Goal: Task Accomplishment & Management: Complete application form

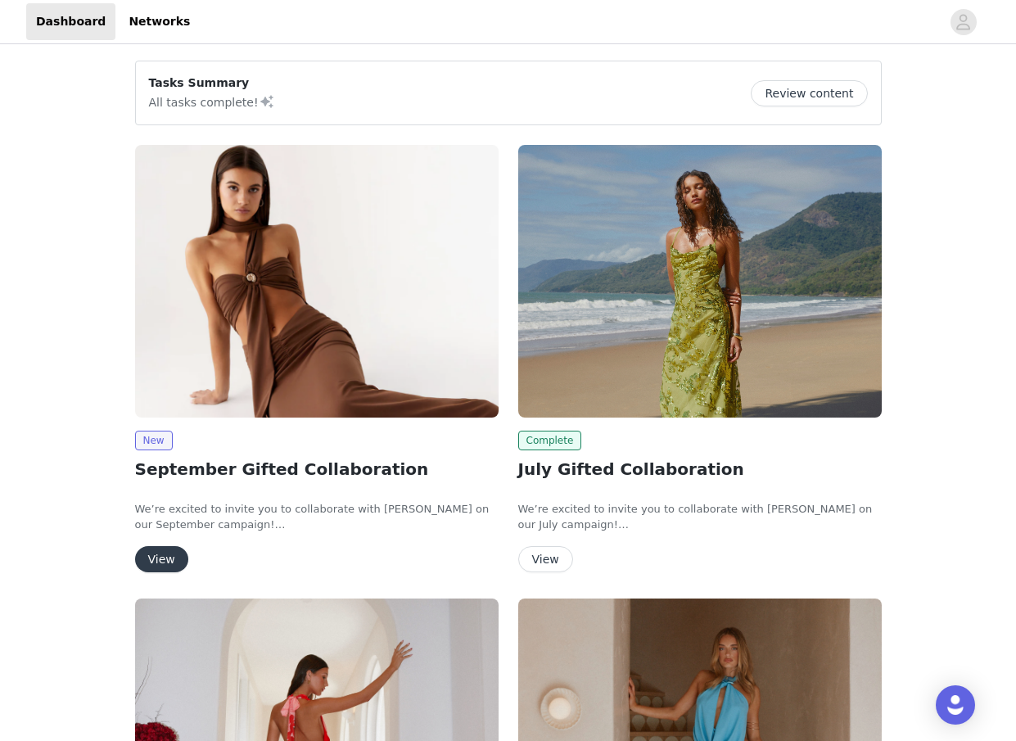
scroll to position [75, 0]
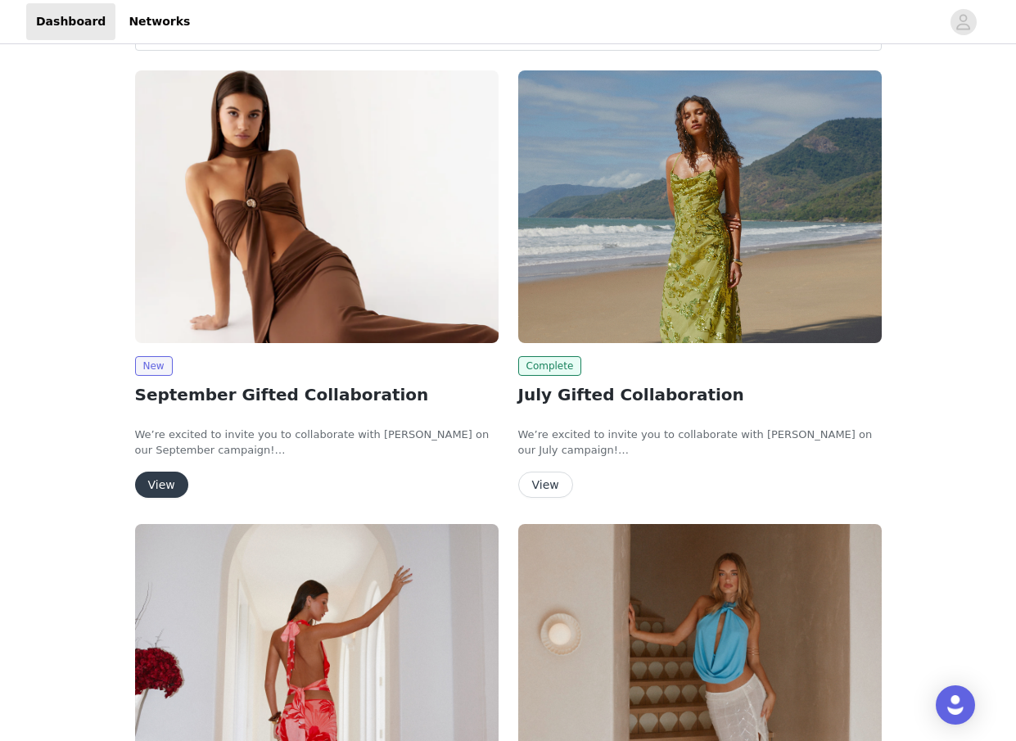
click at [169, 484] on button "View" at bounding box center [161, 485] width 53 height 26
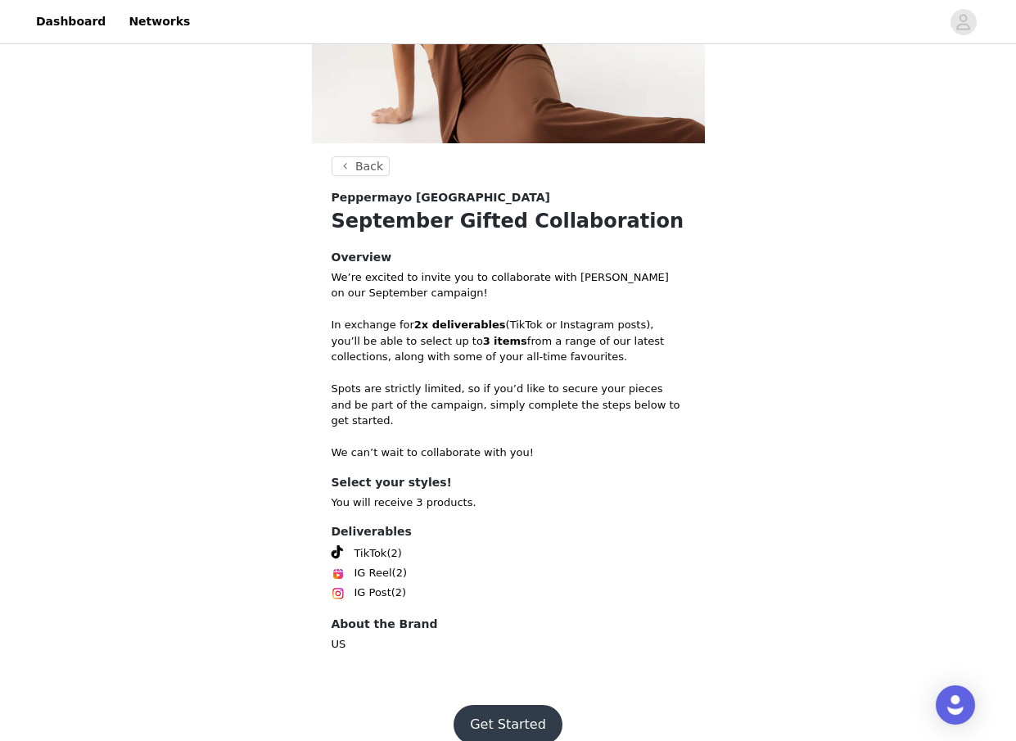
scroll to position [216, 0]
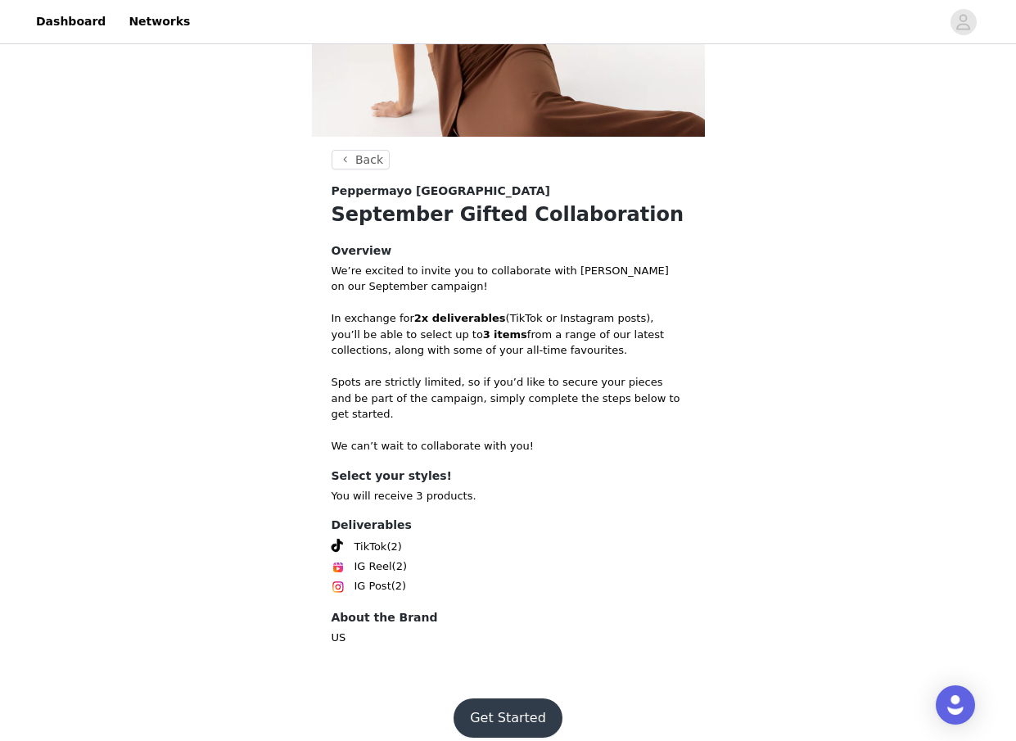
click at [500, 700] on button "Get Started" at bounding box center [508, 718] width 109 height 39
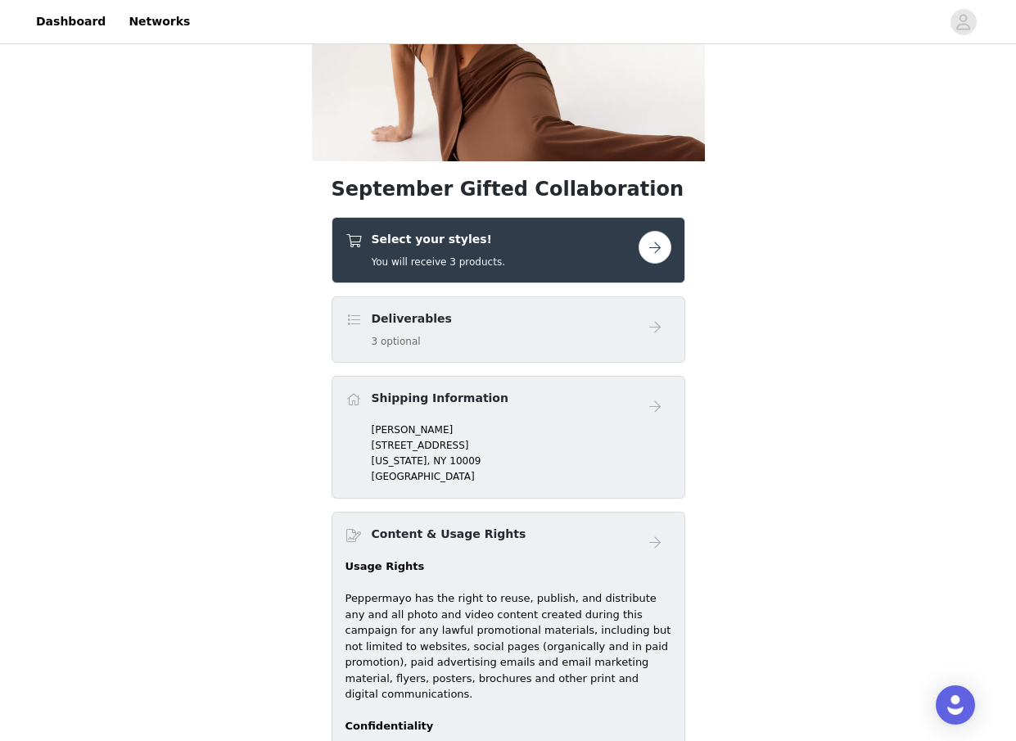
scroll to position [238, 0]
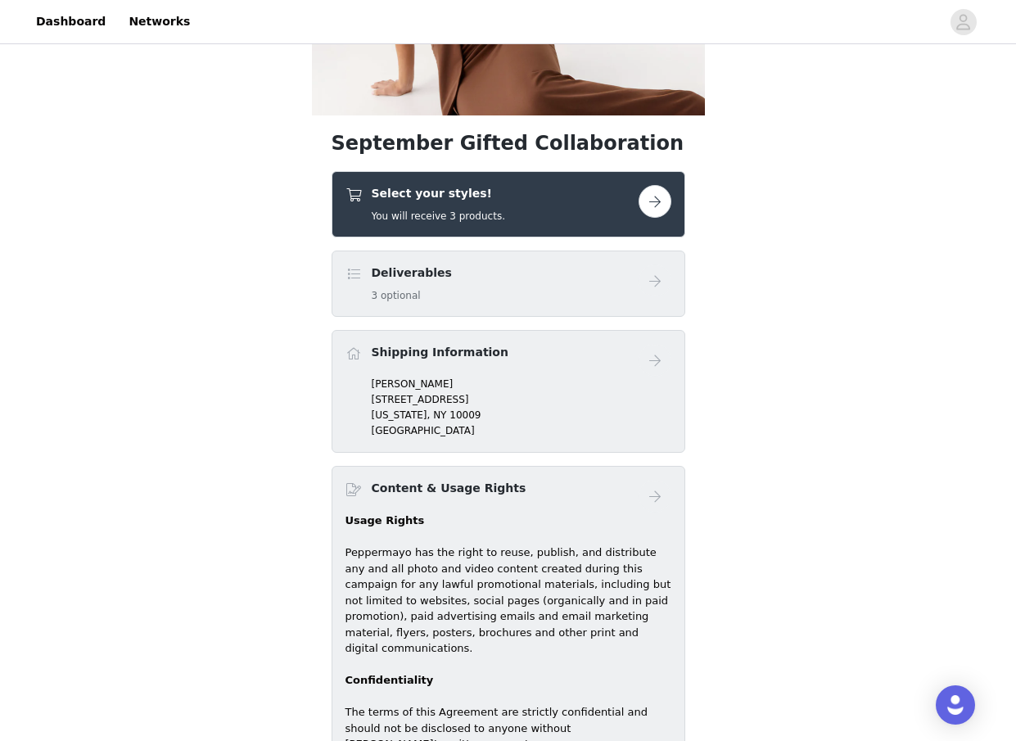
click at [657, 205] on button "button" at bounding box center [655, 201] width 33 height 33
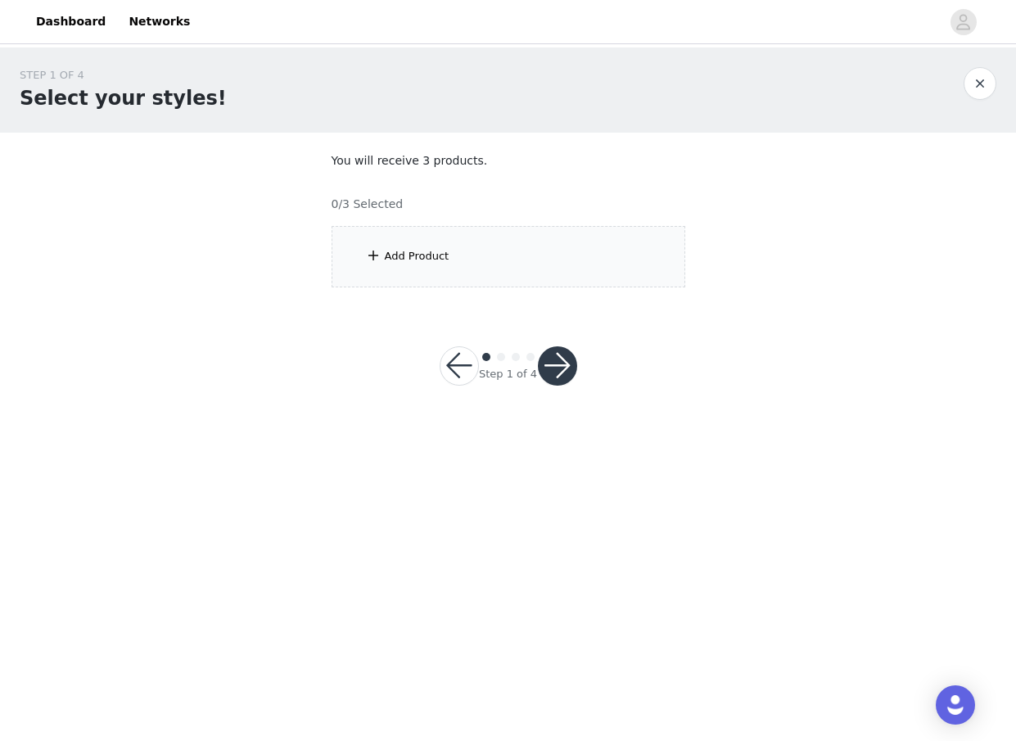
click at [509, 222] on section "You will receive 3 products. 0/3 Selected Add Product" at bounding box center [508, 220] width 393 height 174
click at [470, 261] on div "Add Product" at bounding box center [509, 256] width 354 height 61
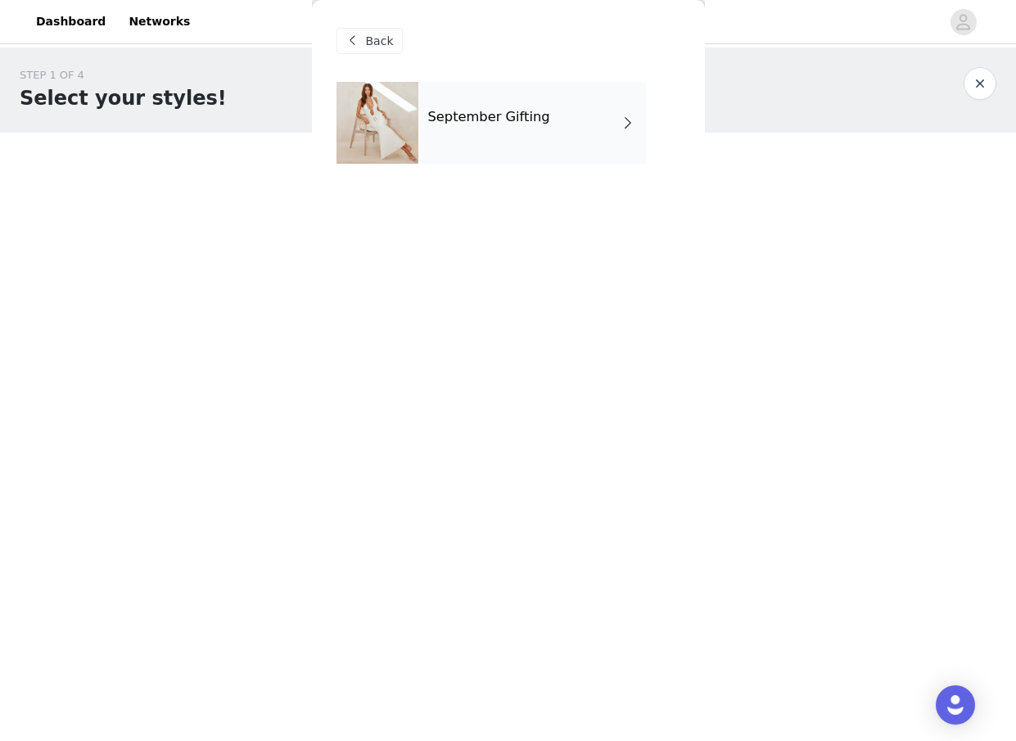
click at [484, 122] on h4 "September Gifting" at bounding box center [489, 117] width 122 height 15
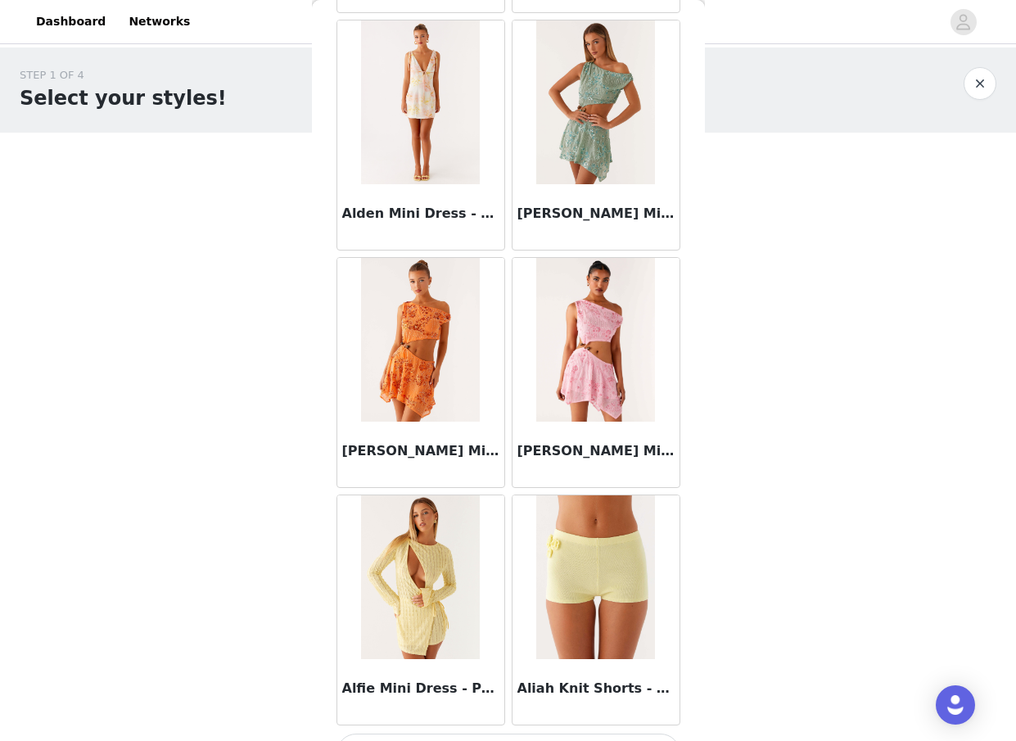
scroll to position [1765, 0]
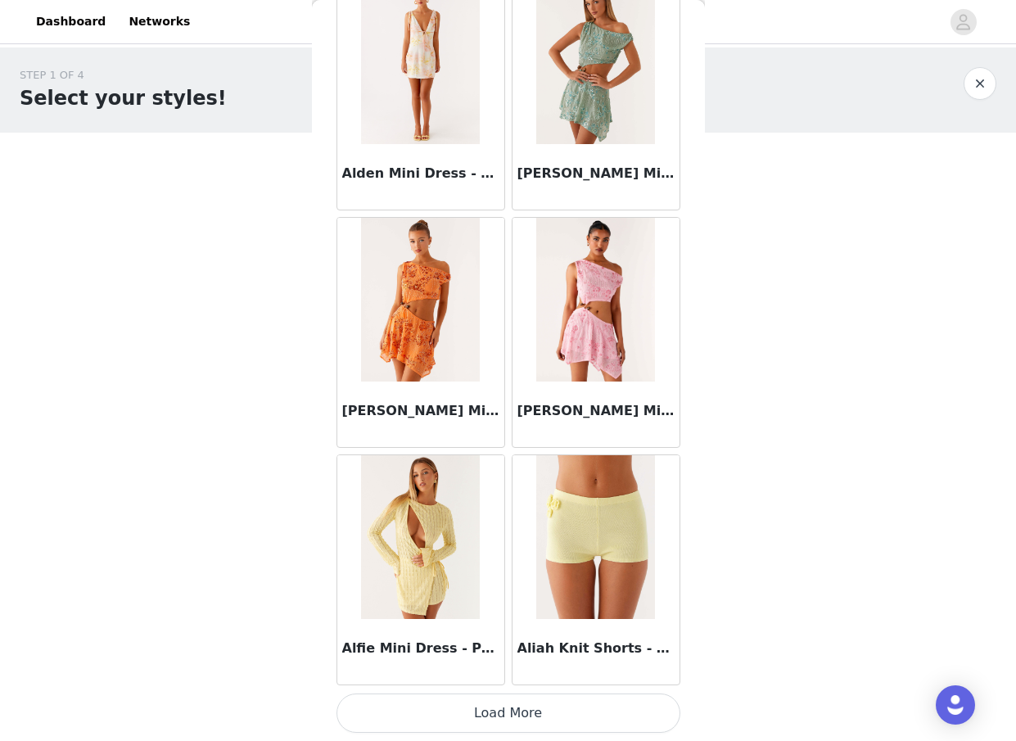
click at [505, 721] on button "Load More" at bounding box center [509, 713] width 344 height 39
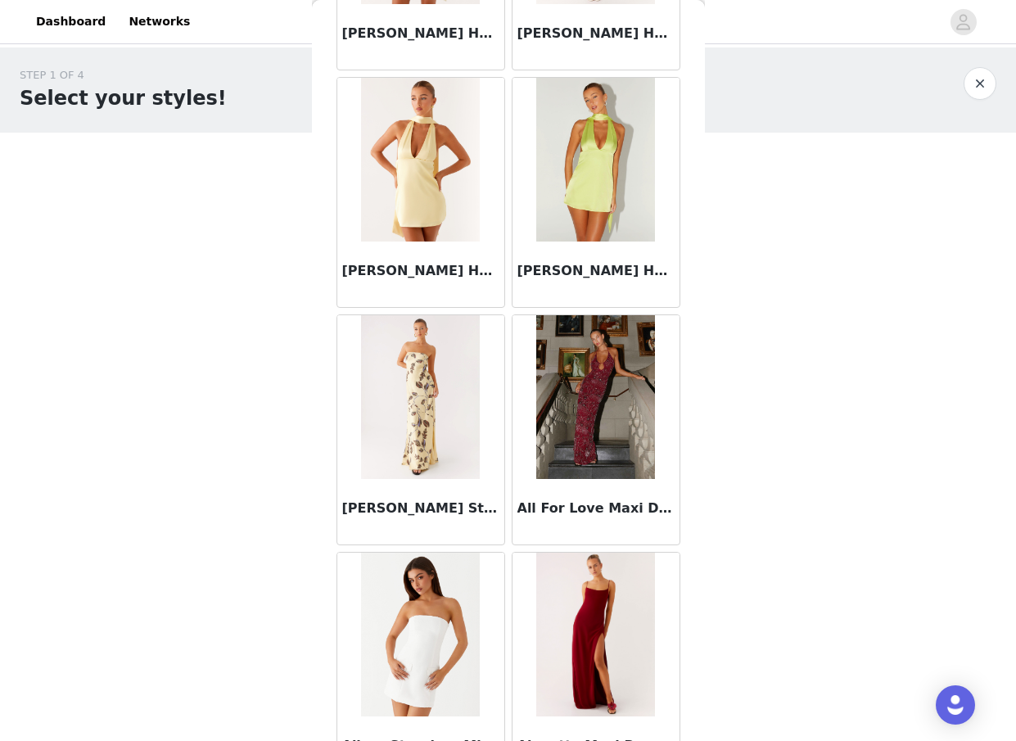
scroll to position [3095, 0]
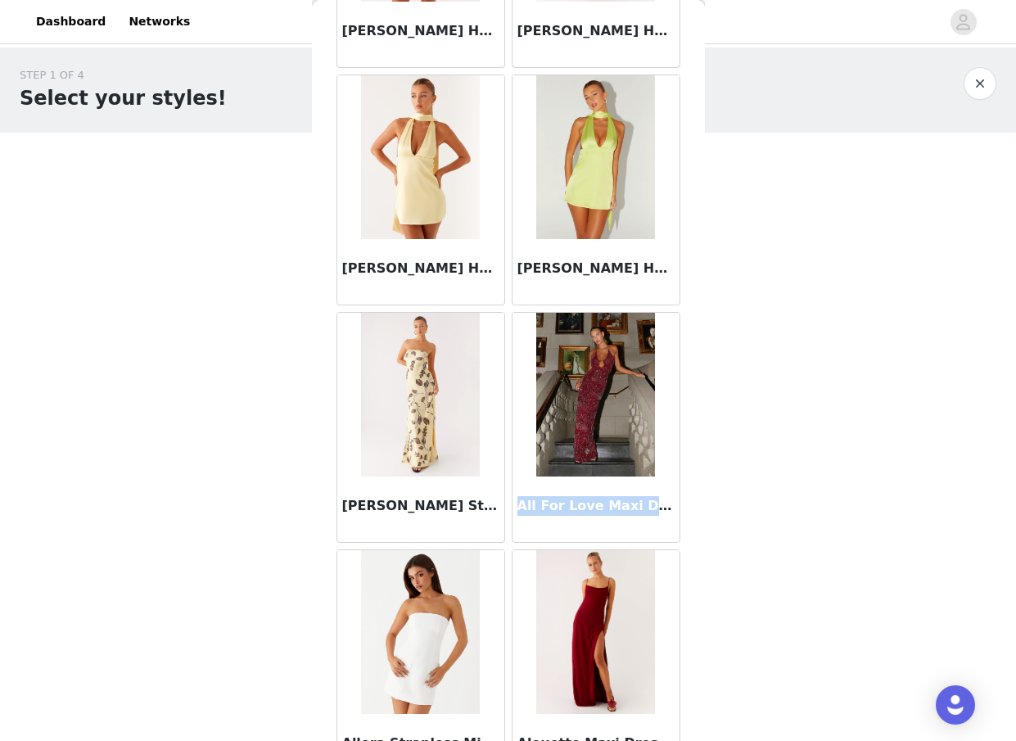
drag, startPoint x: 517, startPoint y: 508, endPoint x: 661, endPoint y: 509, distance: 144.2
click at [661, 509] on h3 "All For Love Maxi Dress - Burgundy" at bounding box center [596, 506] width 157 height 20
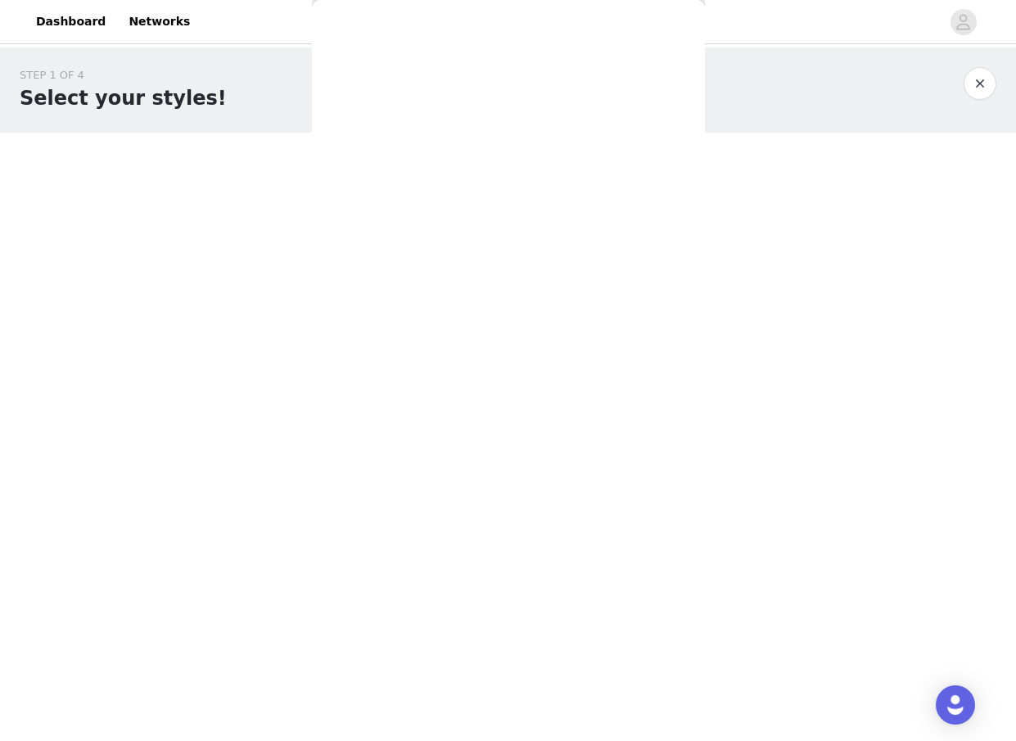
copy h3 "All For Love Maxi Dress"
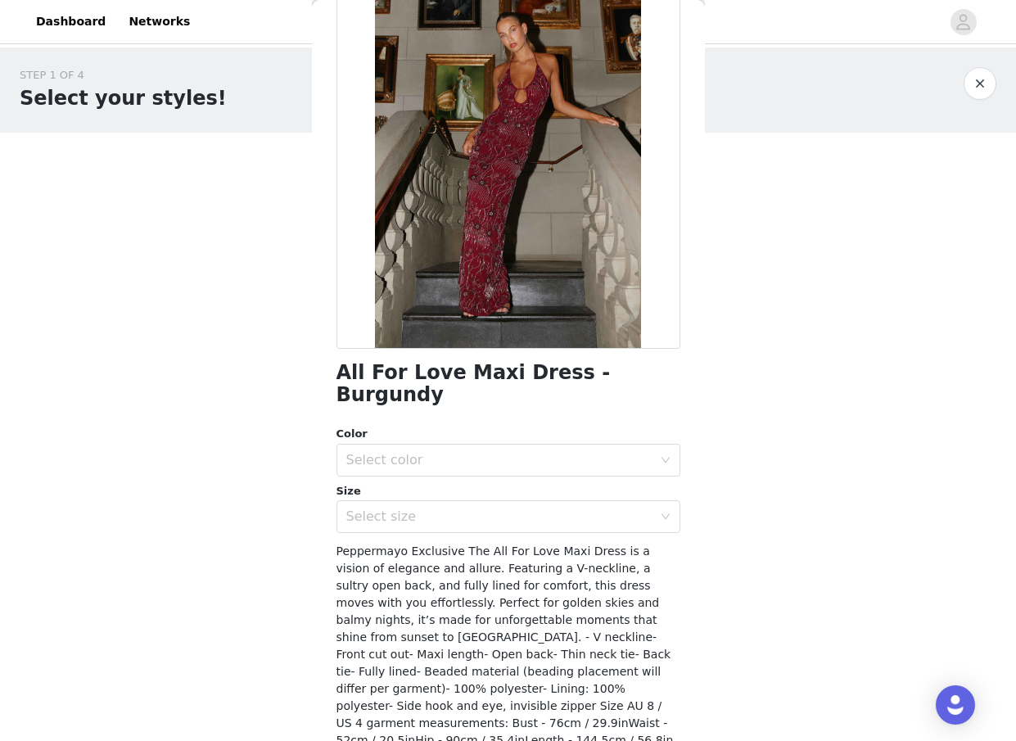
scroll to position [89, 0]
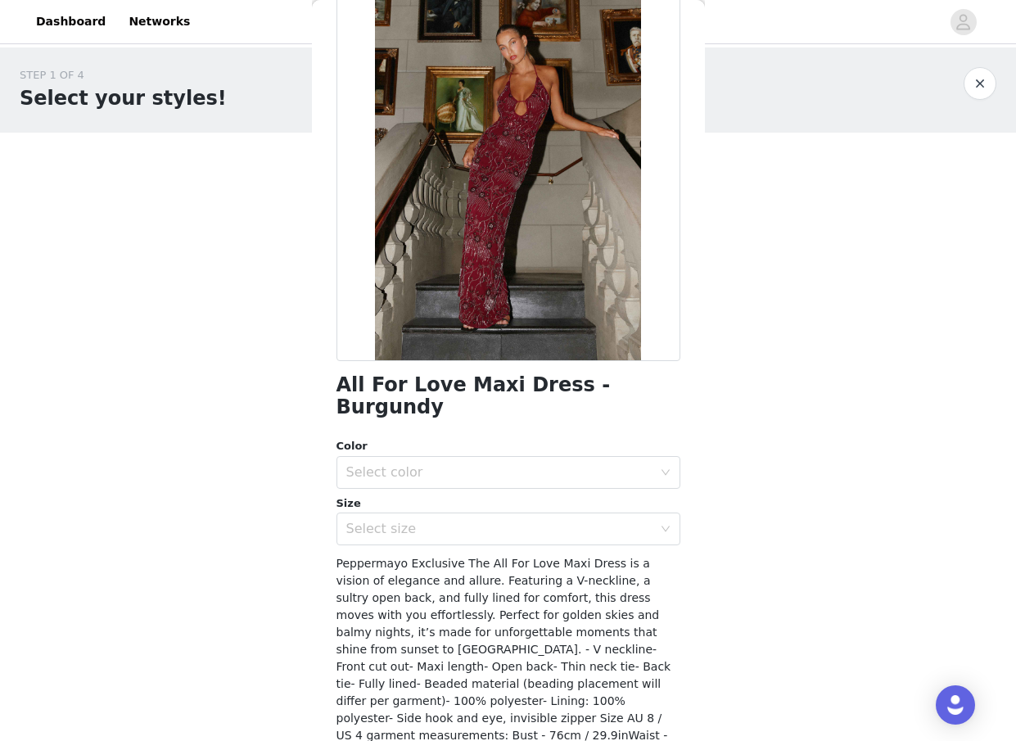
click at [983, 84] on button "button" at bounding box center [980, 83] width 33 height 33
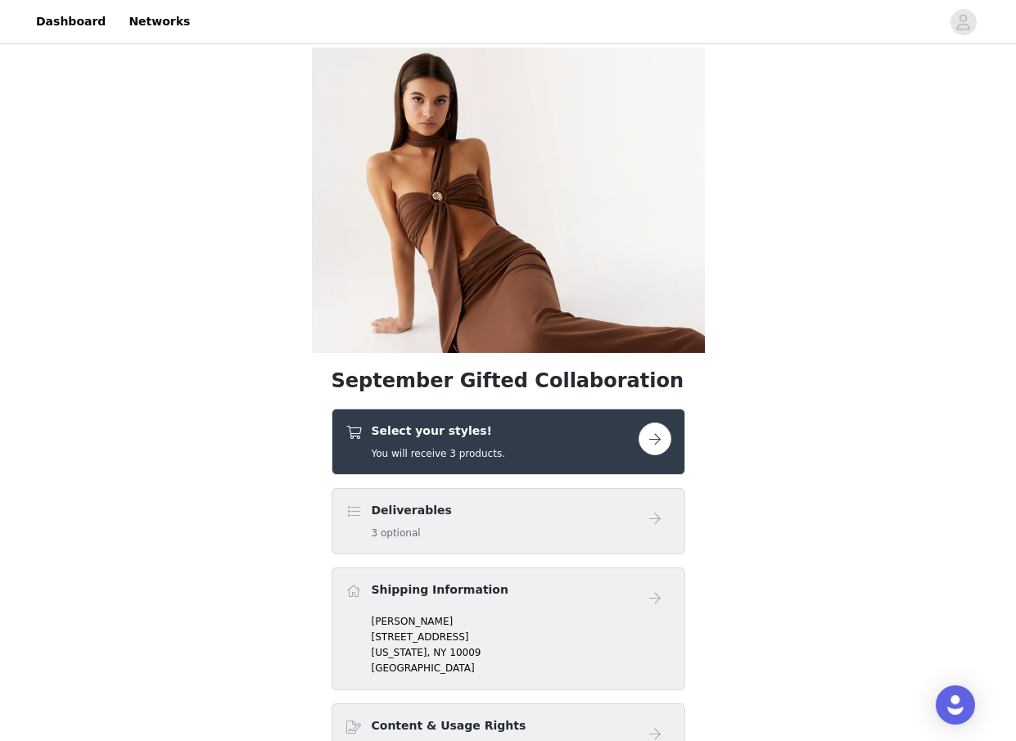
click at [469, 432] on h4 "Select your styles!" at bounding box center [439, 431] width 134 height 17
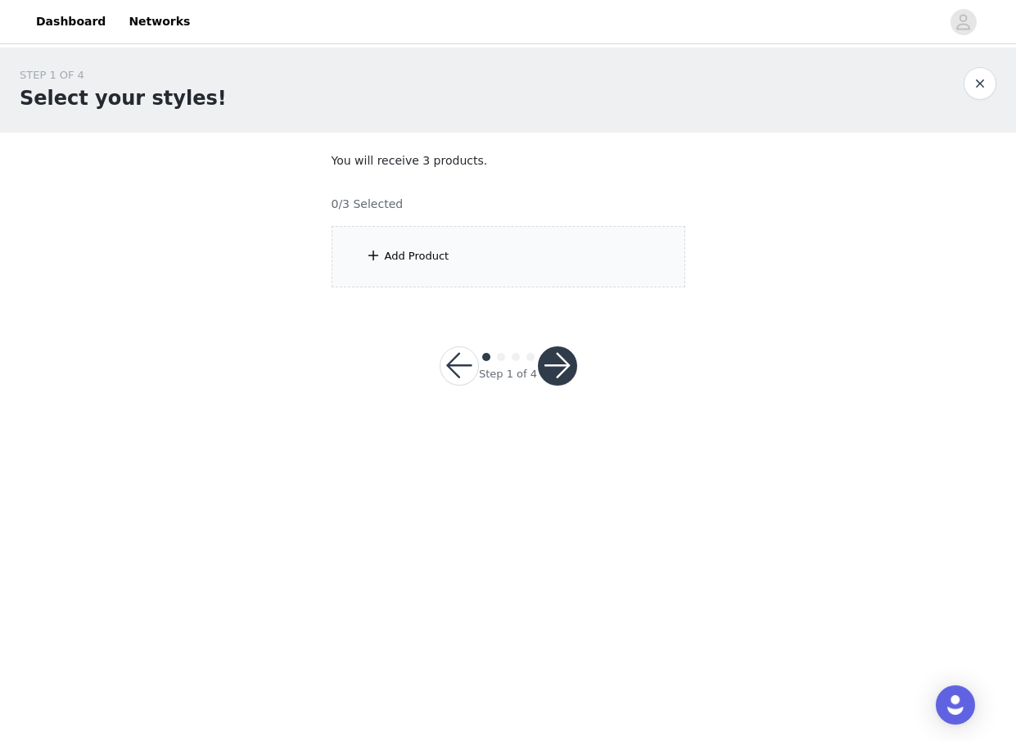
click at [456, 253] on div "Add Product" at bounding box center [509, 256] width 354 height 61
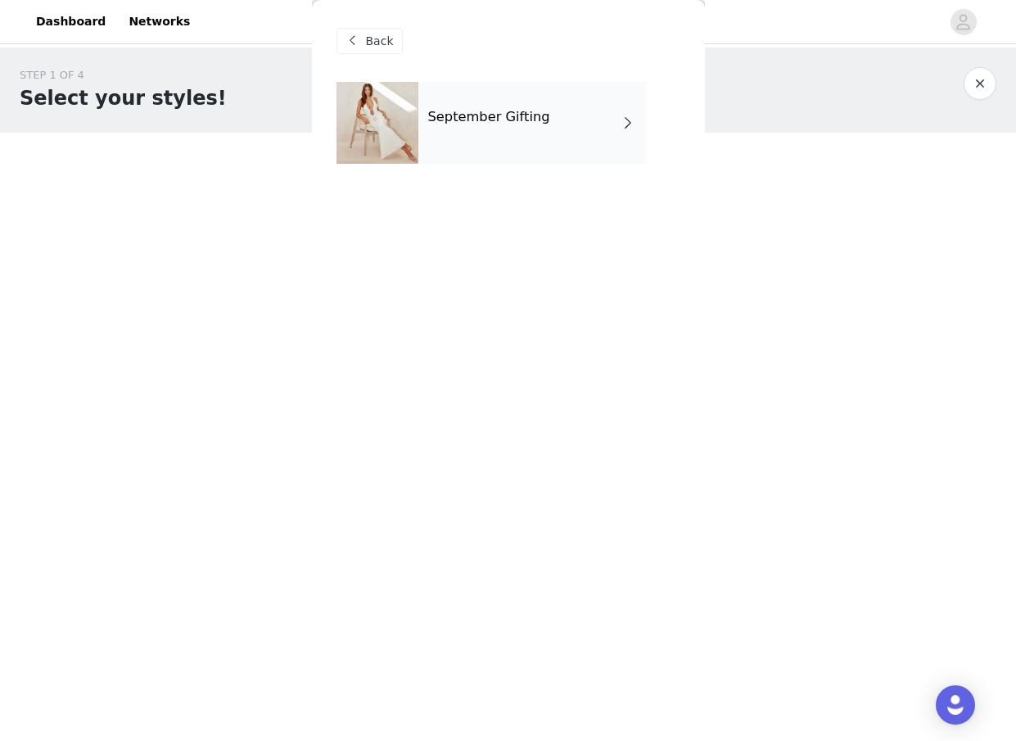
click at [473, 152] on div "September Gifting" at bounding box center [533, 123] width 228 height 82
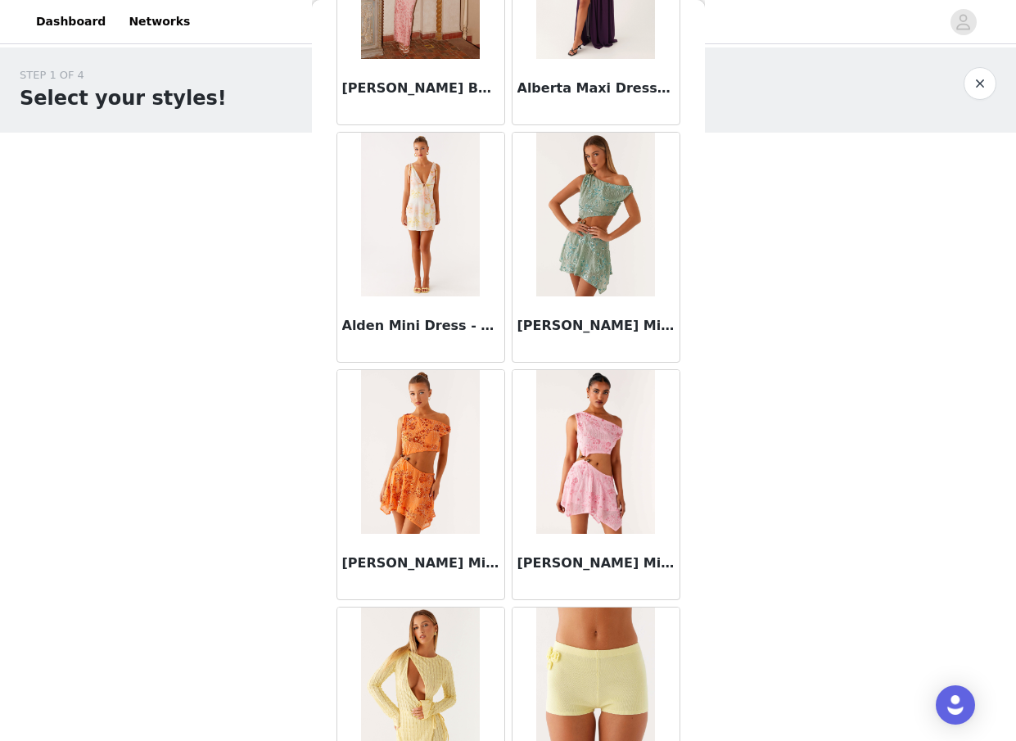
scroll to position [1765, 0]
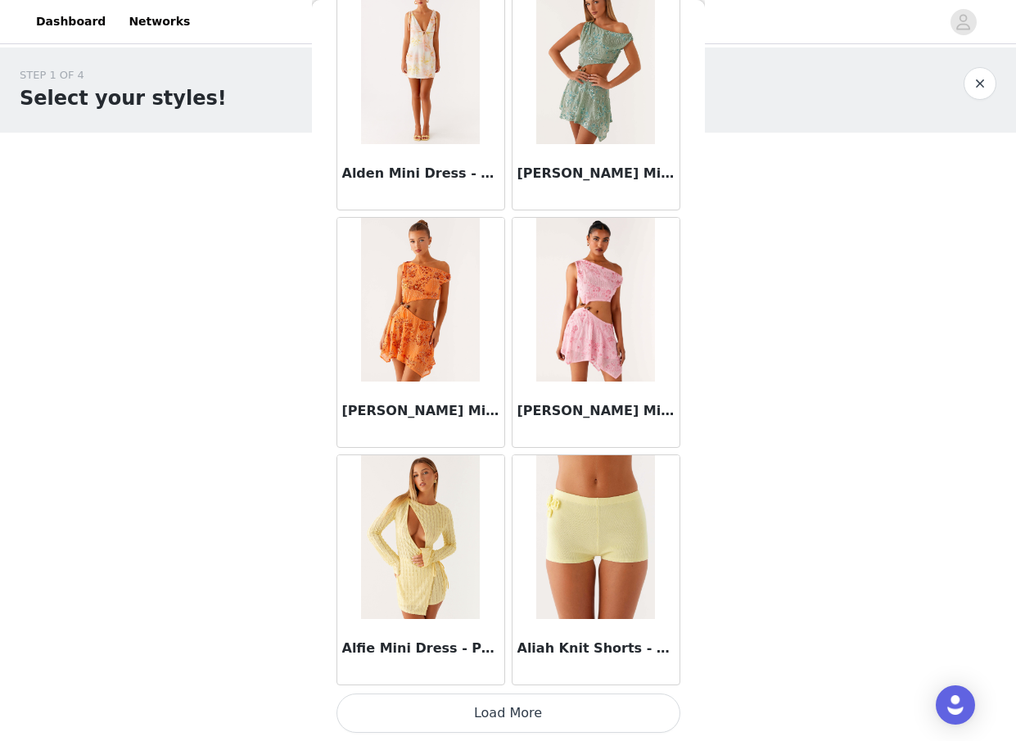
click at [543, 706] on button "Load More" at bounding box center [509, 713] width 344 height 39
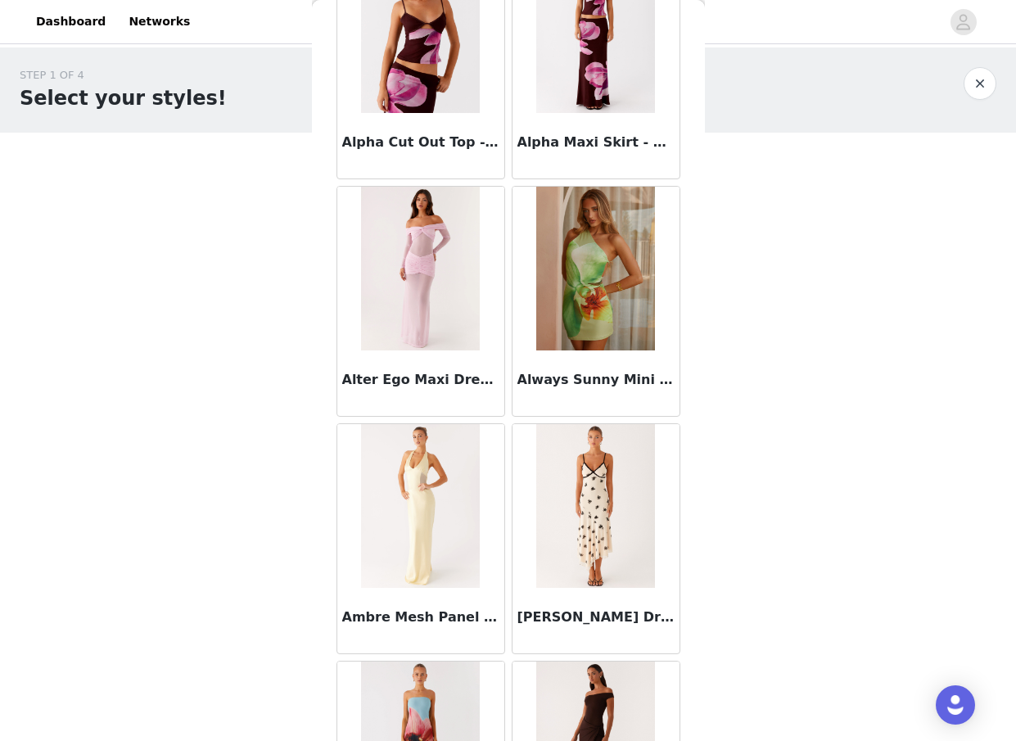
scroll to position [4140, 0]
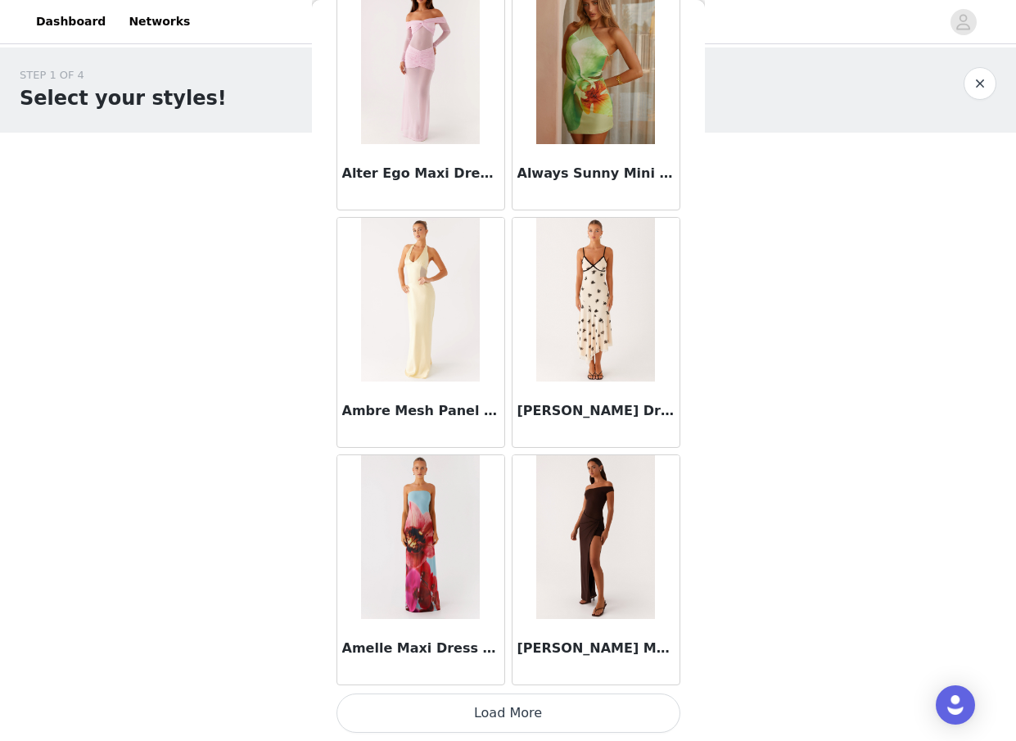
click at [521, 718] on button "Load More" at bounding box center [509, 713] width 344 height 39
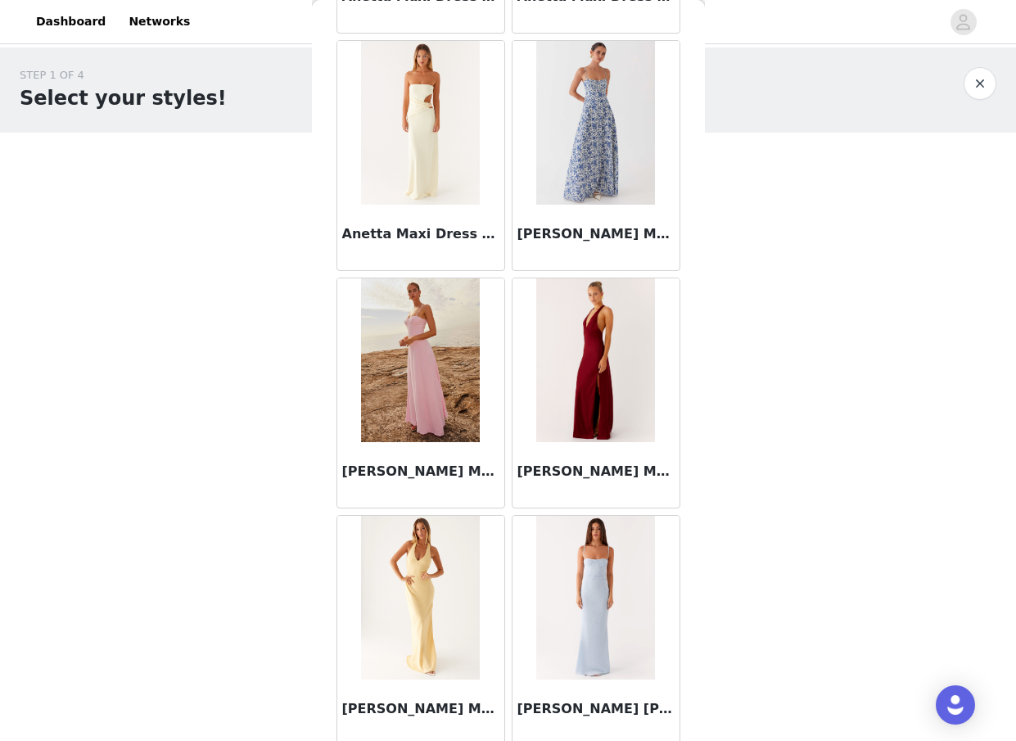
scroll to position [6516, 0]
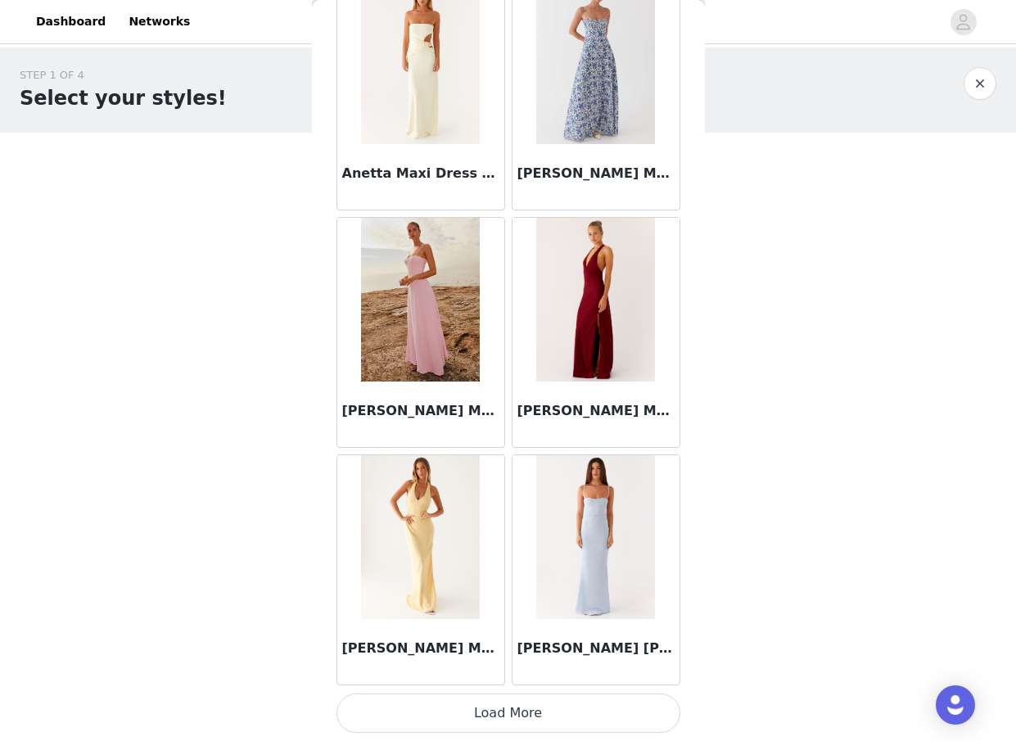
click at [492, 708] on button "Load More" at bounding box center [509, 713] width 344 height 39
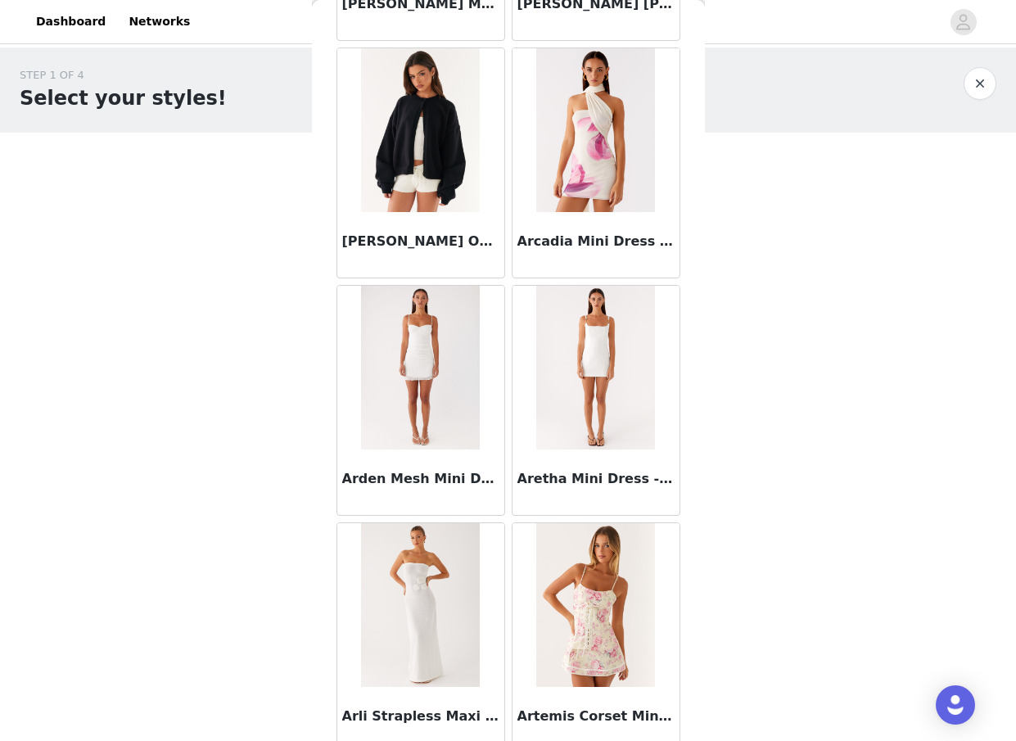
scroll to position [7185, 0]
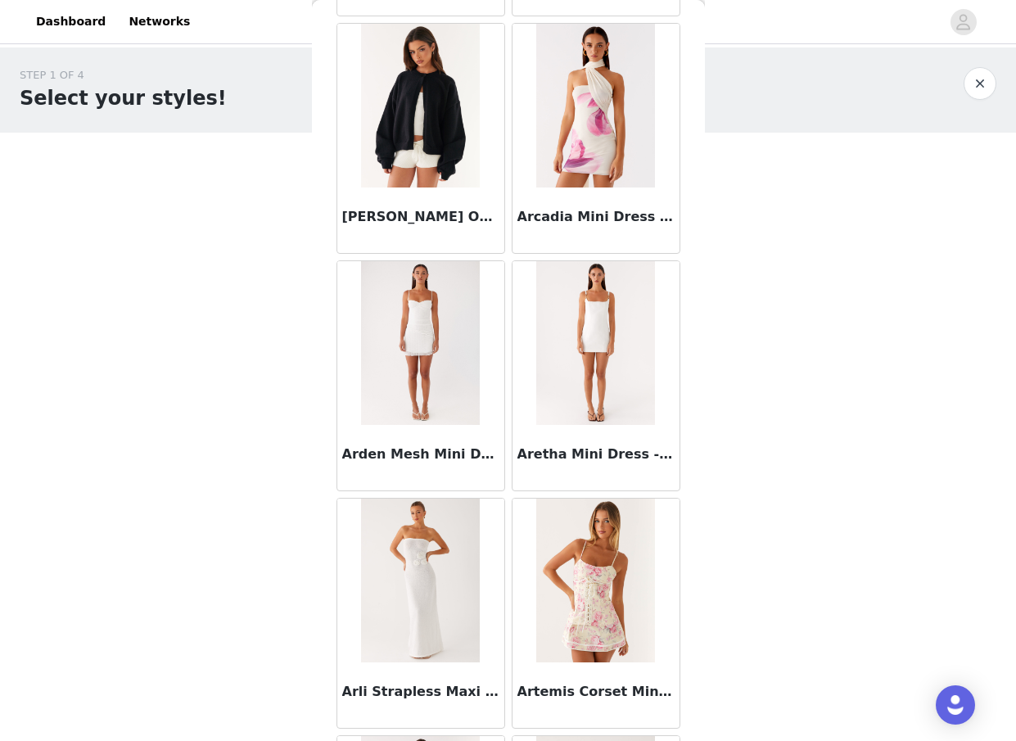
click at [415, 126] on img at bounding box center [420, 106] width 119 height 164
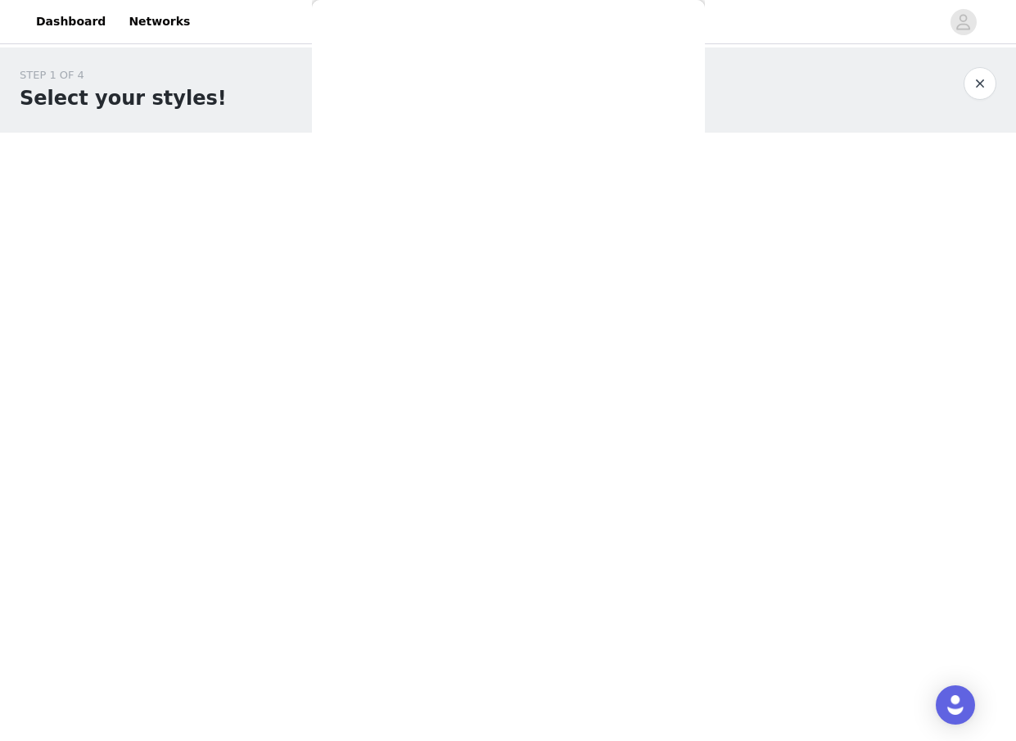
scroll to position [0, 0]
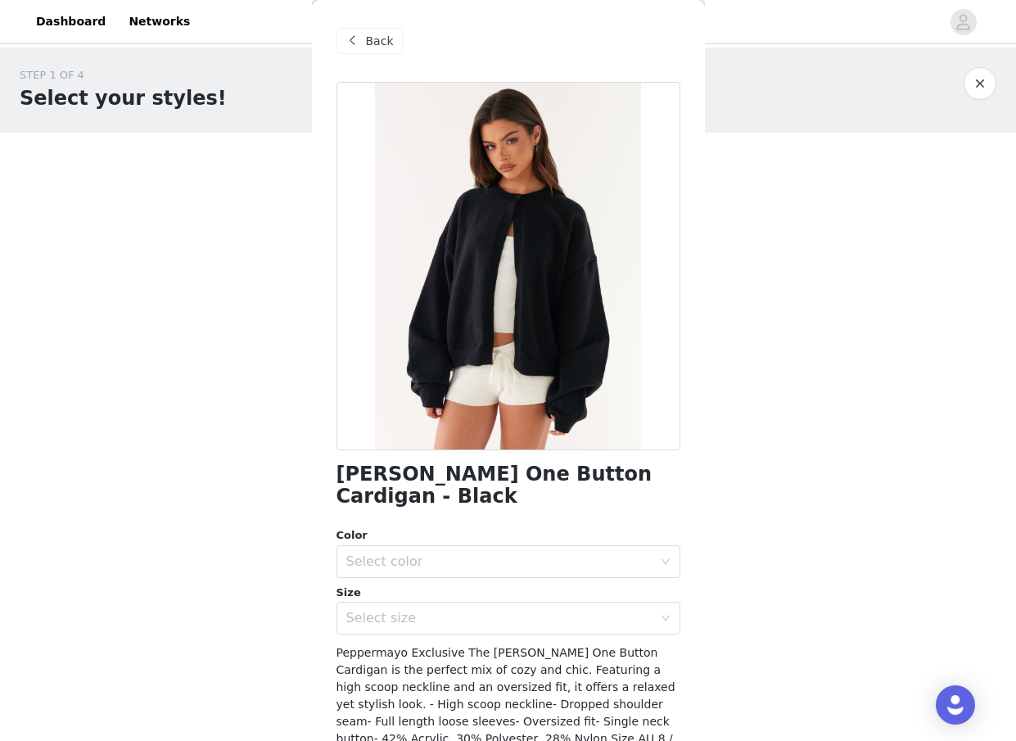
click at [477, 527] on div "Color" at bounding box center [509, 535] width 344 height 16
click at [476, 554] on div "Select color" at bounding box center [499, 562] width 306 height 16
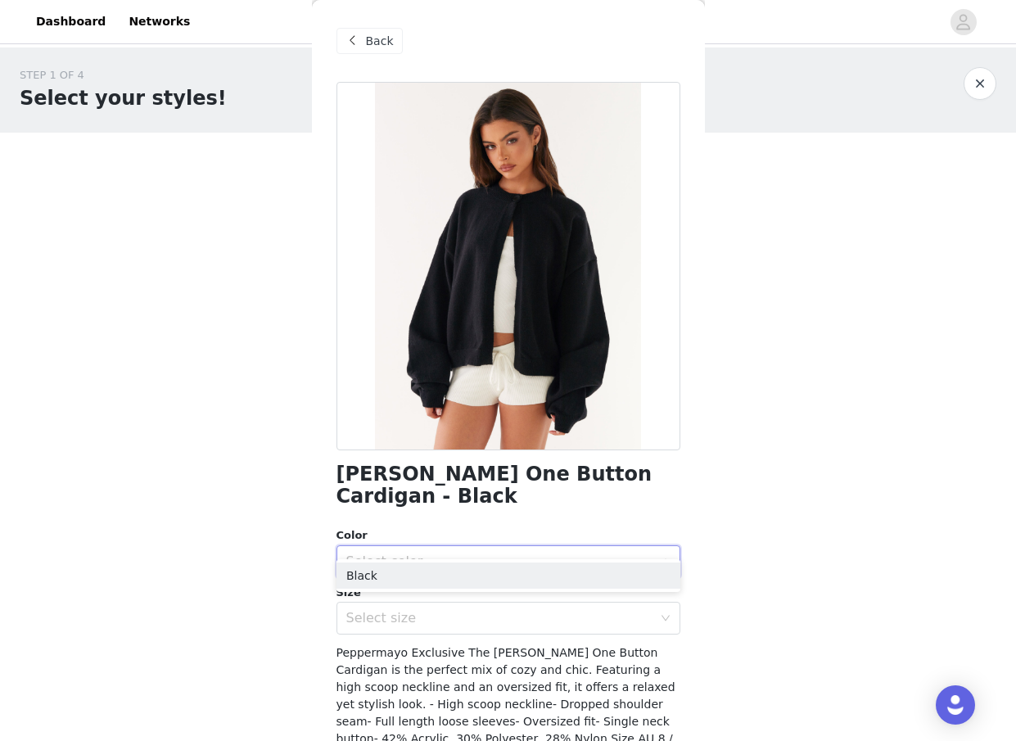
click at [355, 46] on span at bounding box center [353, 41] width 20 height 20
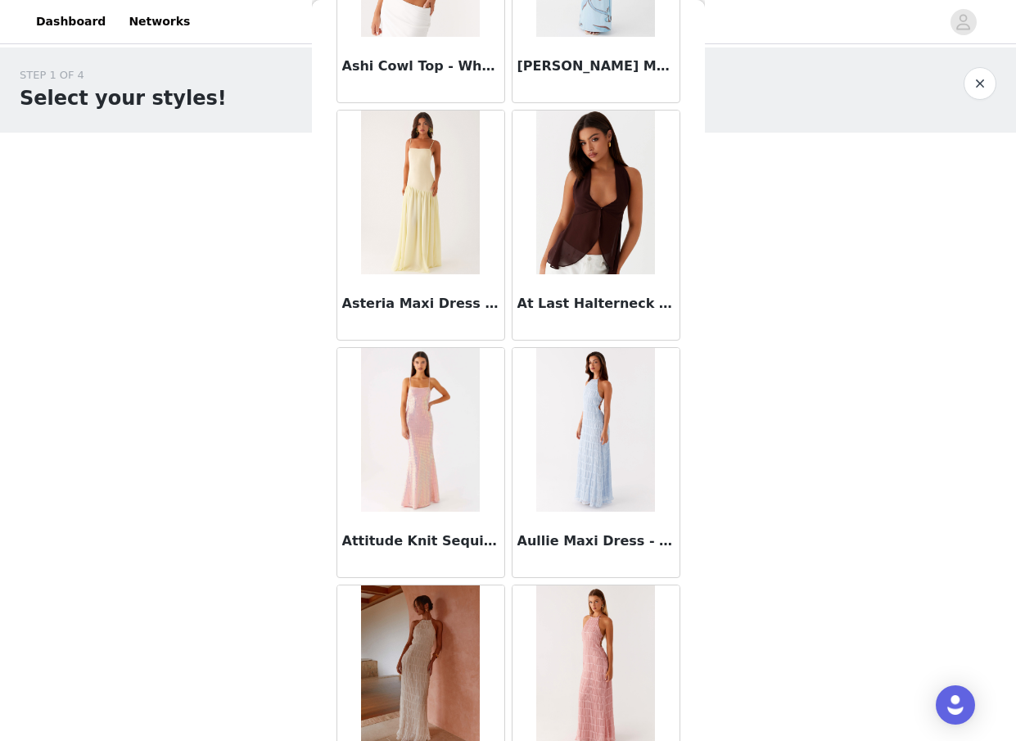
scroll to position [8891, 0]
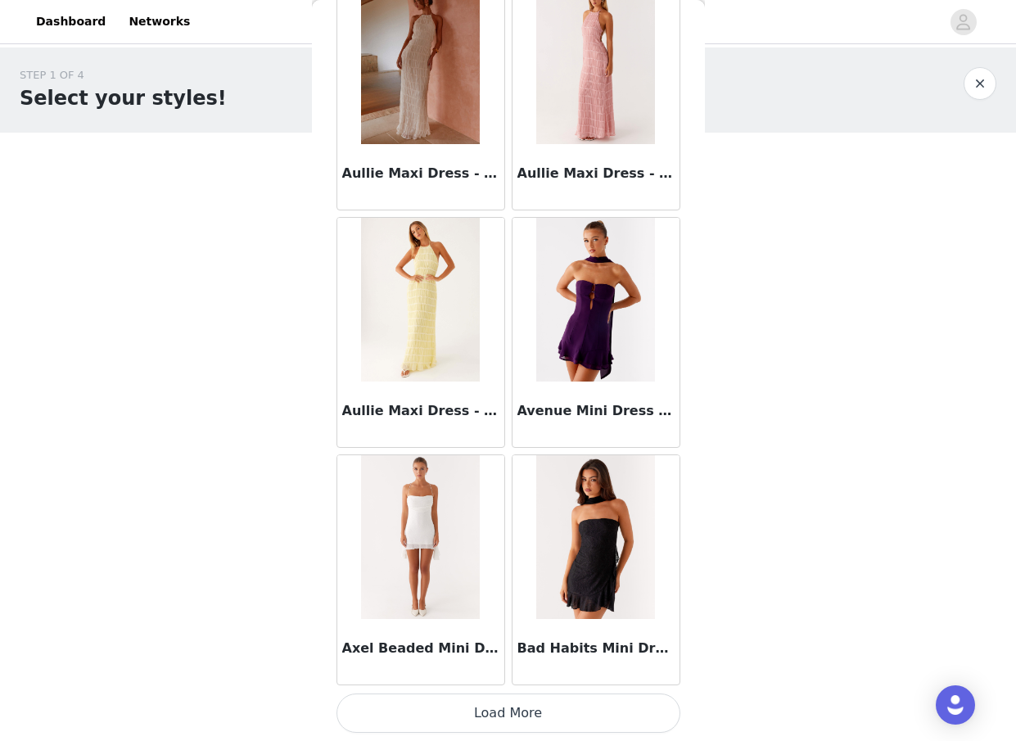
click at [535, 701] on button "Load More" at bounding box center [509, 713] width 344 height 39
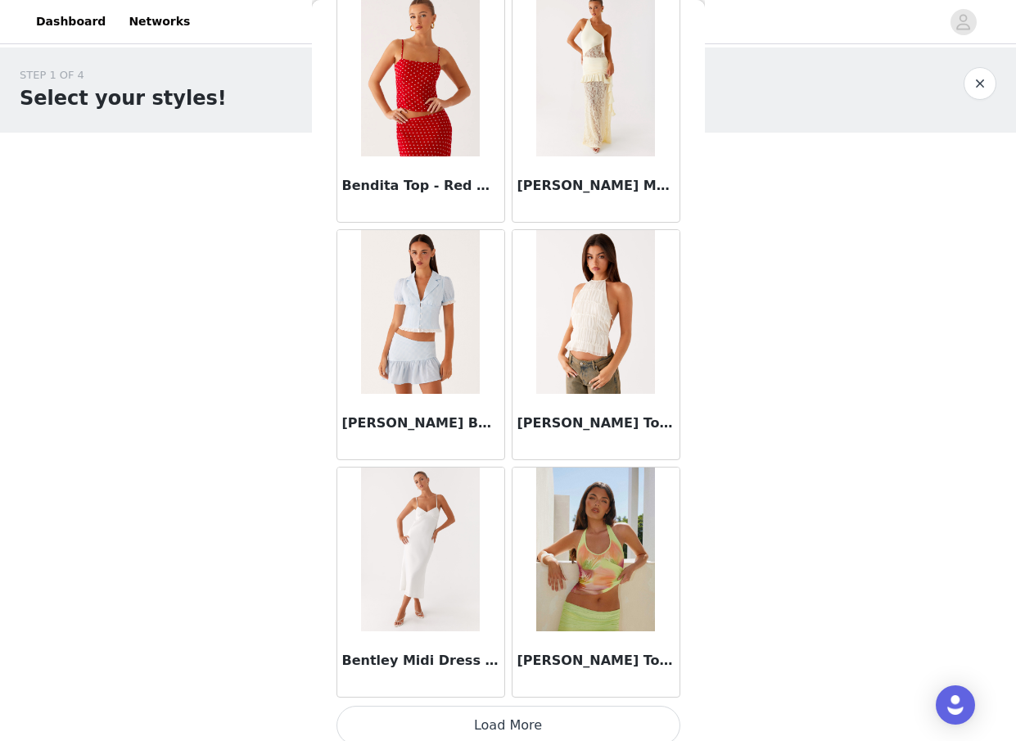
scroll to position [11266, 0]
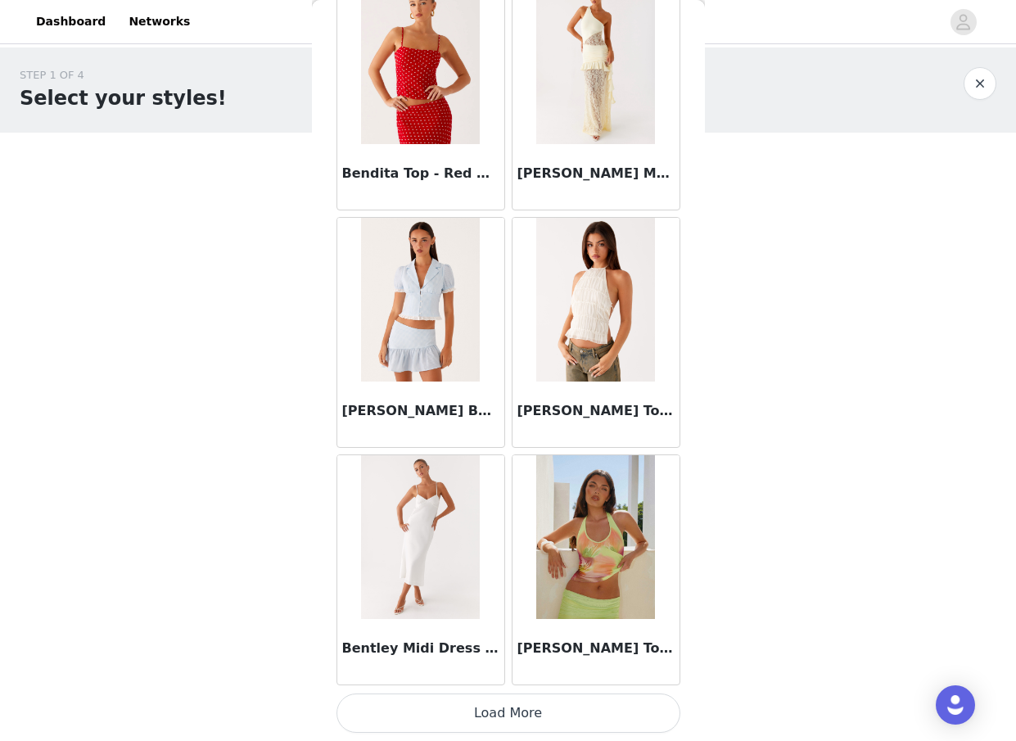
click at [509, 705] on button "Load More" at bounding box center [509, 713] width 344 height 39
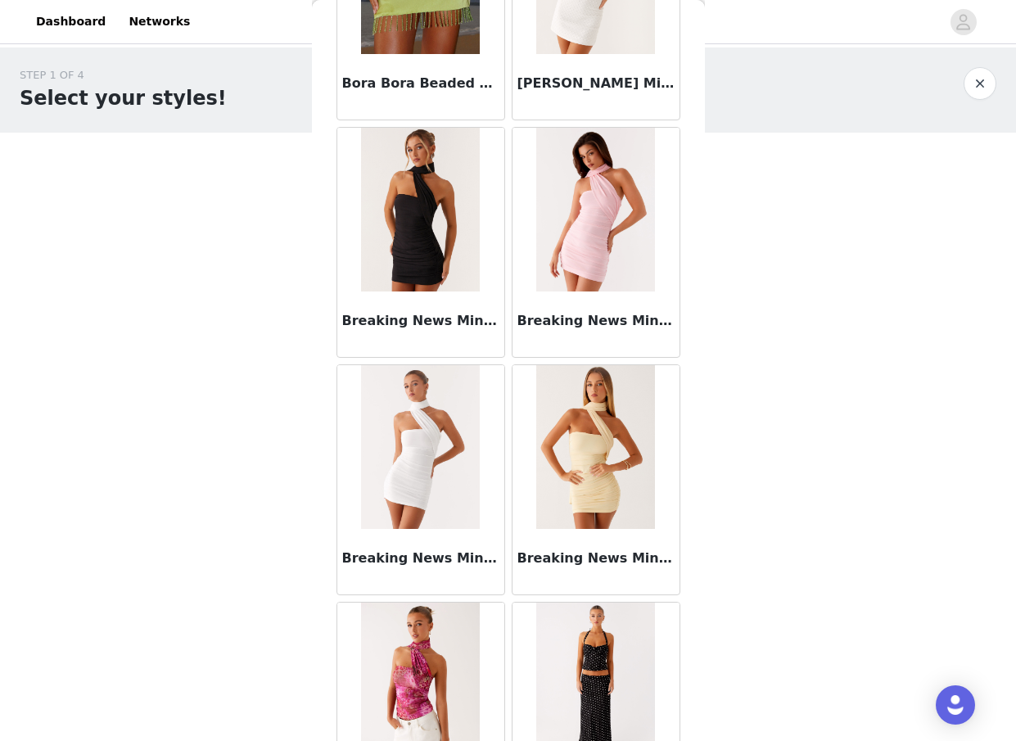
scroll to position [13642, 0]
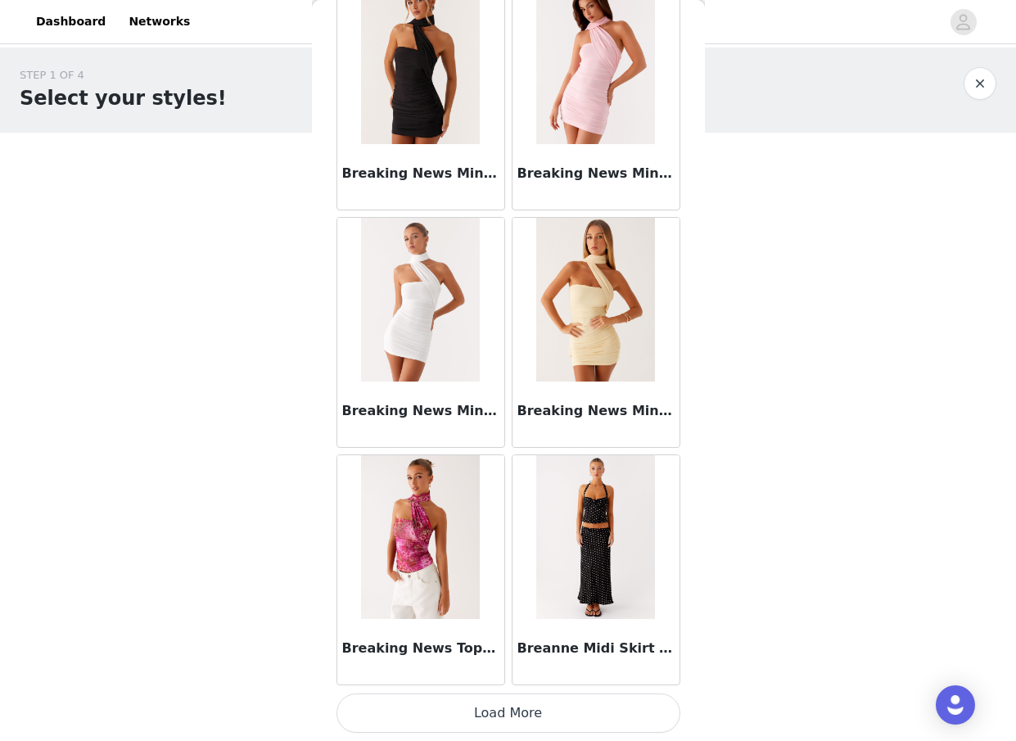
click at [514, 708] on button "Load More" at bounding box center [509, 713] width 344 height 39
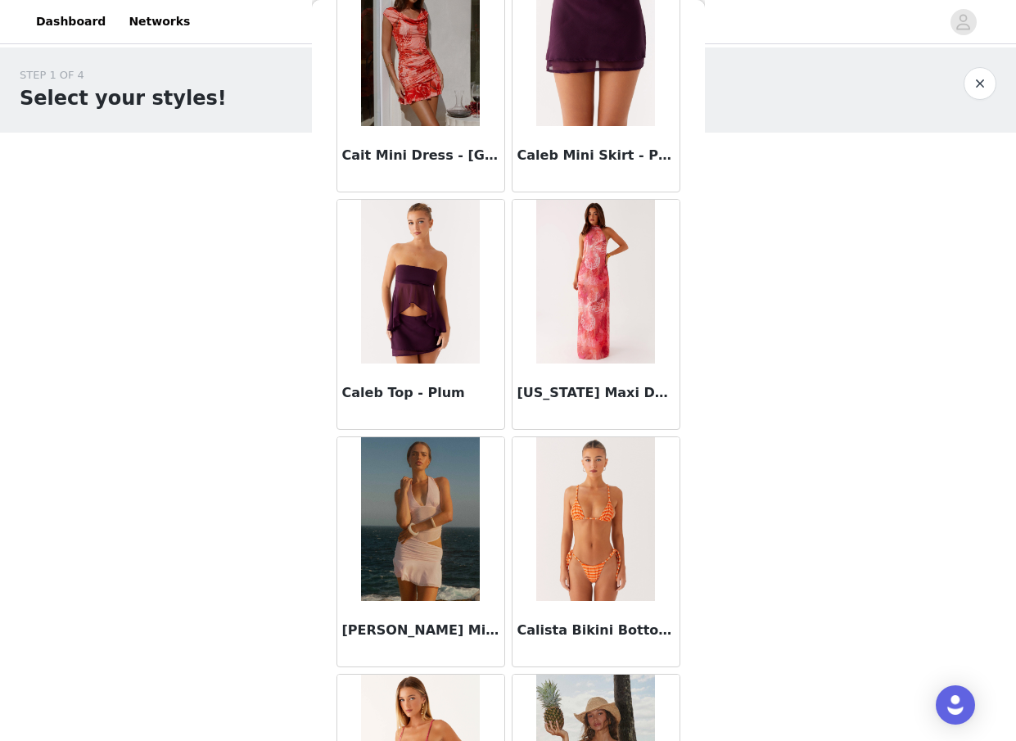
scroll to position [16017, 0]
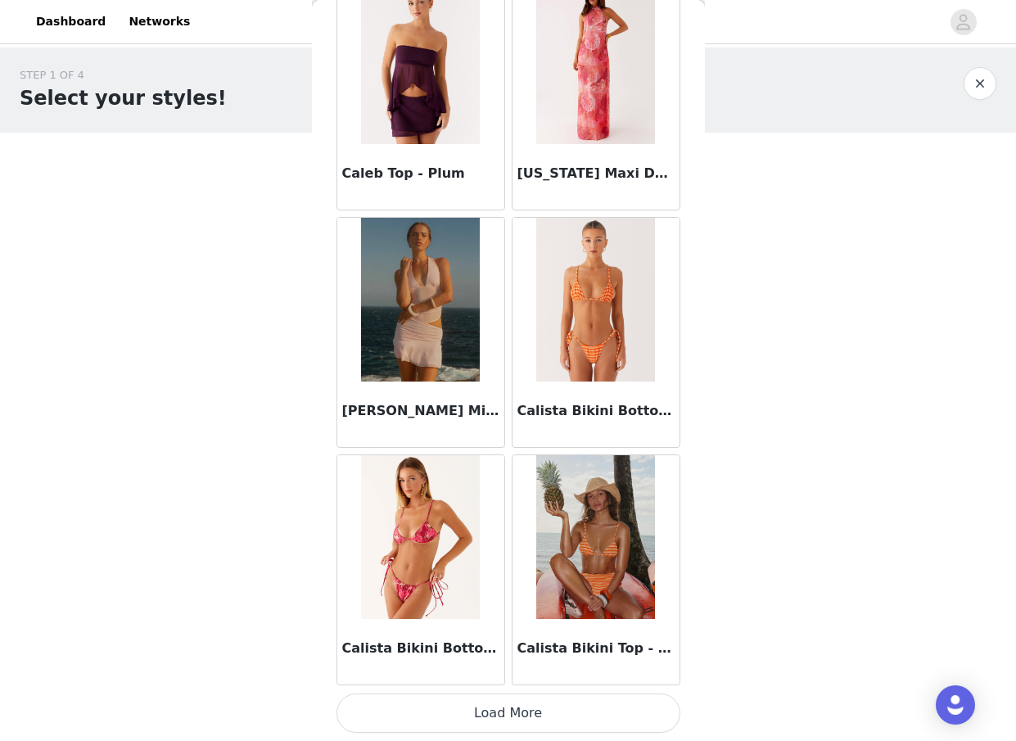
click at [473, 709] on button "Load More" at bounding box center [509, 713] width 344 height 39
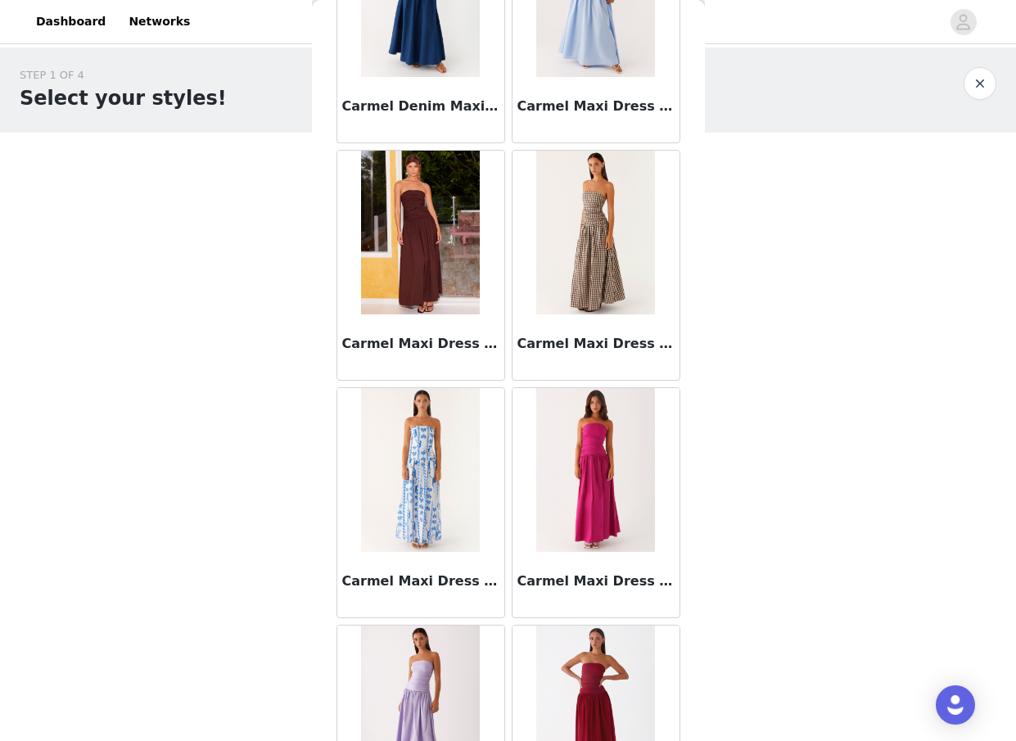
scroll to position [18392, 0]
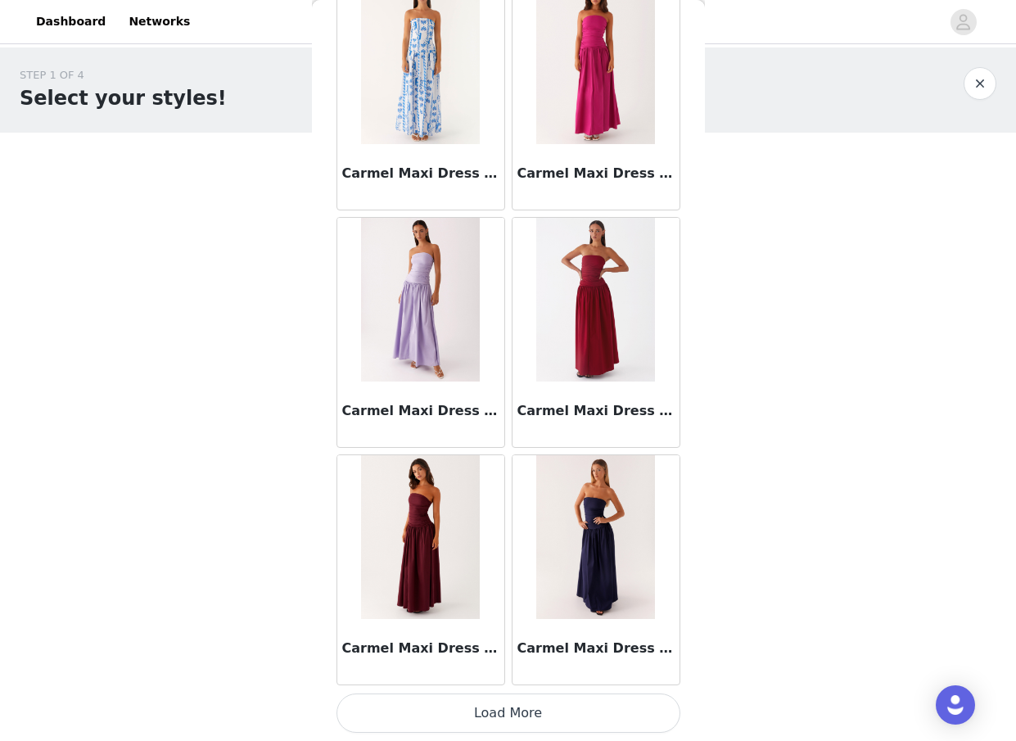
click at [503, 708] on button "Load More" at bounding box center [509, 713] width 344 height 39
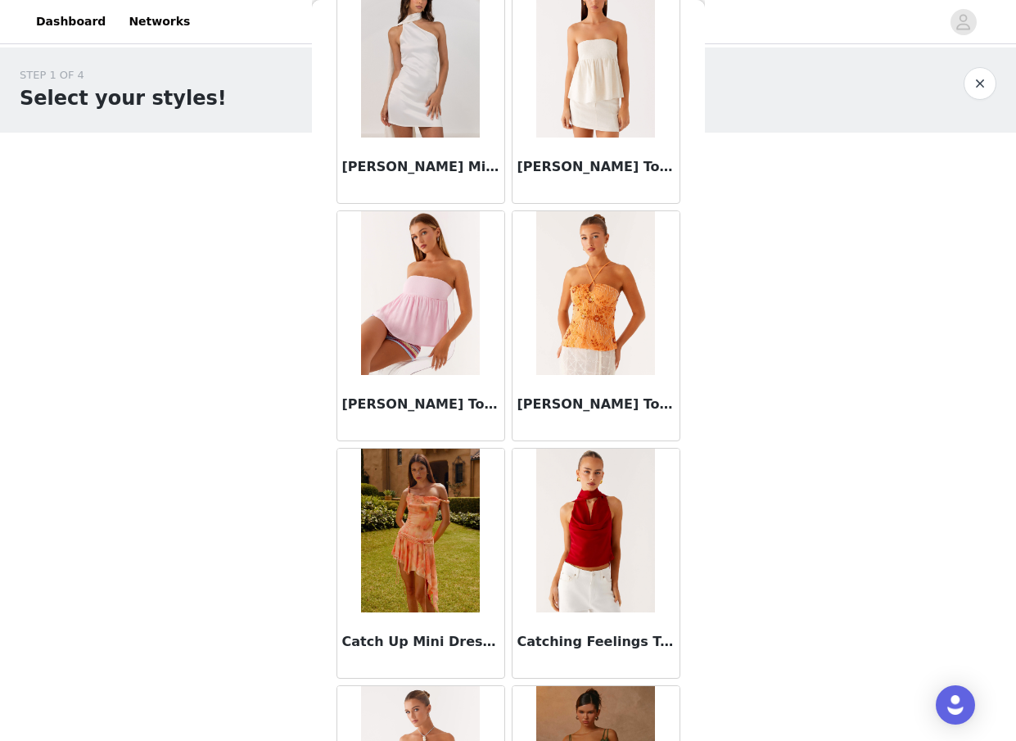
scroll to position [20768, 0]
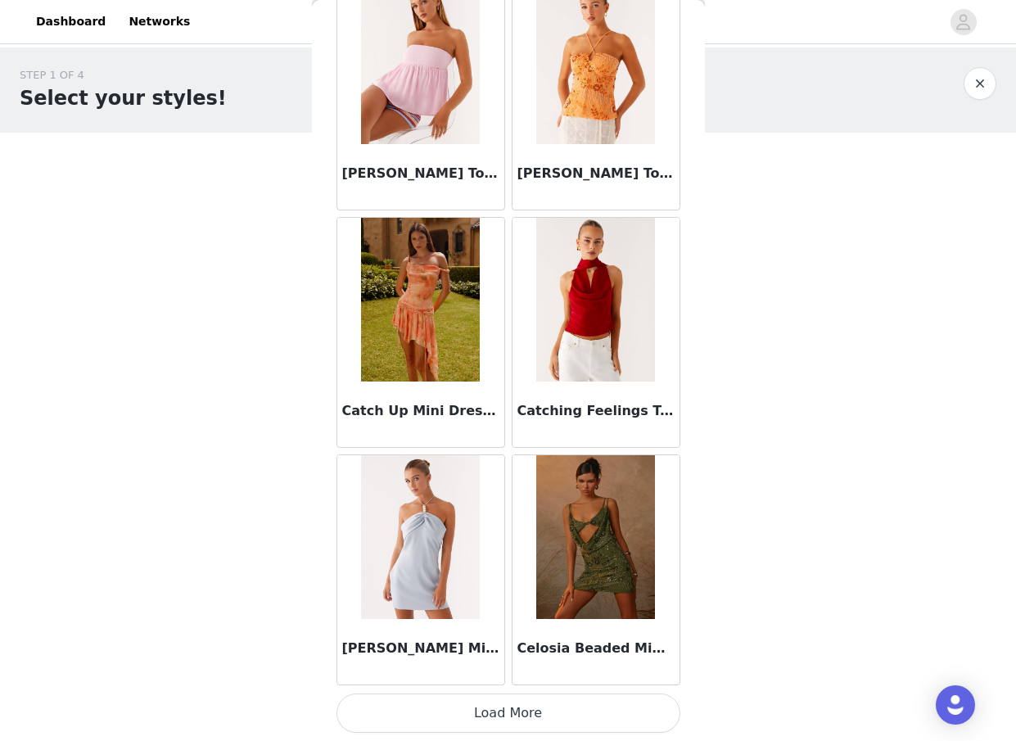
click at [543, 717] on button "Load More" at bounding box center [509, 713] width 344 height 39
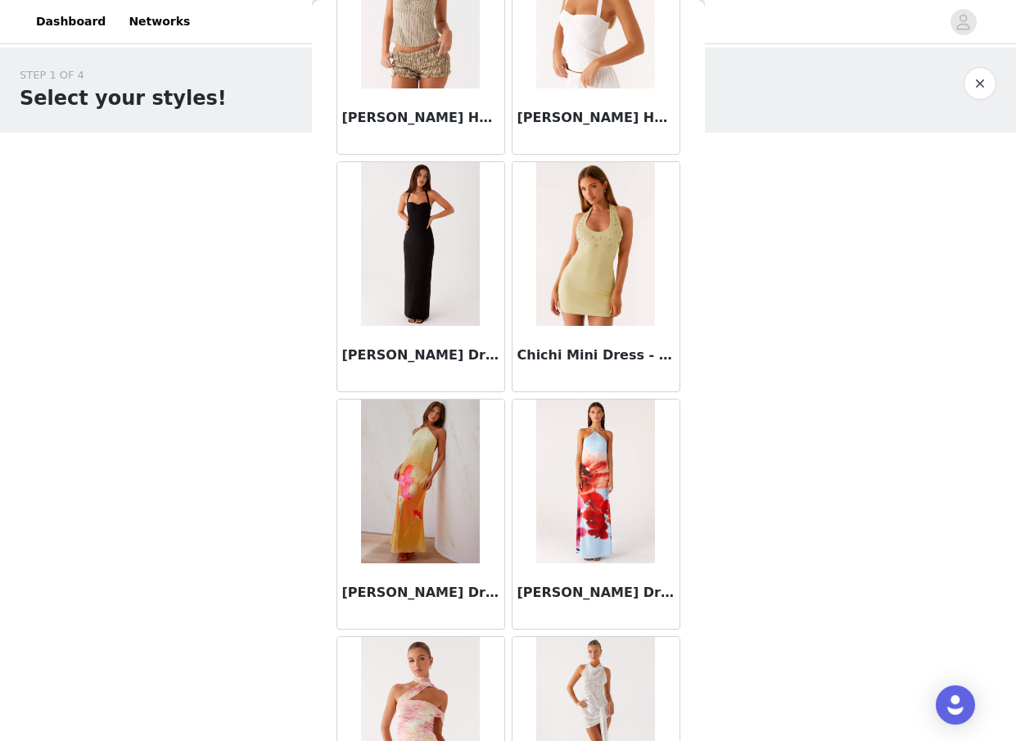
scroll to position [23143, 0]
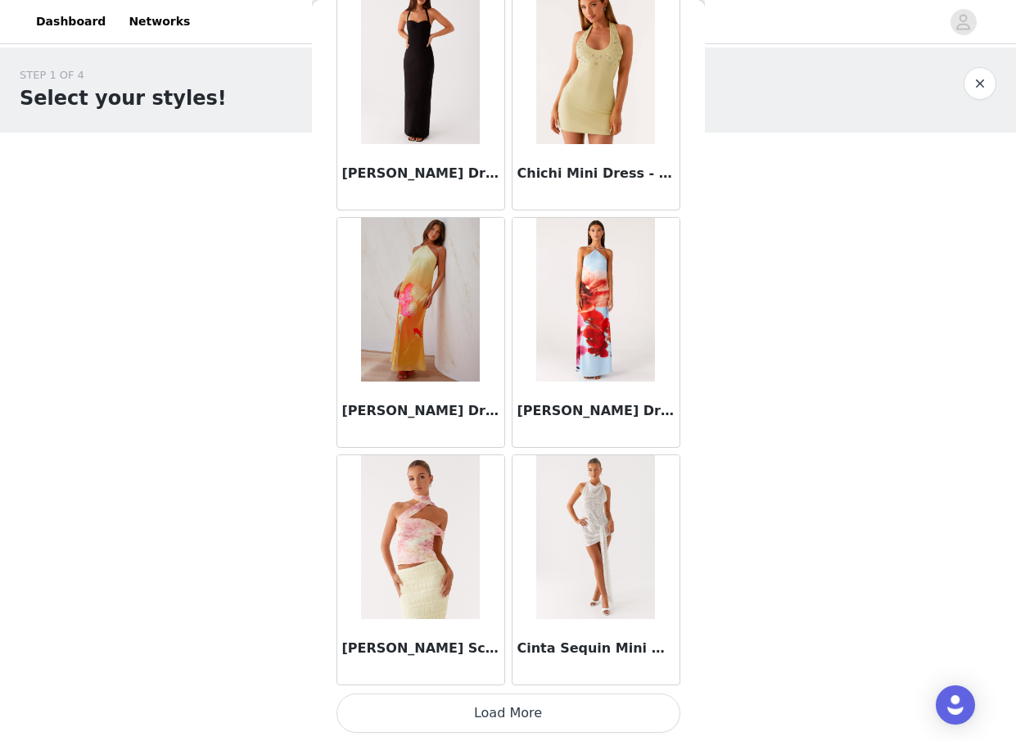
click at [518, 710] on button "Load More" at bounding box center [509, 713] width 344 height 39
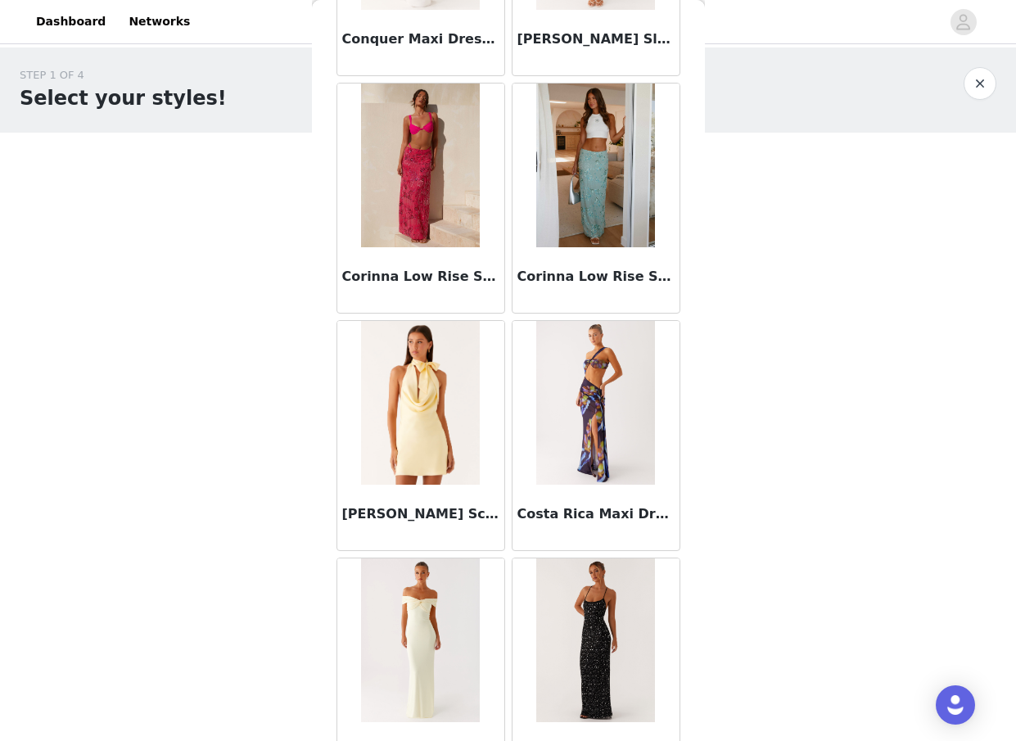
scroll to position [25518, 0]
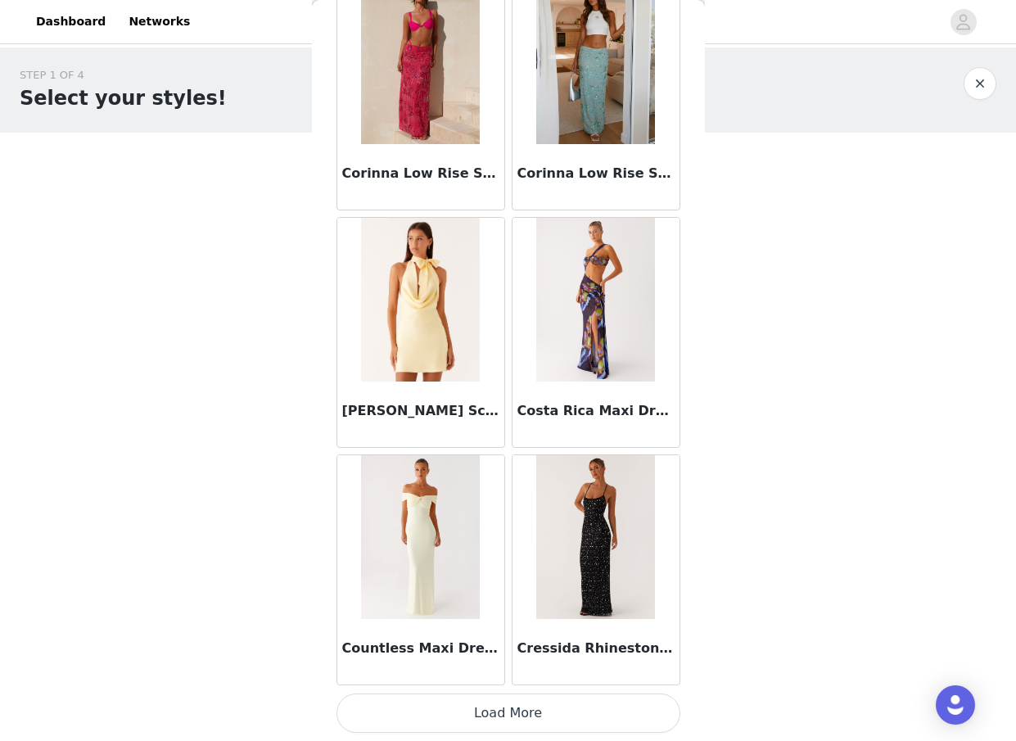
click at [539, 713] on button "Load More" at bounding box center [509, 713] width 344 height 39
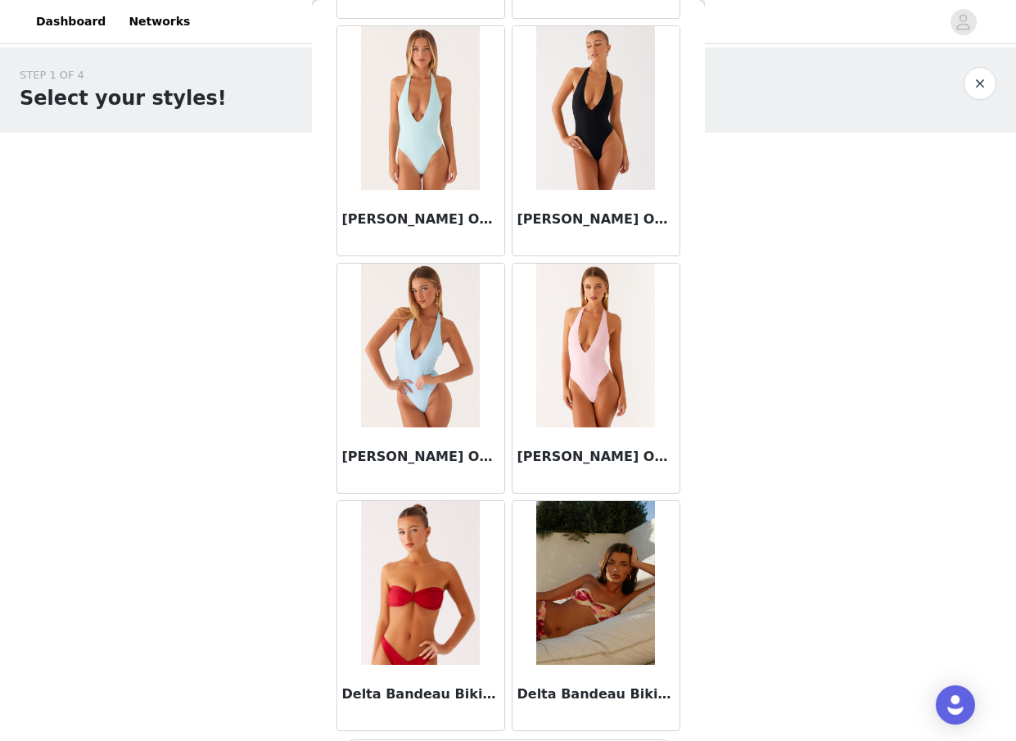
scroll to position [27893, 0]
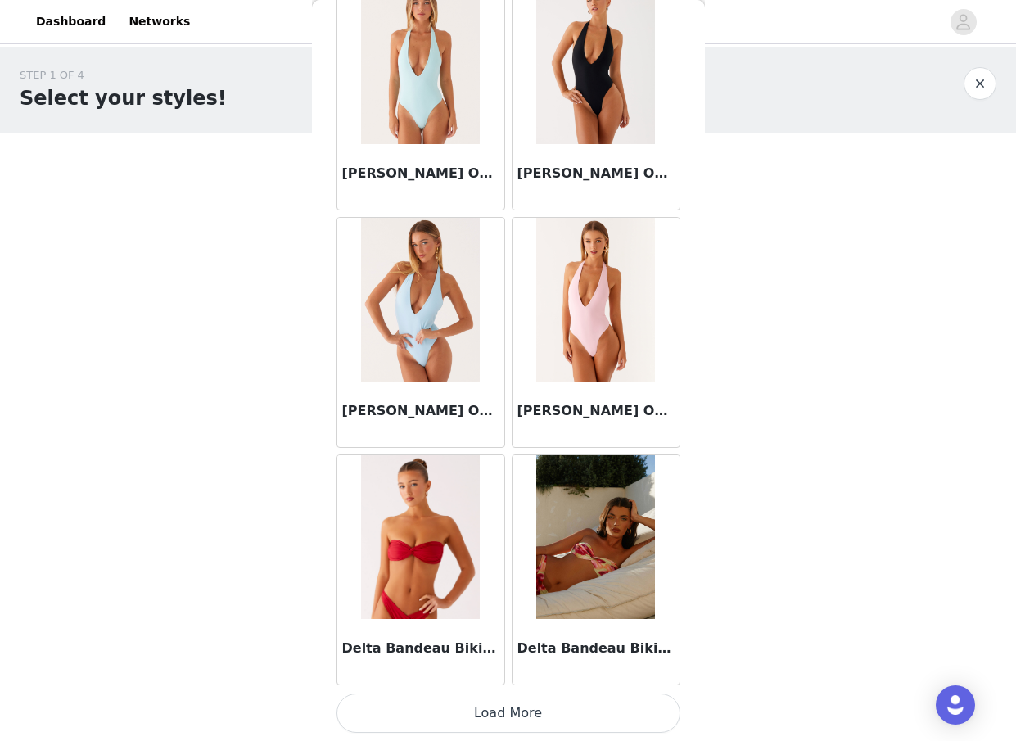
click at [476, 713] on button "Load More" at bounding box center [509, 713] width 344 height 39
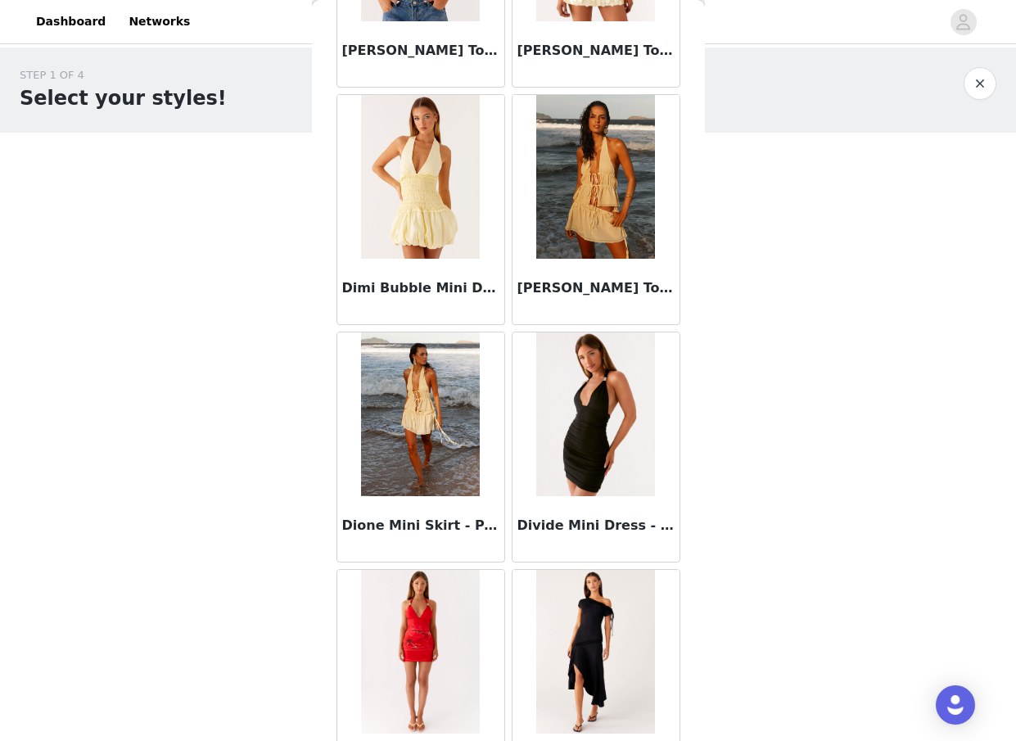
scroll to position [30269, 0]
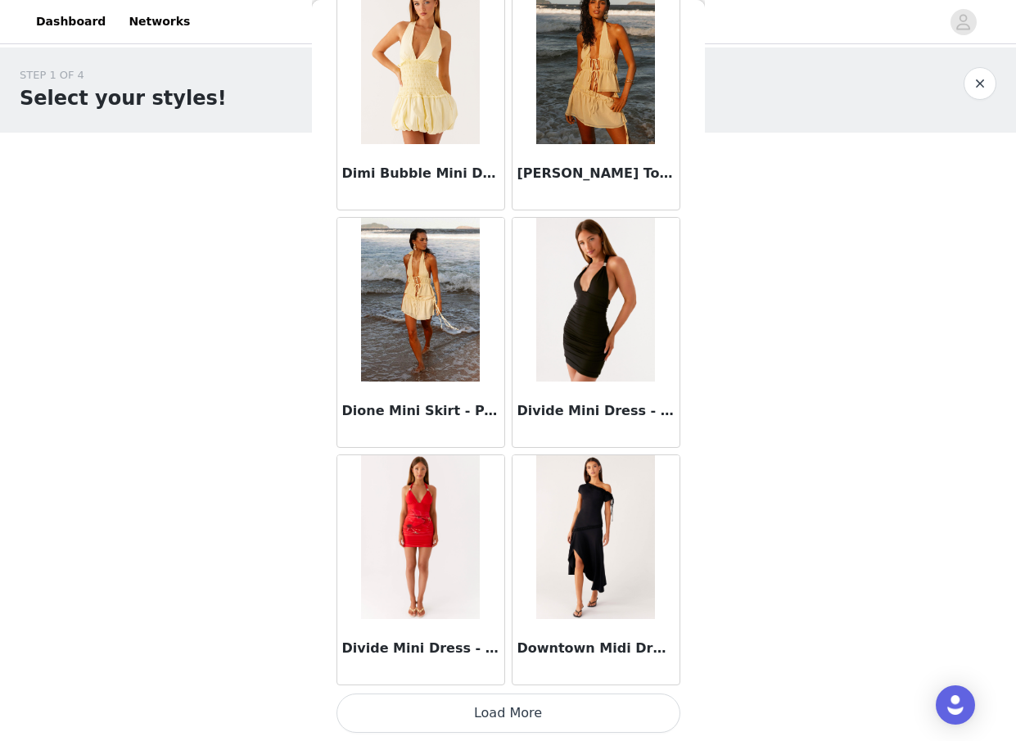
click at [524, 714] on button "Load More" at bounding box center [509, 713] width 344 height 39
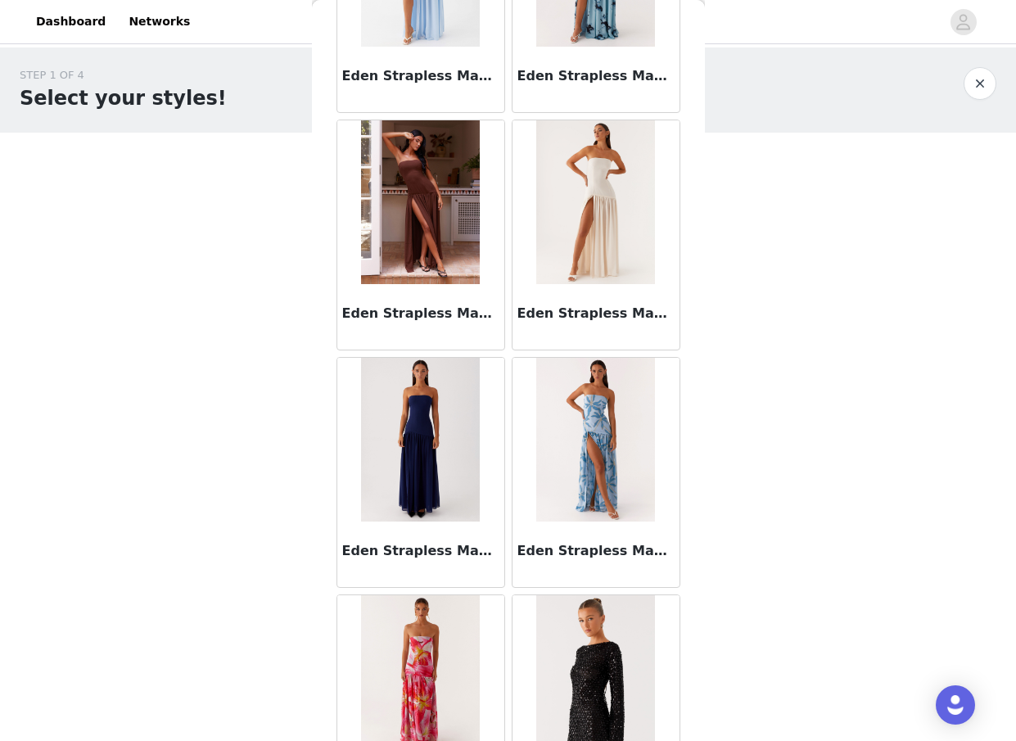
scroll to position [32644, 0]
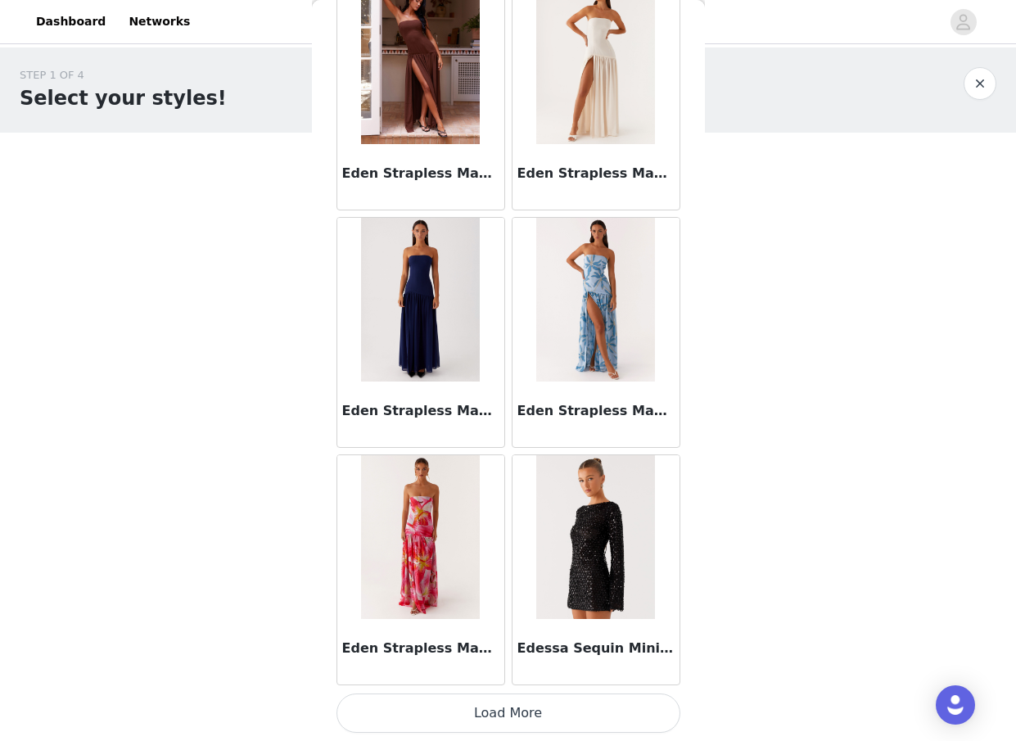
click at [506, 709] on button "Load More" at bounding box center [509, 713] width 344 height 39
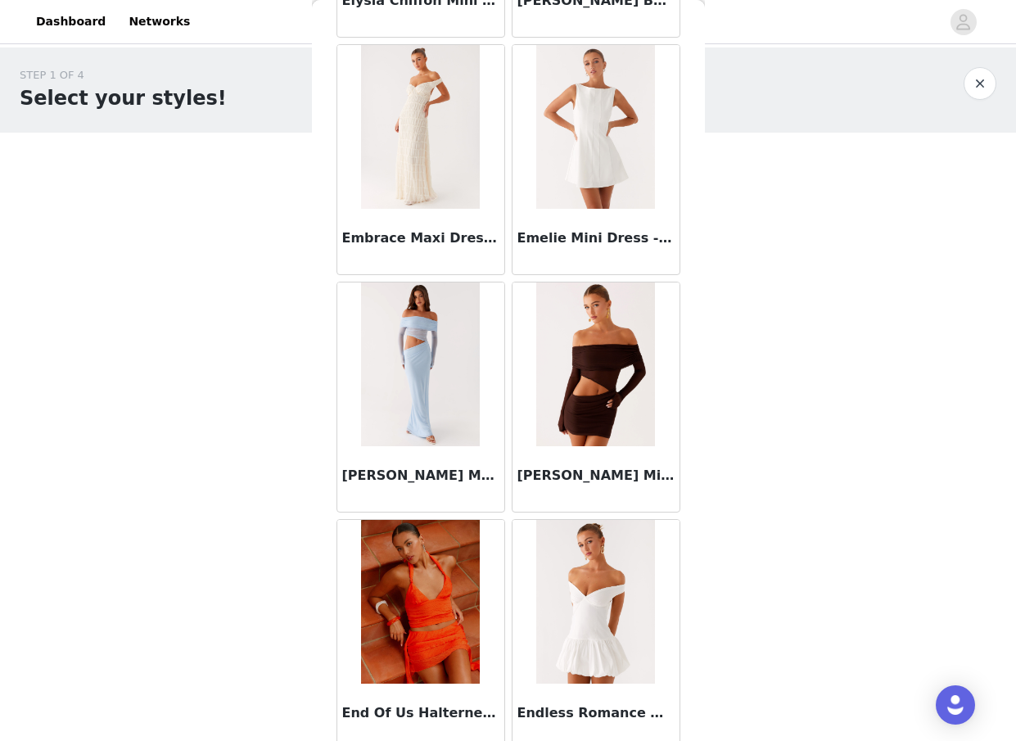
scroll to position [35019, 0]
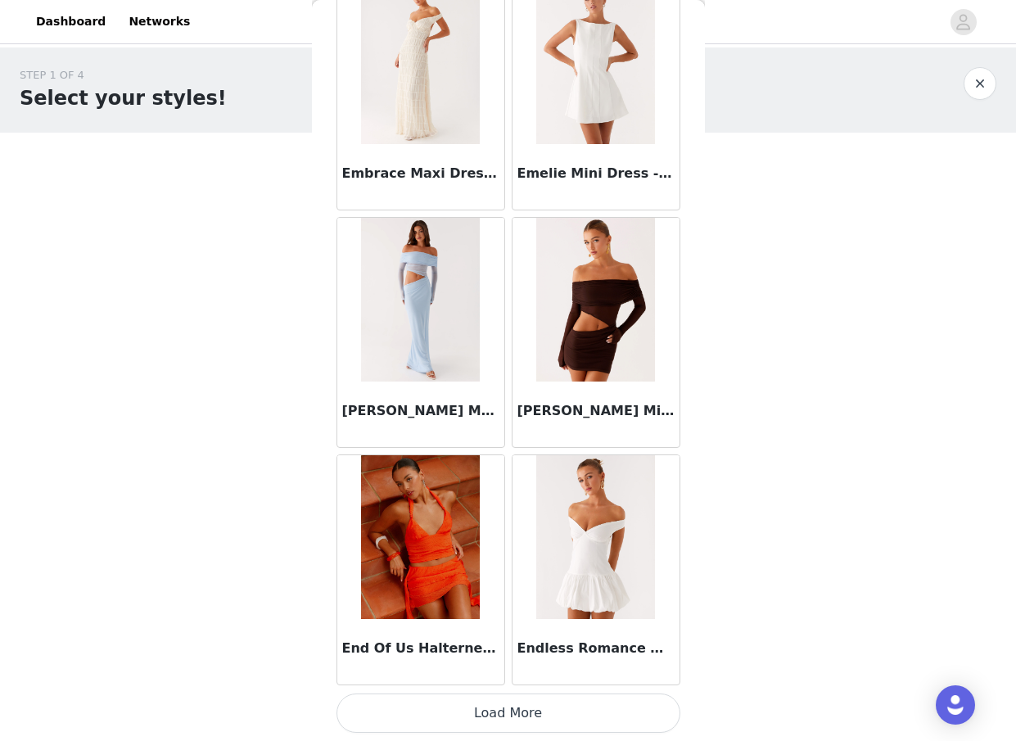
click at [515, 695] on button "Load More" at bounding box center [509, 713] width 344 height 39
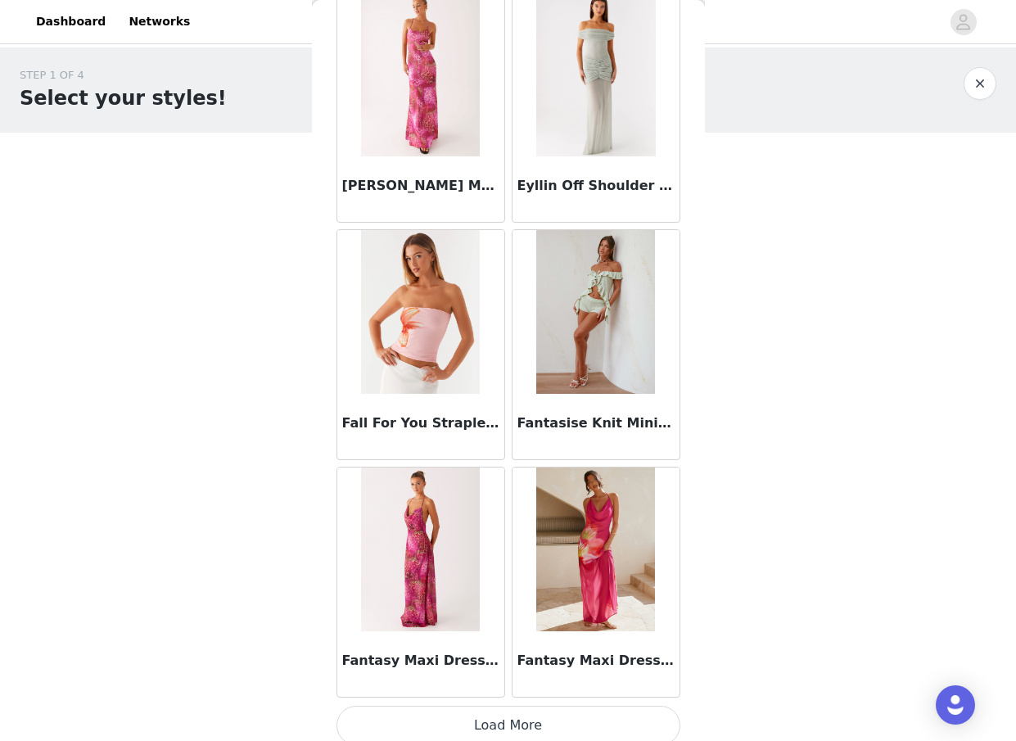
scroll to position [37395, 0]
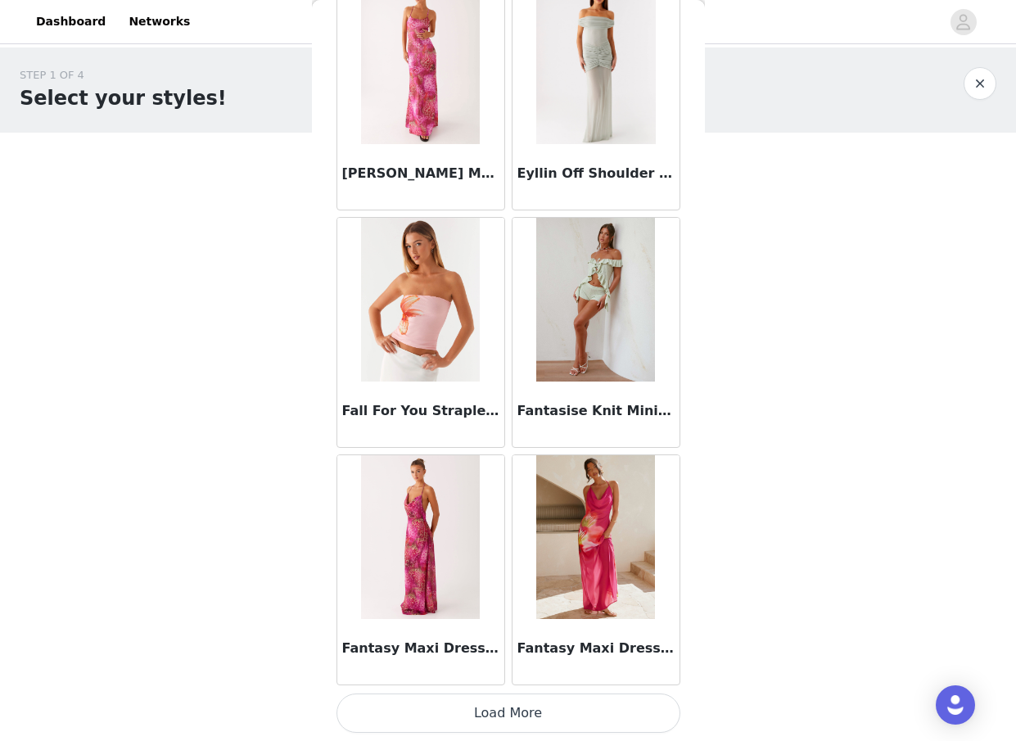
click at [528, 700] on button "Load More" at bounding box center [509, 713] width 344 height 39
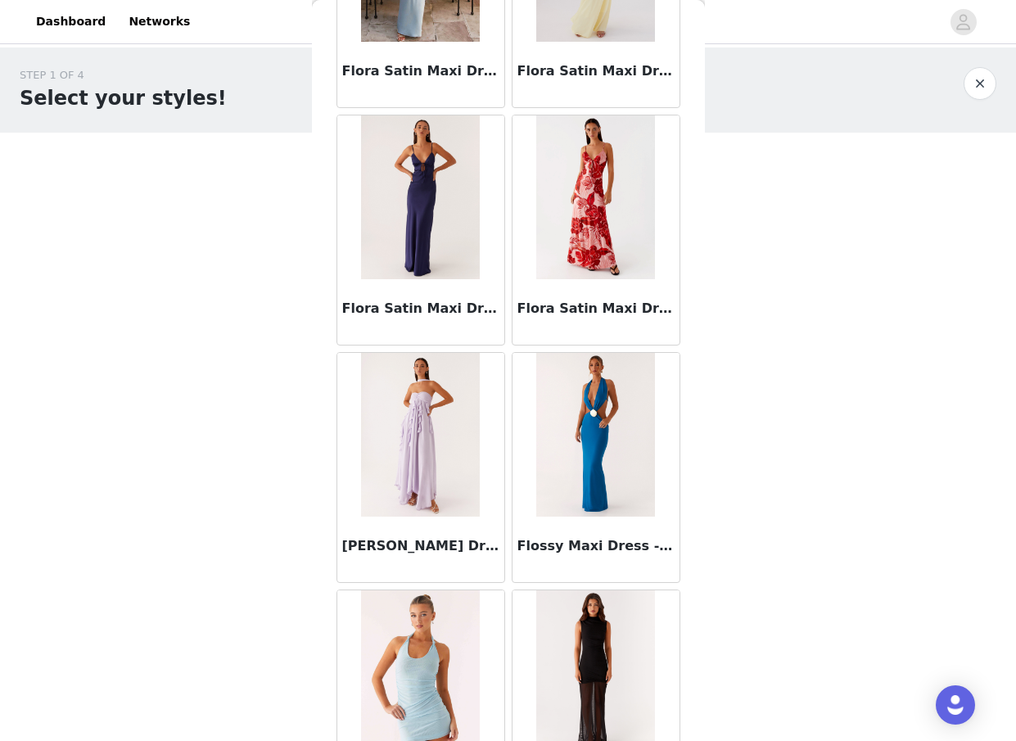
scroll to position [39770, 0]
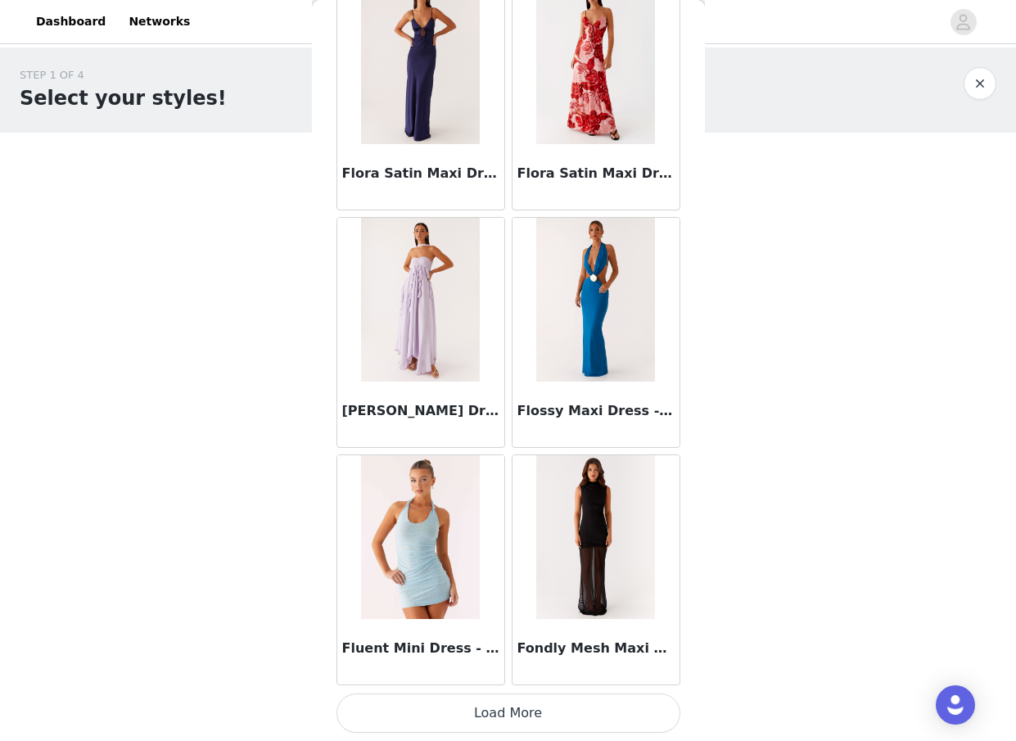
click at [512, 706] on button "Load More" at bounding box center [509, 713] width 344 height 39
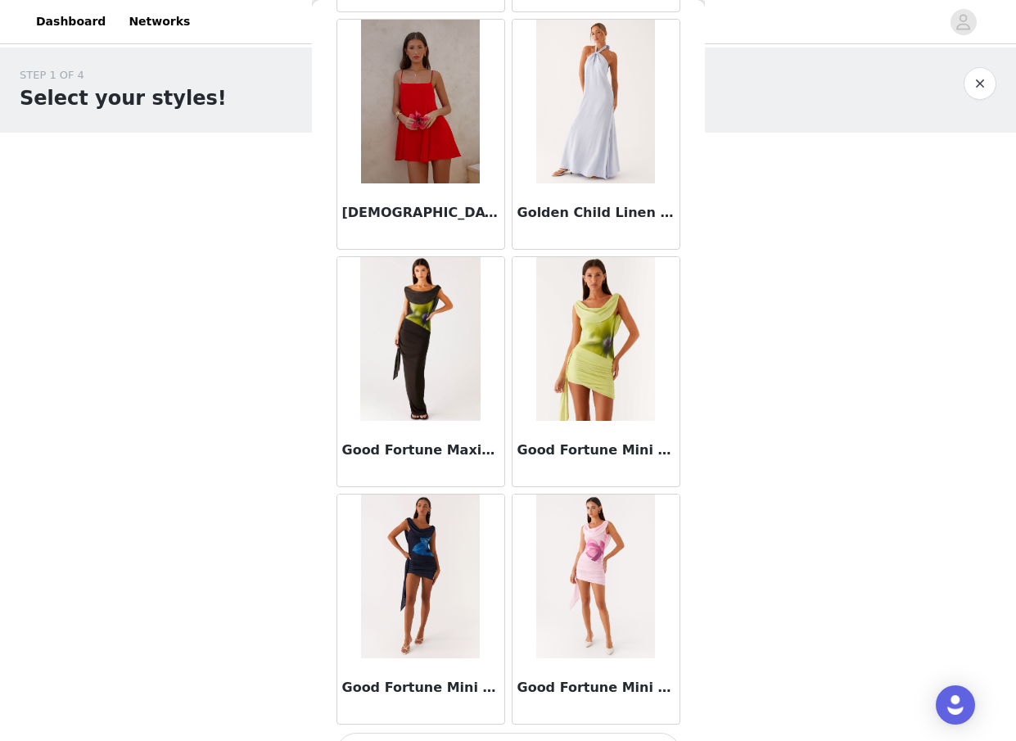
scroll to position [42145, 0]
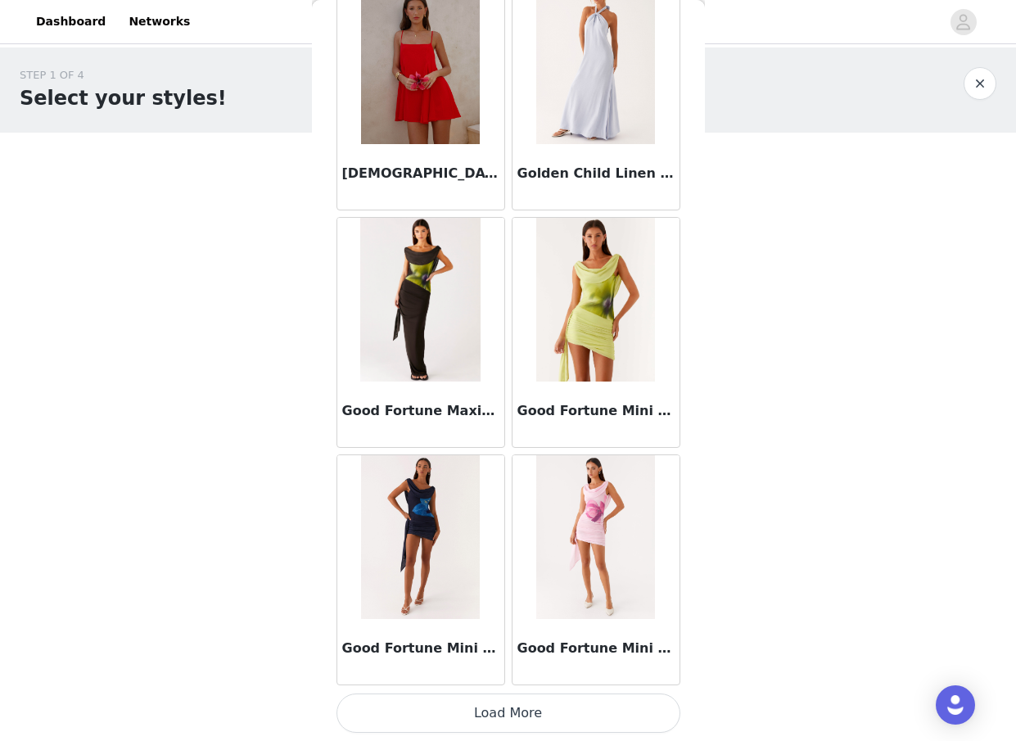
click at [511, 718] on button "Load More" at bounding box center [509, 713] width 344 height 39
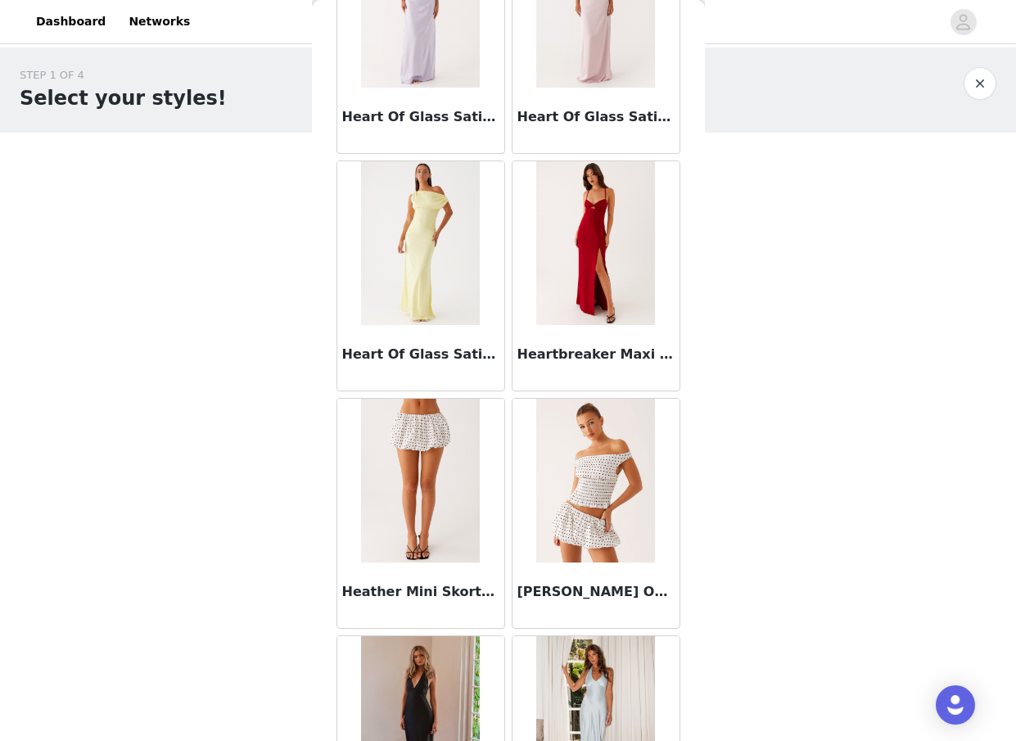
scroll to position [44521, 0]
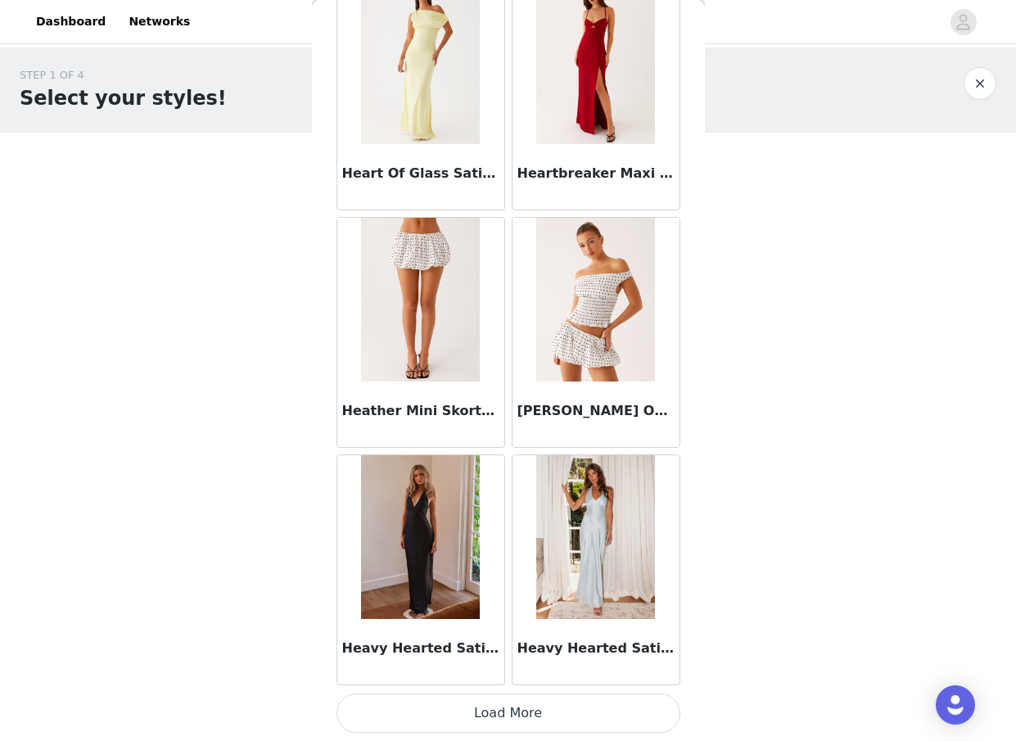
click at [511, 717] on button "Load More" at bounding box center [509, 713] width 344 height 39
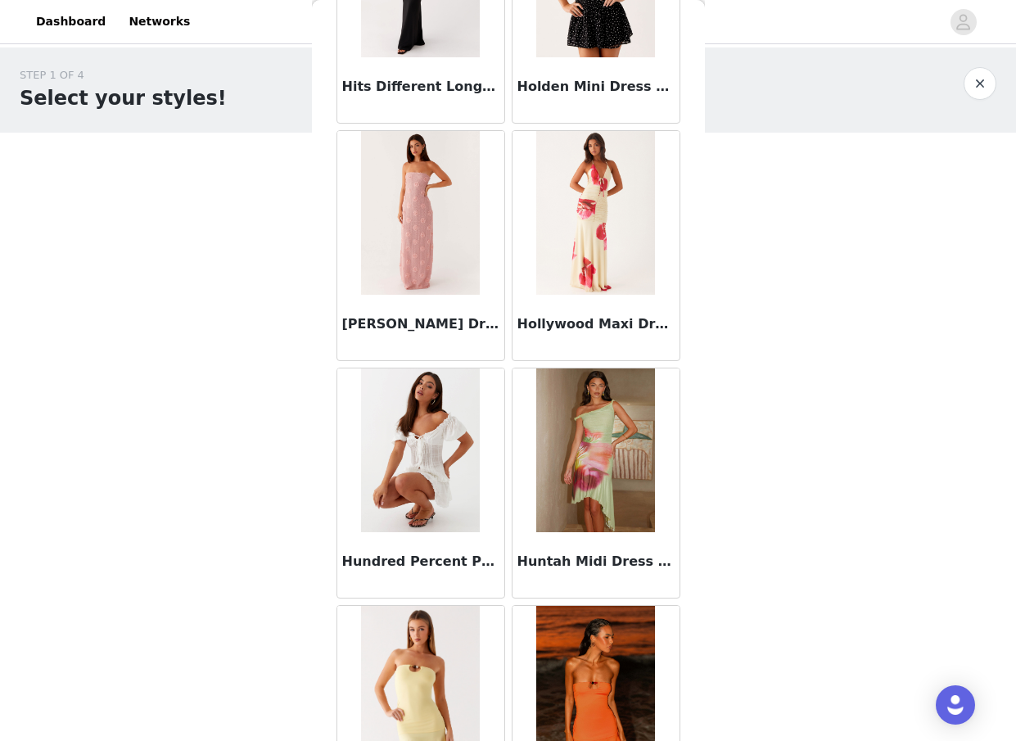
scroll to position [46896, 0]
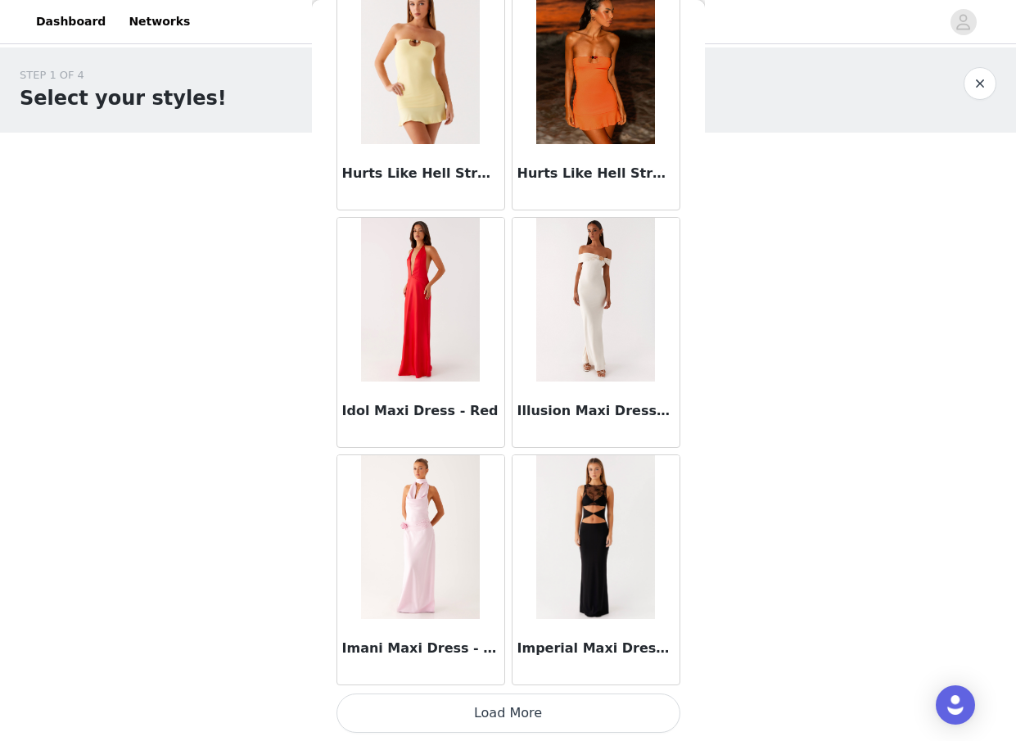
click at [523, 713] on button "Load More" at bounding box center [509, 713] width 344 height 39
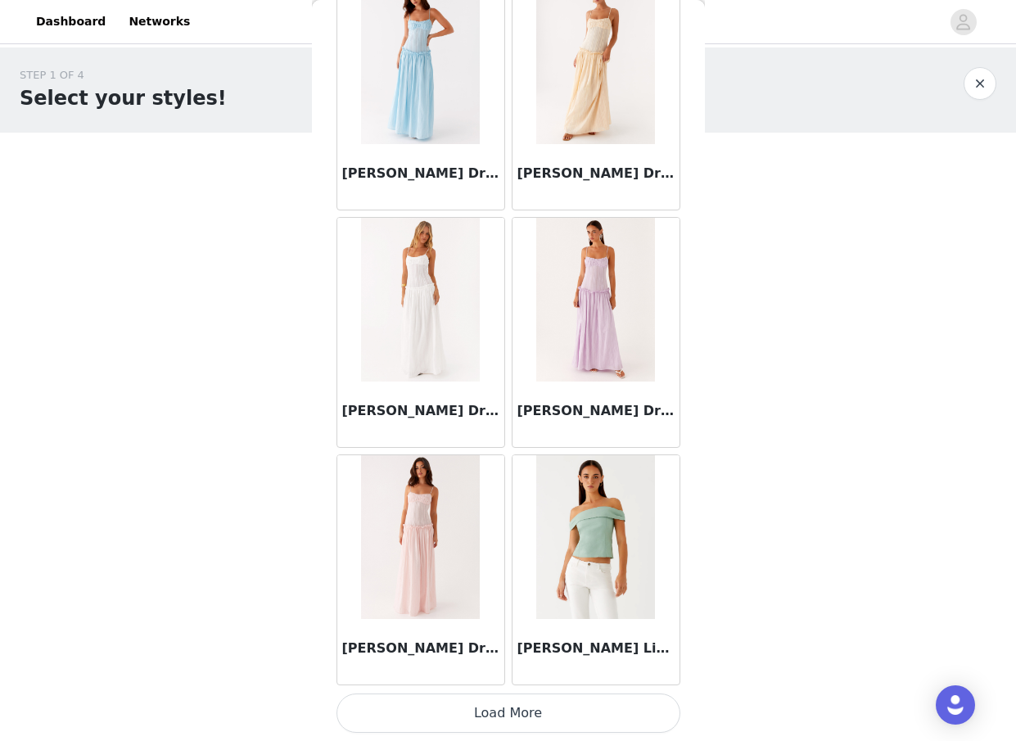
scroll to position [49270, 0]
click at [515, 714] on button "Load More" at bounding box center [509, 714] width 344 height 39
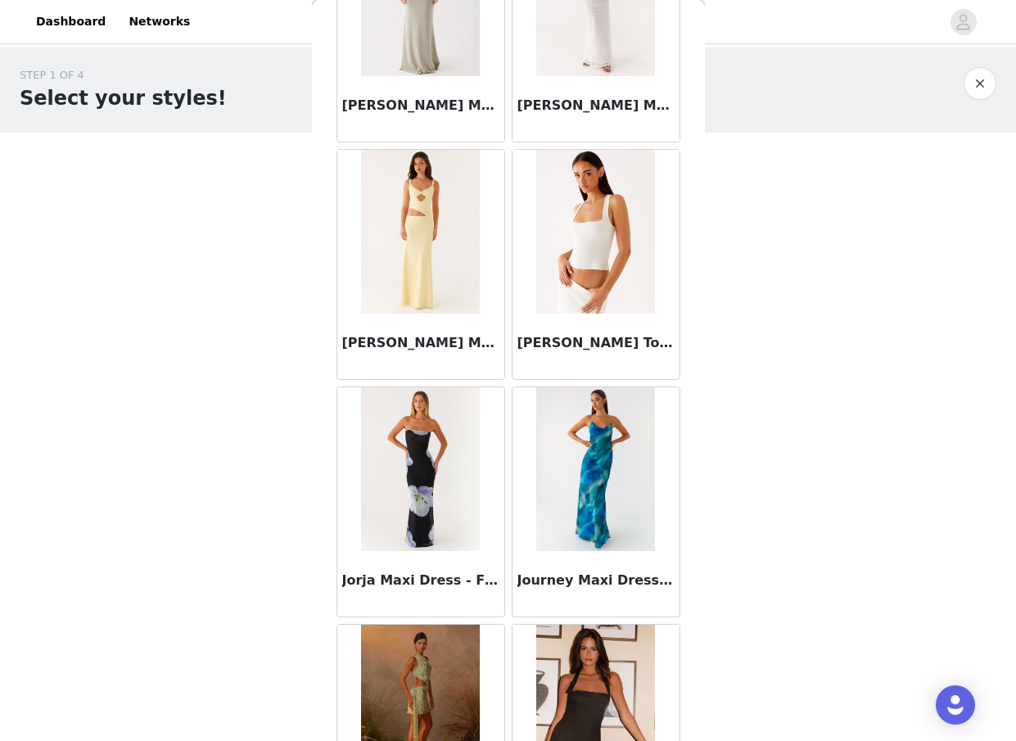
scroll to position [51646, 0]
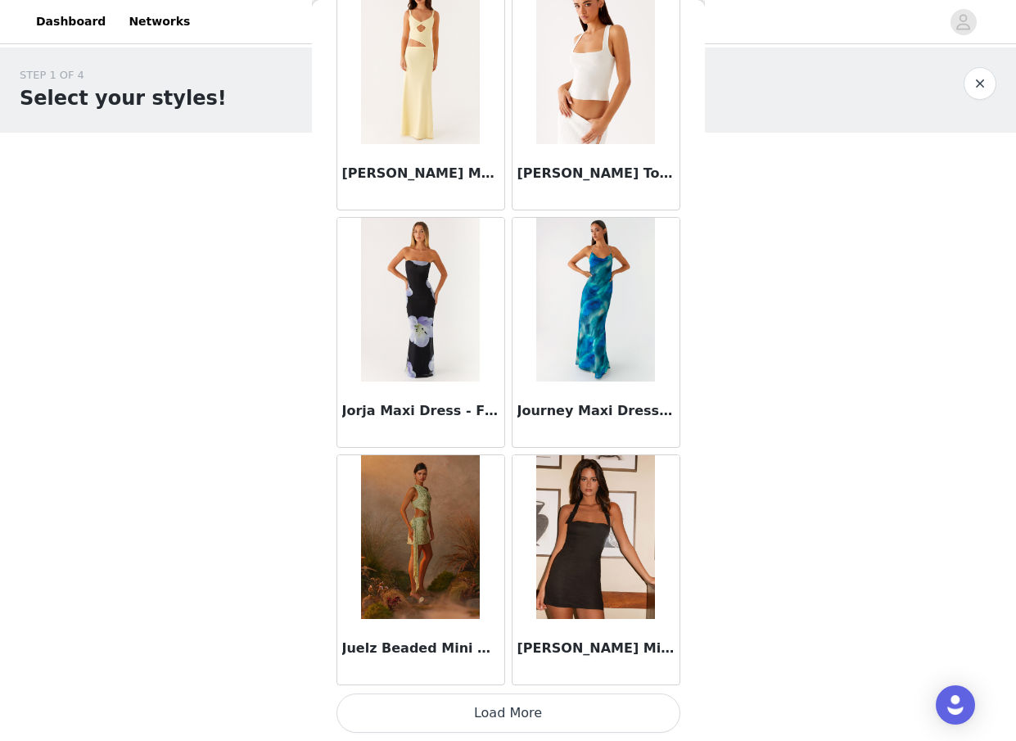
click at [509, 704] on button "Load More" at bounding box center [509, 713] width 344 height 39
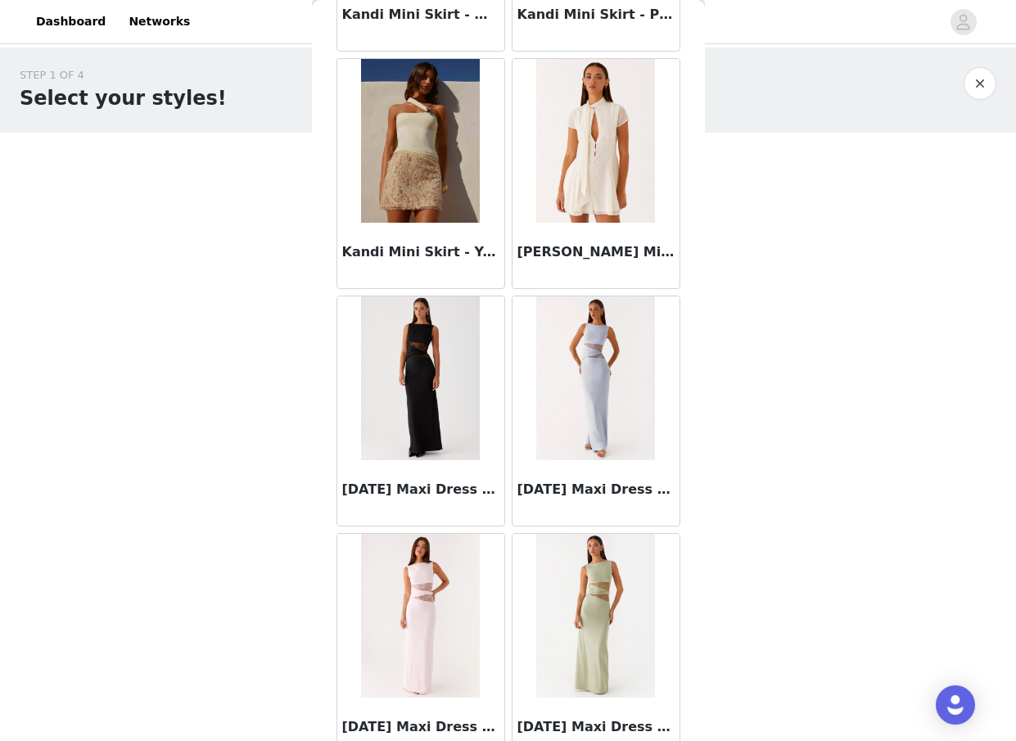
scroll to position [54022, 0]
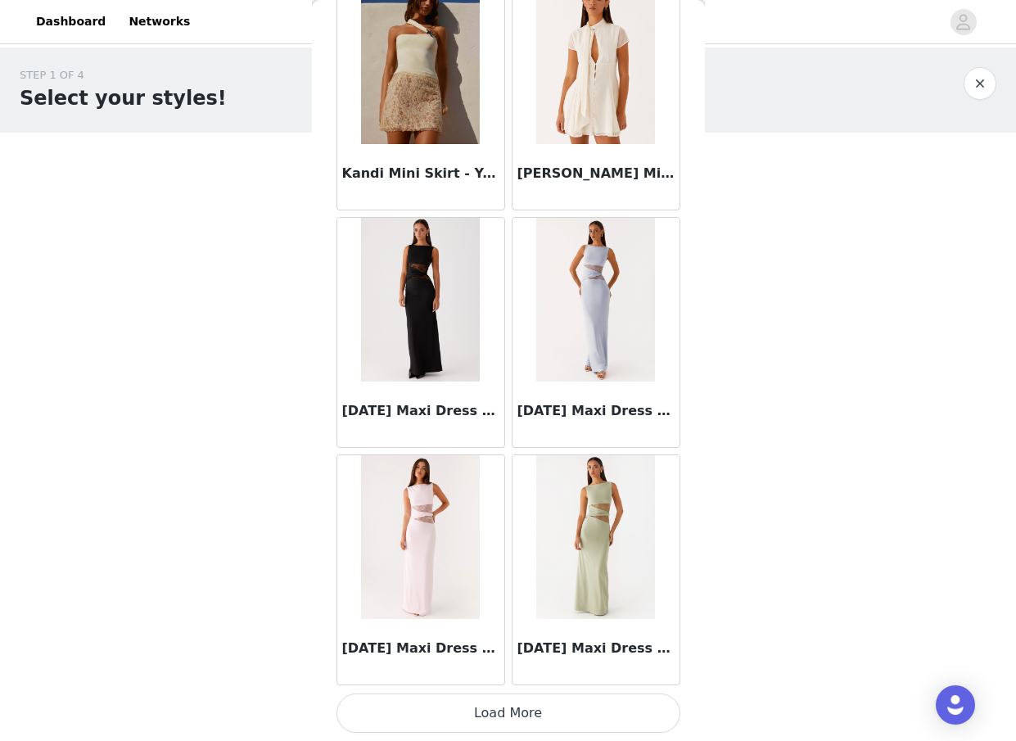
click at [504, 721] on button "Load More" at bounding box center [509, 713] width 344 height 39
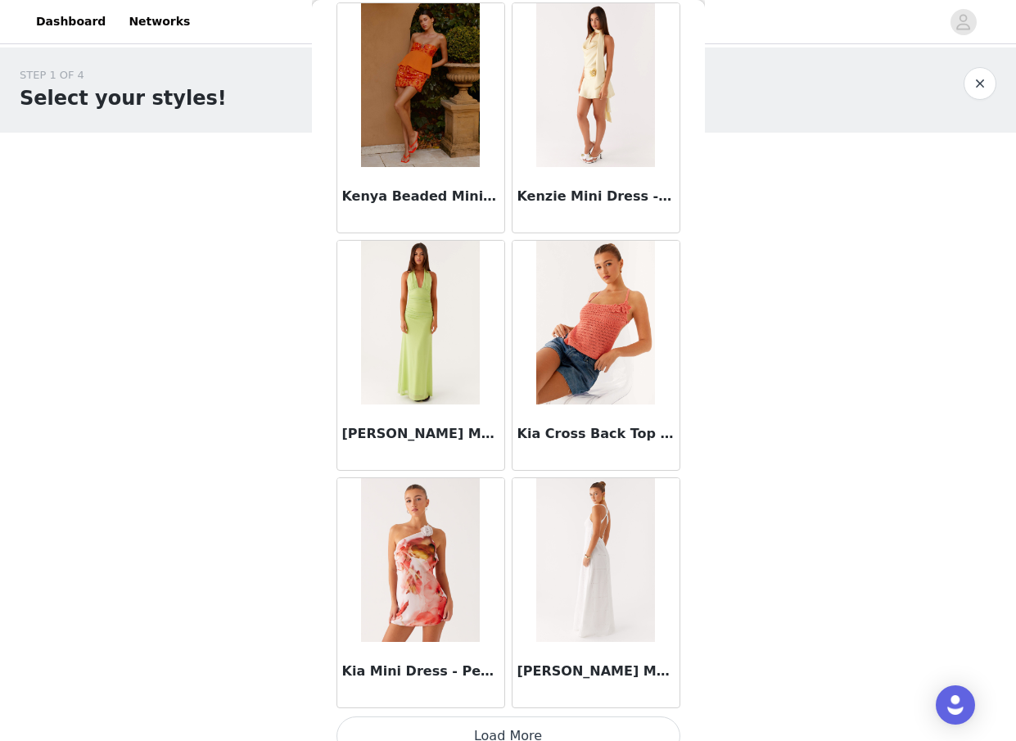
scroll to position [56397, 0]
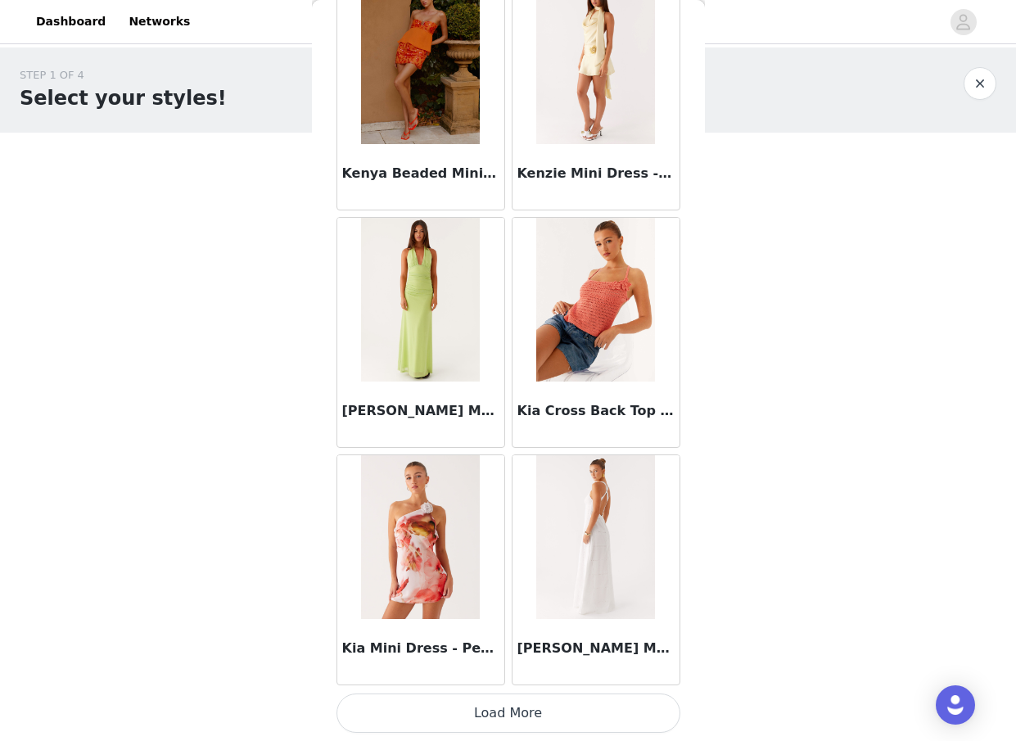
click at [506, 714] on button "Load More" at bounding box center [509, 713] width 344 height 39
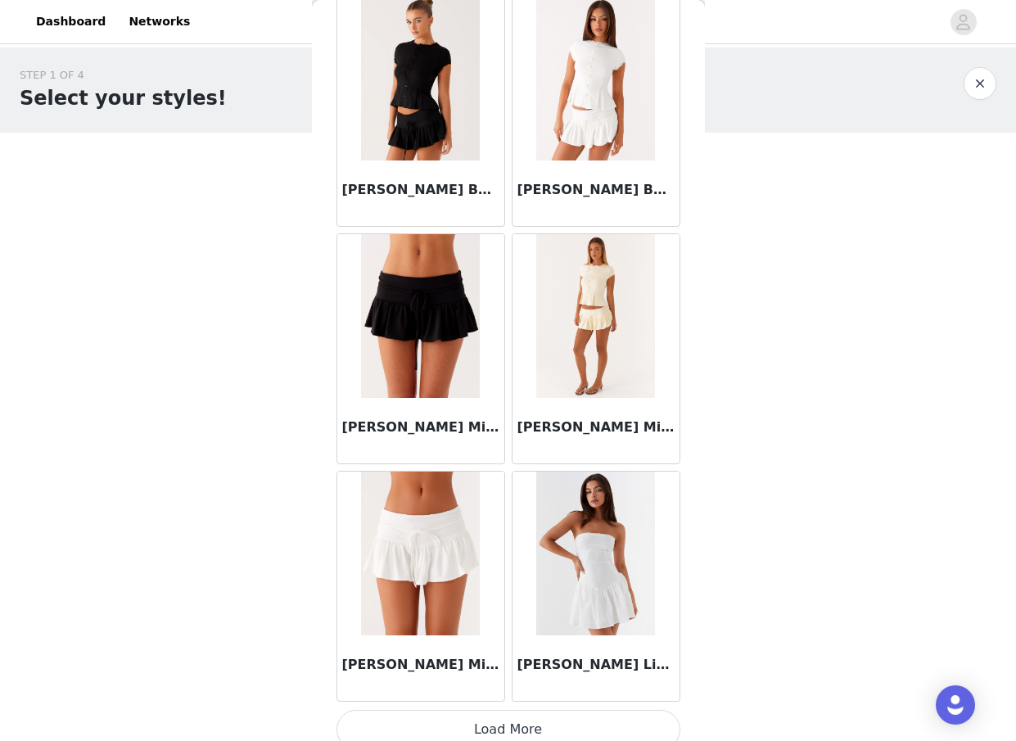
scroll to position [58772, 0]
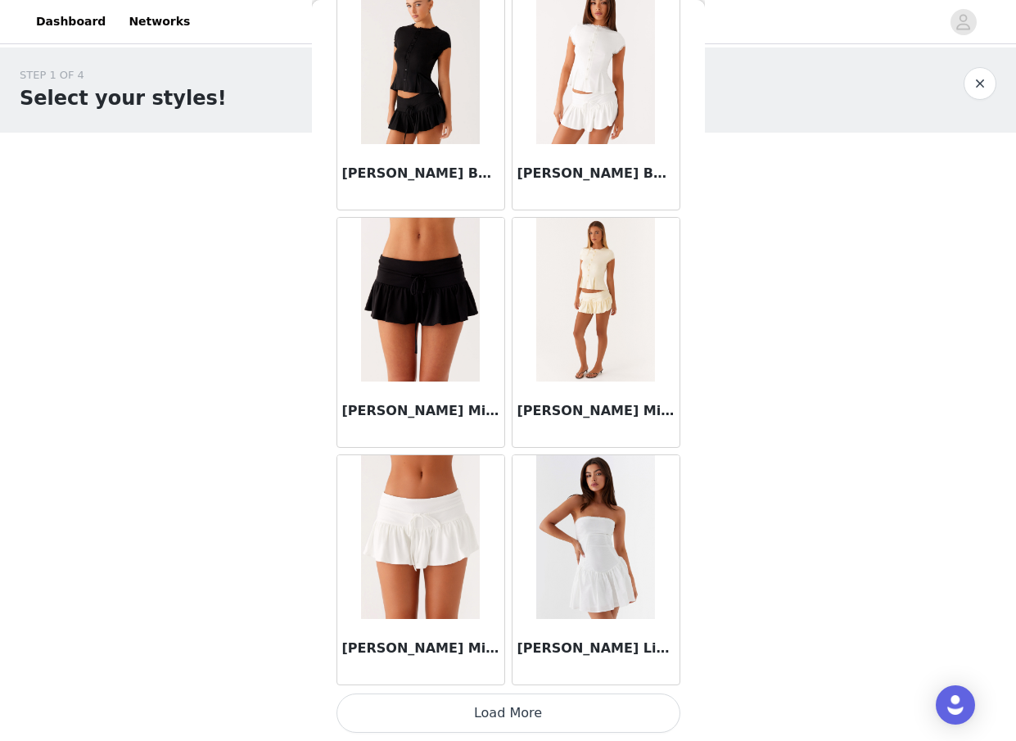
click at [509, 720] on button "Load More" at bounding box center [509, 713] width 344 height 39
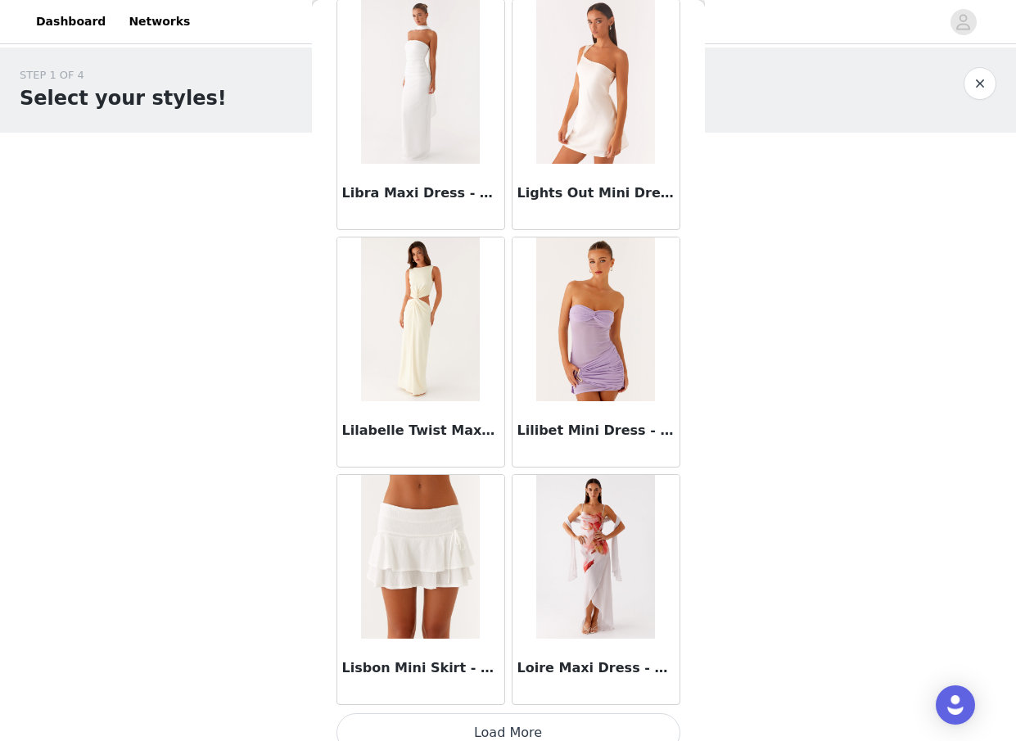
scroll to position [61148, 0]
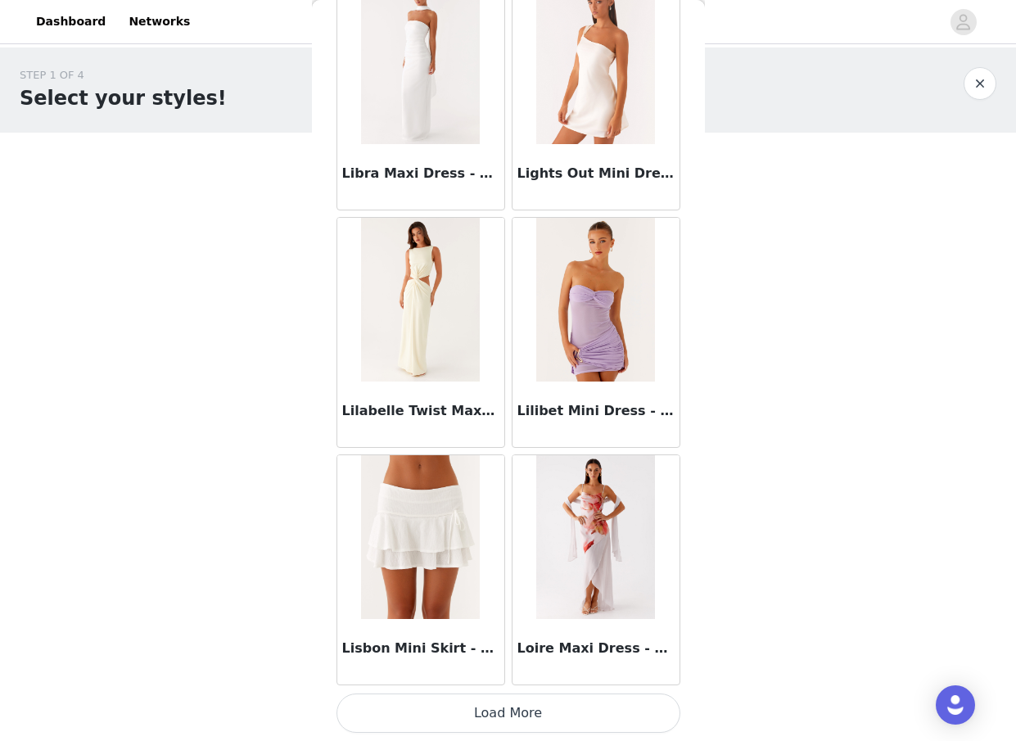
click at [496, 713] on button "Load More" at bounding box center [509, 713] width 344 height 39
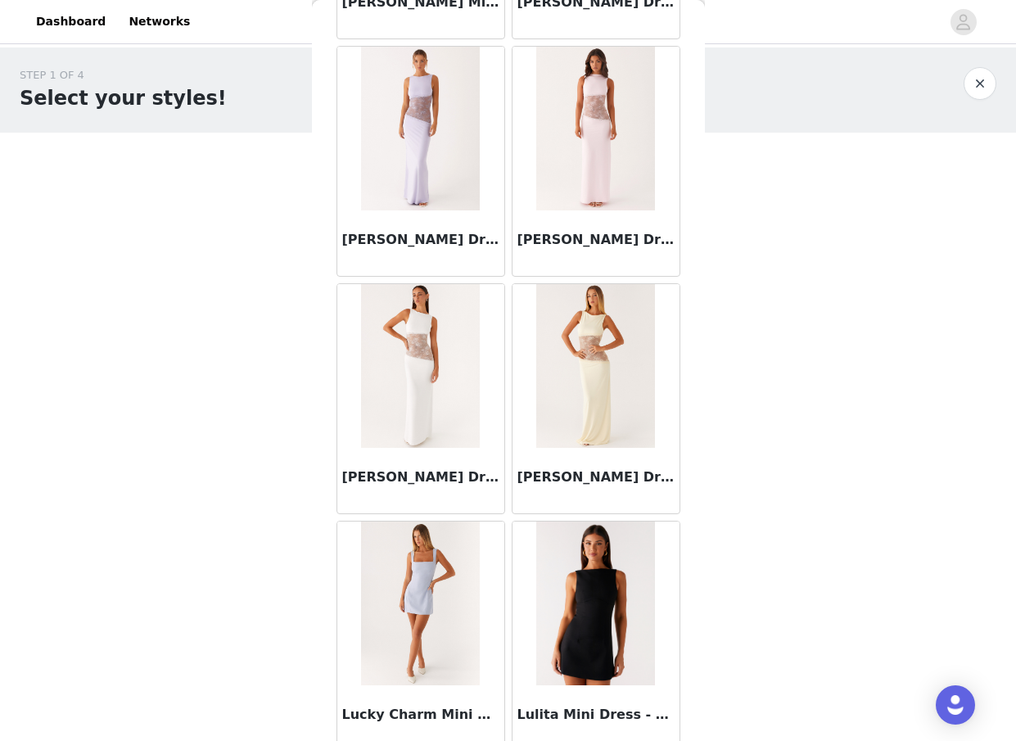
scroll to position [63523, 0]
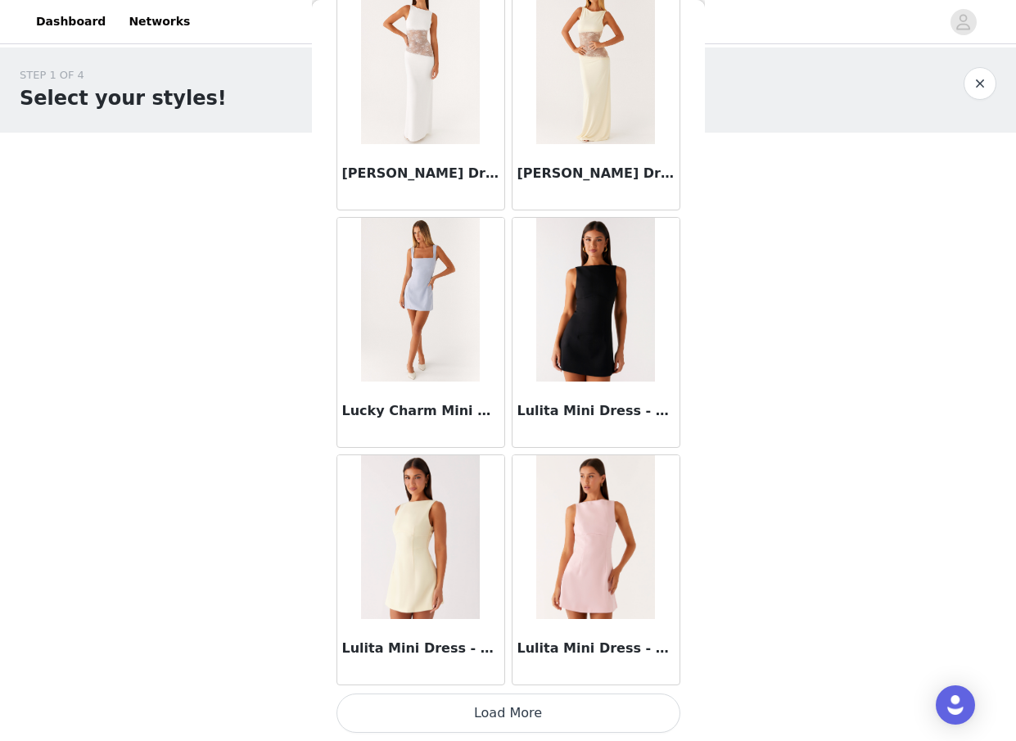
click at [523, 713] on button "Load More" at bounding box center [509, 713] width 344 height 39
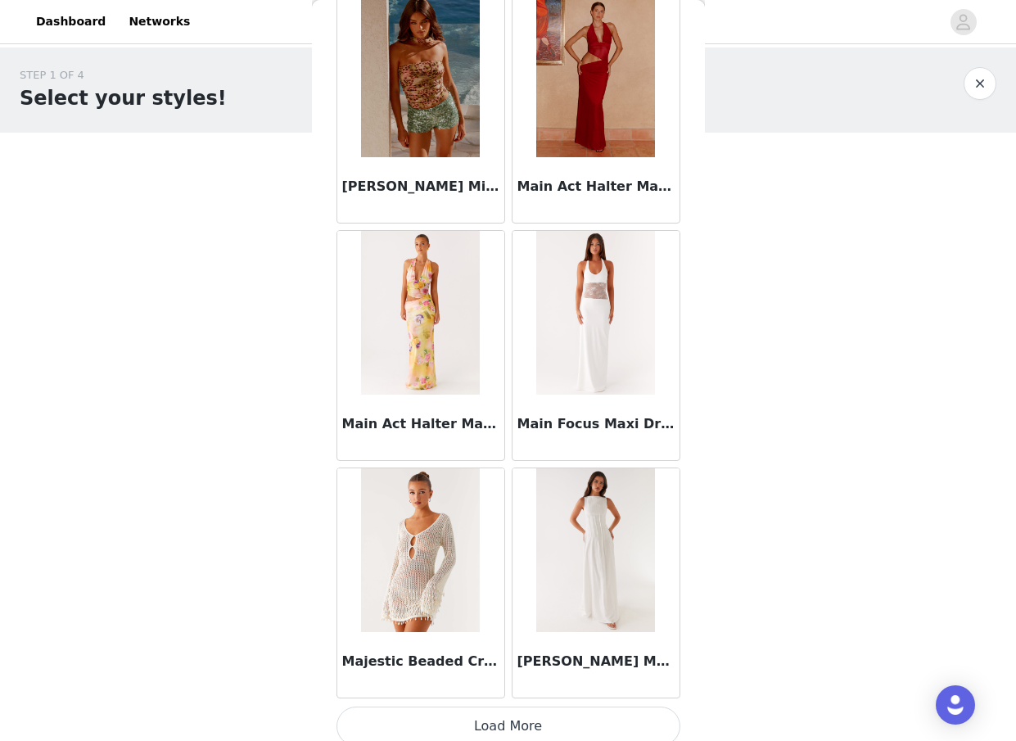
scroll to position [65898, 0]
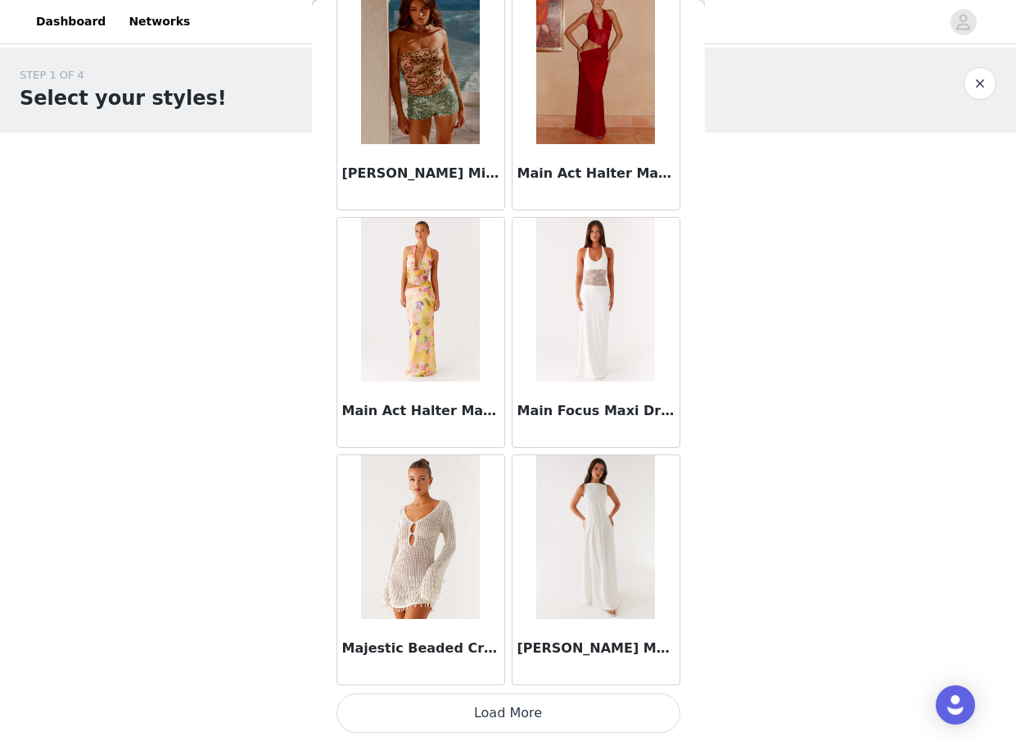
click at [510, 703] on button "Load More" at bounding box center [509, 713] width 344 height 39
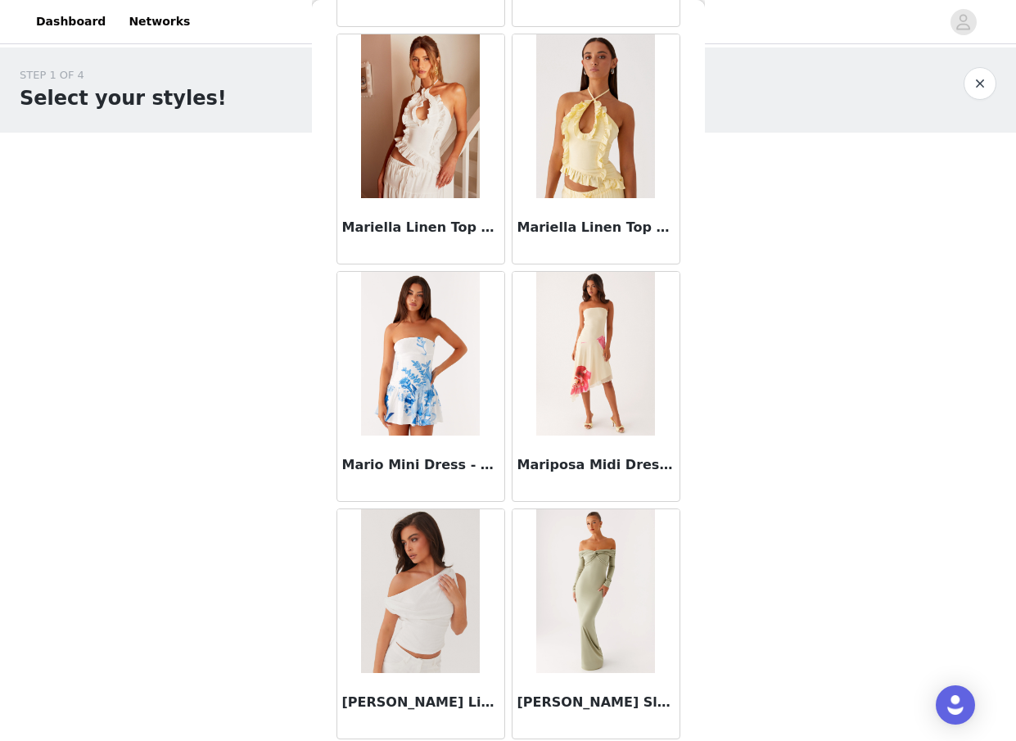
scroll to position [68274, 0]
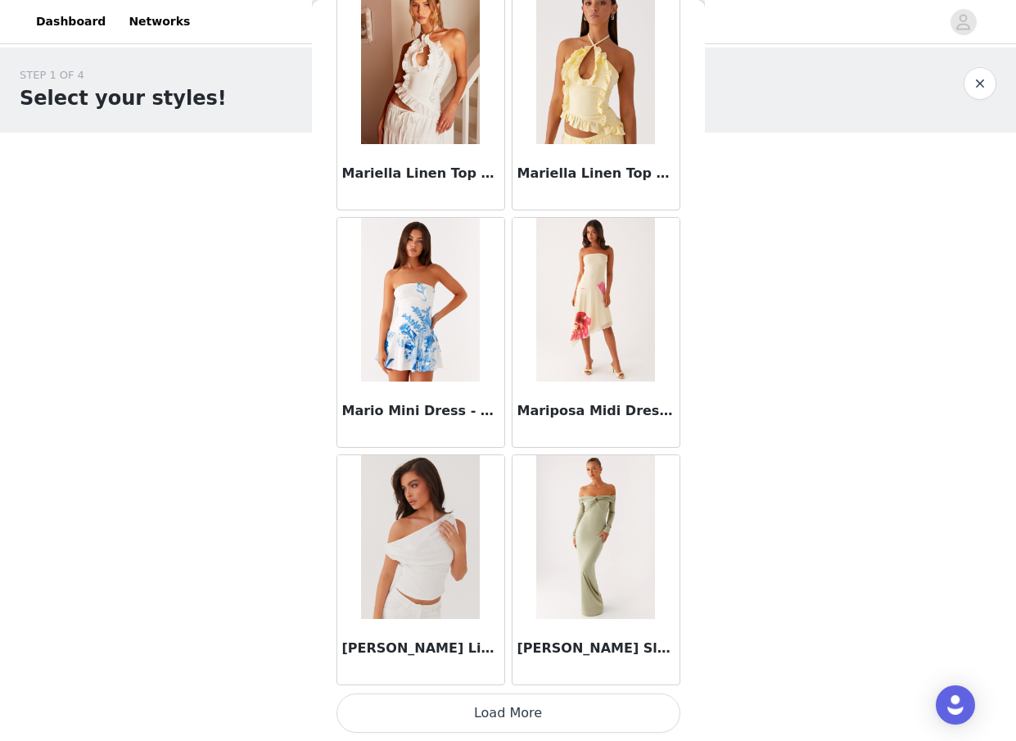
click at [531, 719] on button "Load More" at bounding box center [509, 713] width 344 height 39
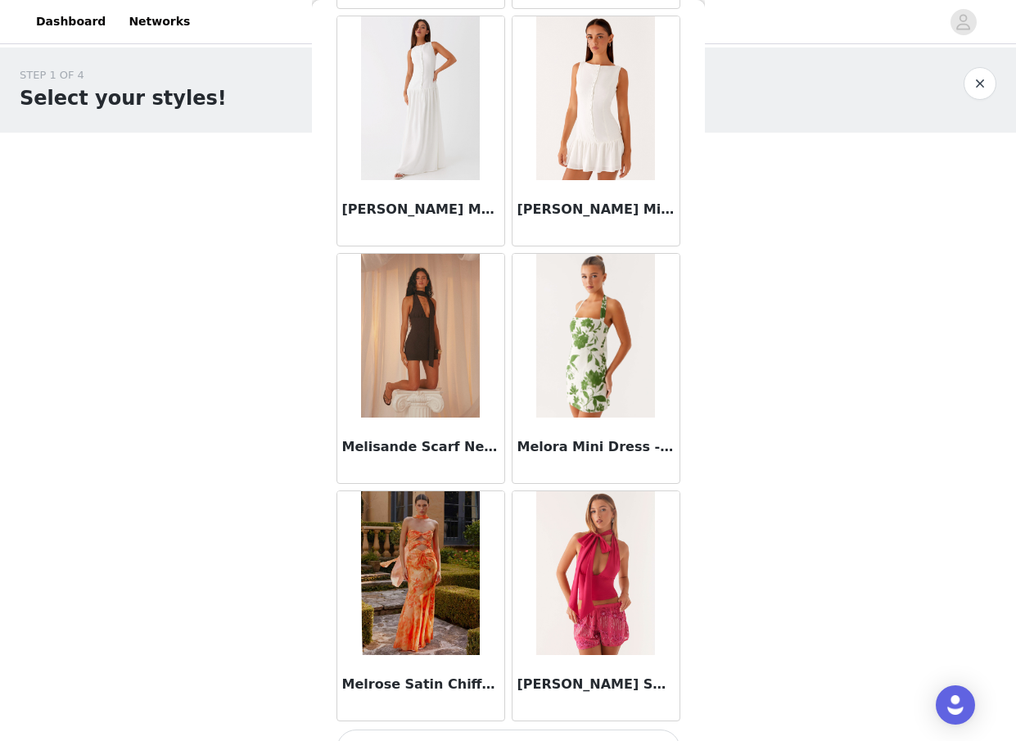
scroll to position [70649, 0]
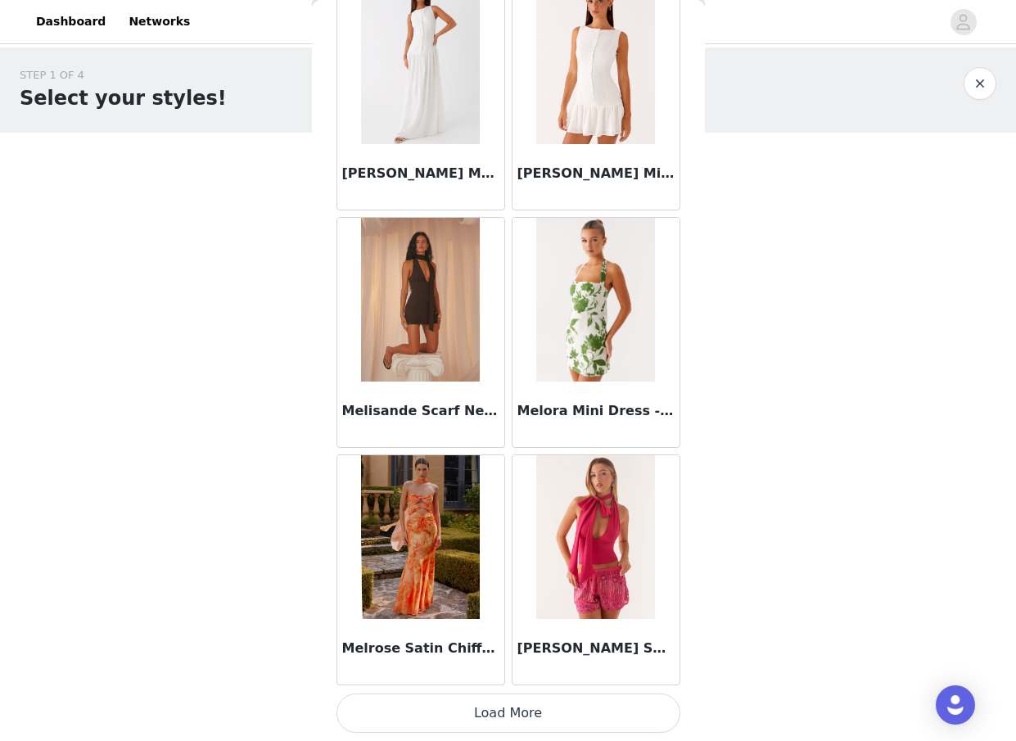
click at [540, 715] on button "Load More" at bounding box center [509, 713] width 344 height 39
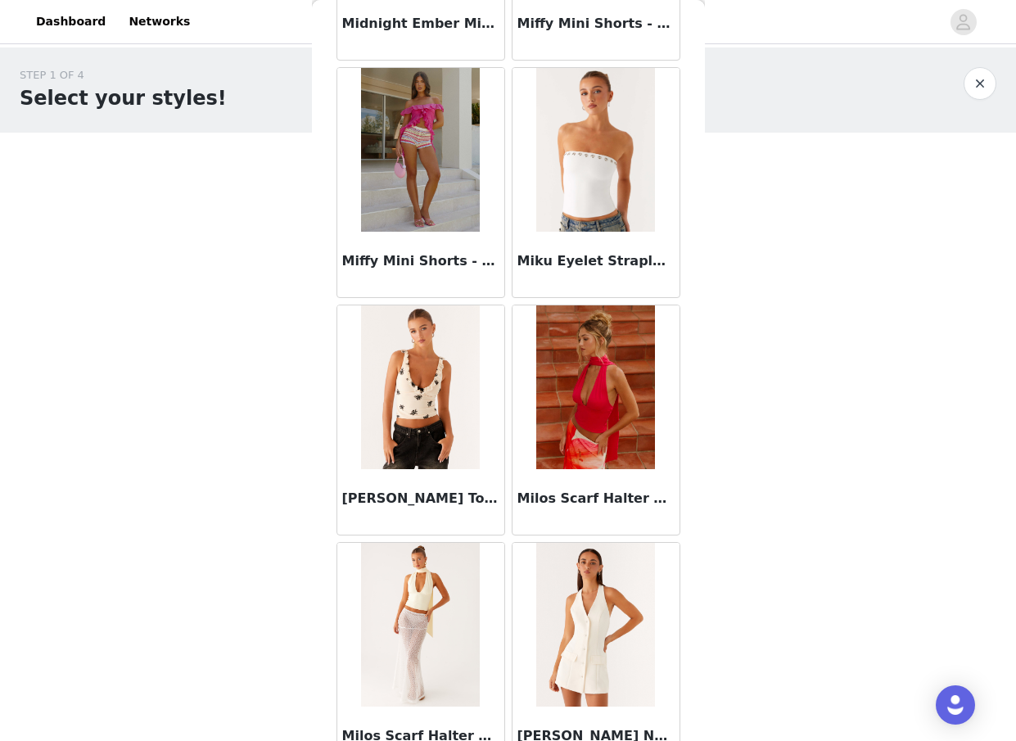
scroll to position [71988, 0]
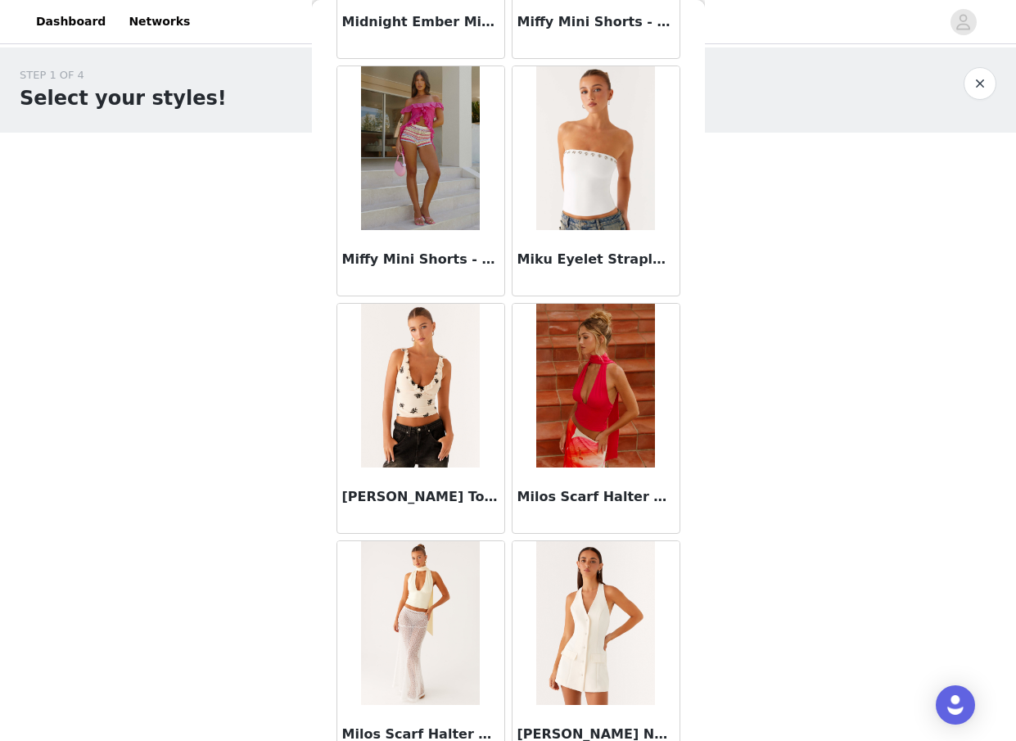
click at [597, 414] on img at bounding box center [595, 386] width 119 height 164
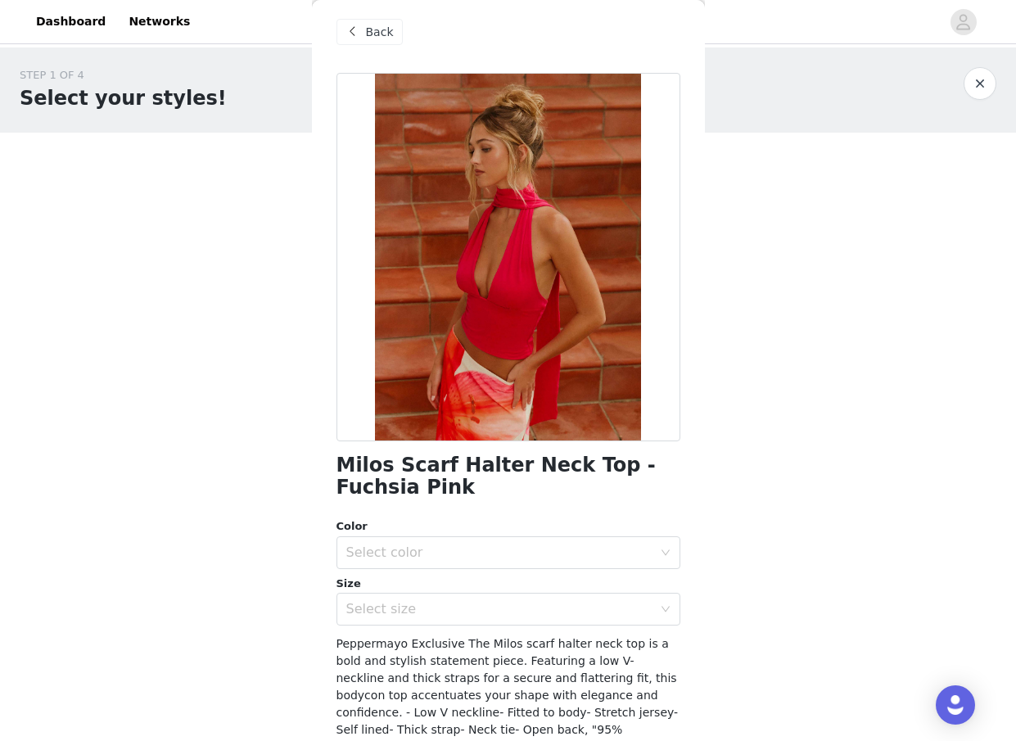
scroll to position [0, 0]
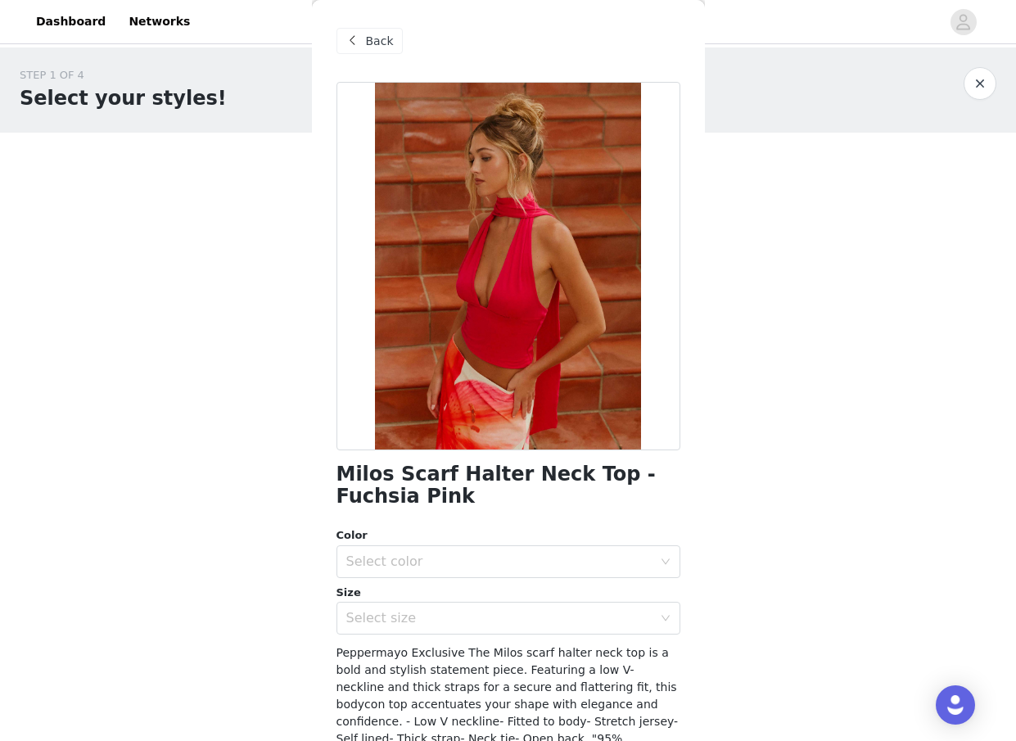
click at [373, 46] on span "Back" at bounding box center [380, 41] width 28 height 17
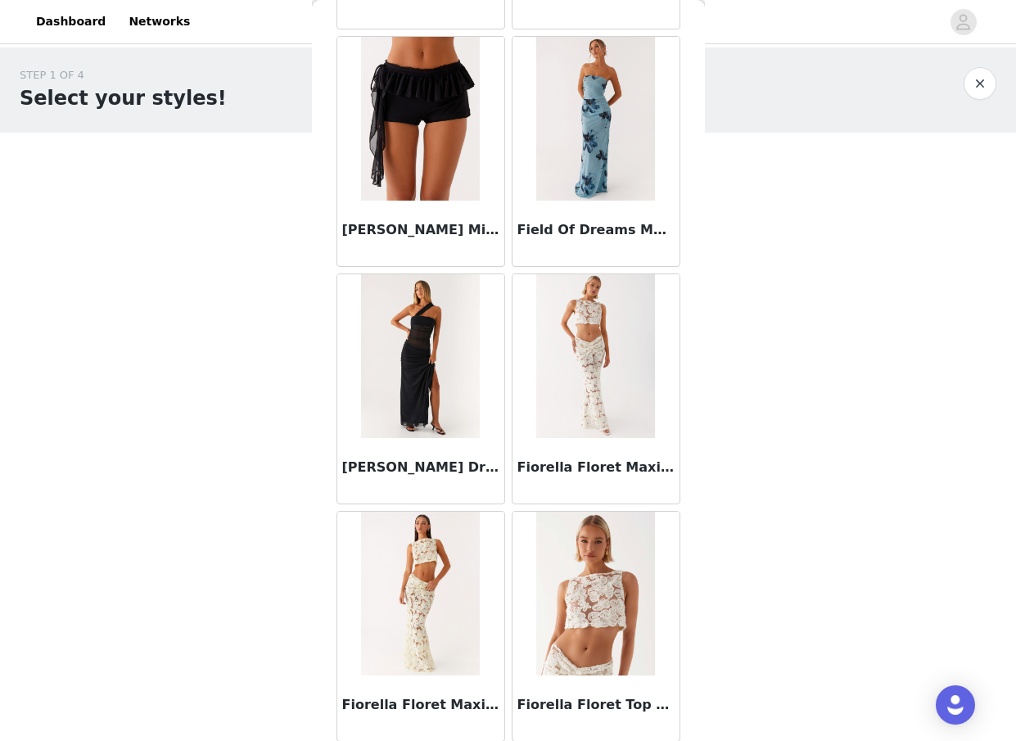
scroll to position [38428, 0]
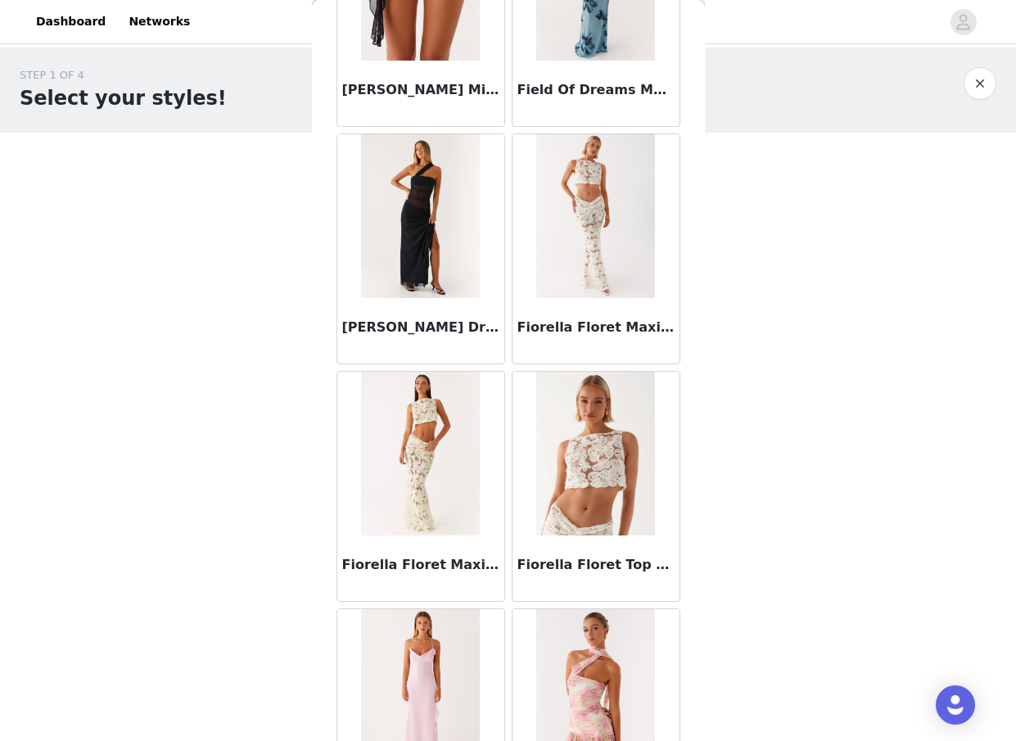
click at [591, 333] on h3 "Fiorella Floret Maxi Skirt - Ivory" at bounding box center [596, 328] width 157 height 20
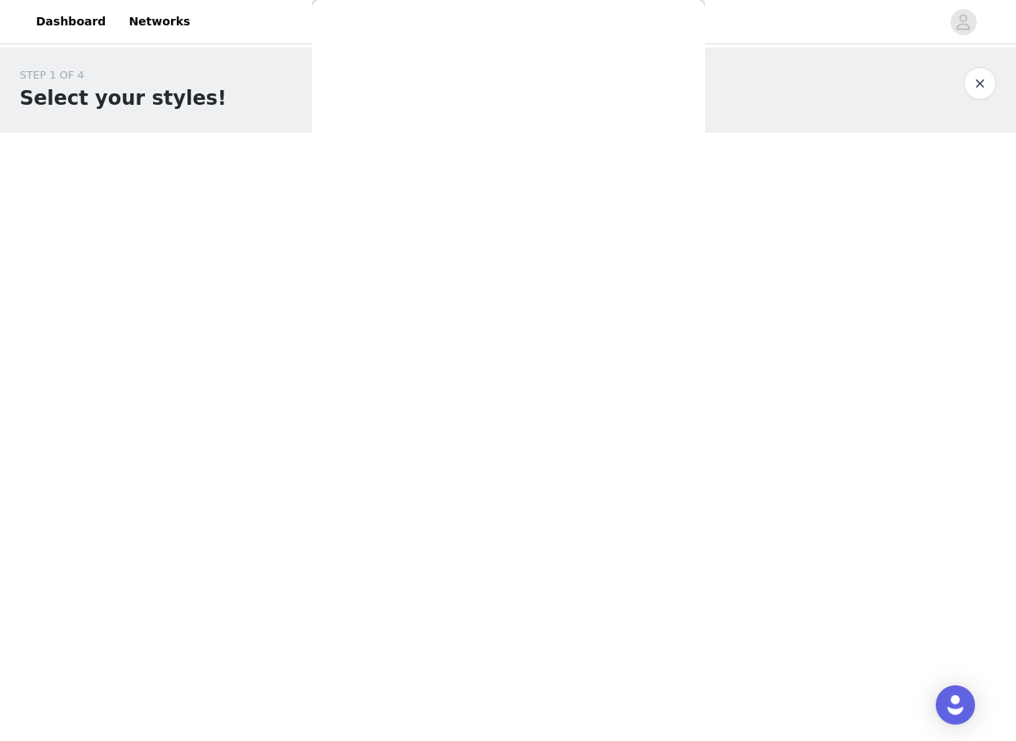
scroll to position [0, 0]
click at [591, 265] on div "Back Aamari Maxi Dress - Red Abby Mini Dress - Floral Print [PERSON_NAME] Mini …" at bounding box center [508, 370] width 393 height 741
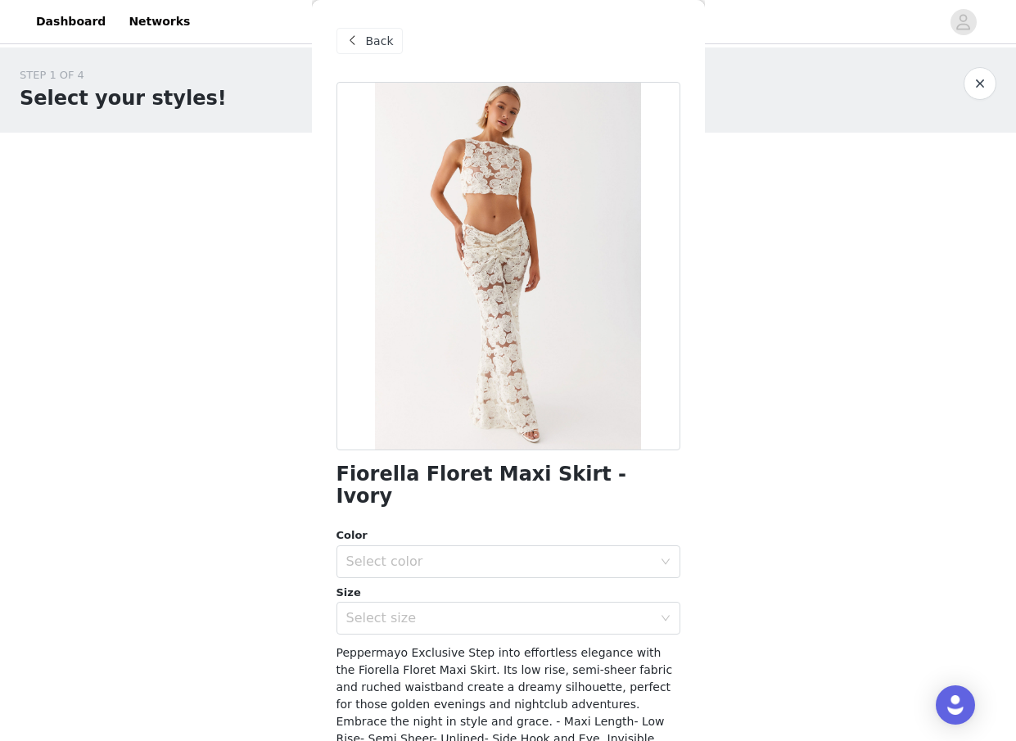
scroll to position [71, 0]
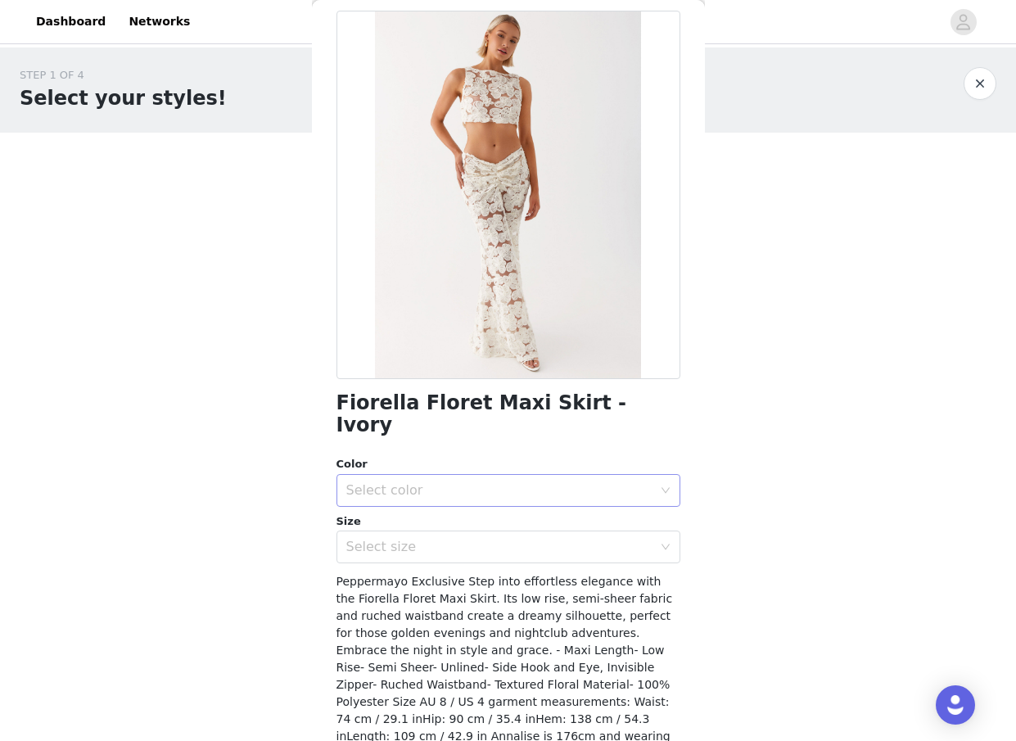
click at [484, 475] on div "Select color" at bounding box center [503, 490] width 314 height 31
click at [468, 500] on li "Ivory" at bounding box center [509, 504] width 344 height 26
click at [457, 539] on div "Select size" at bounding box center [499, 547] width 306 height 16
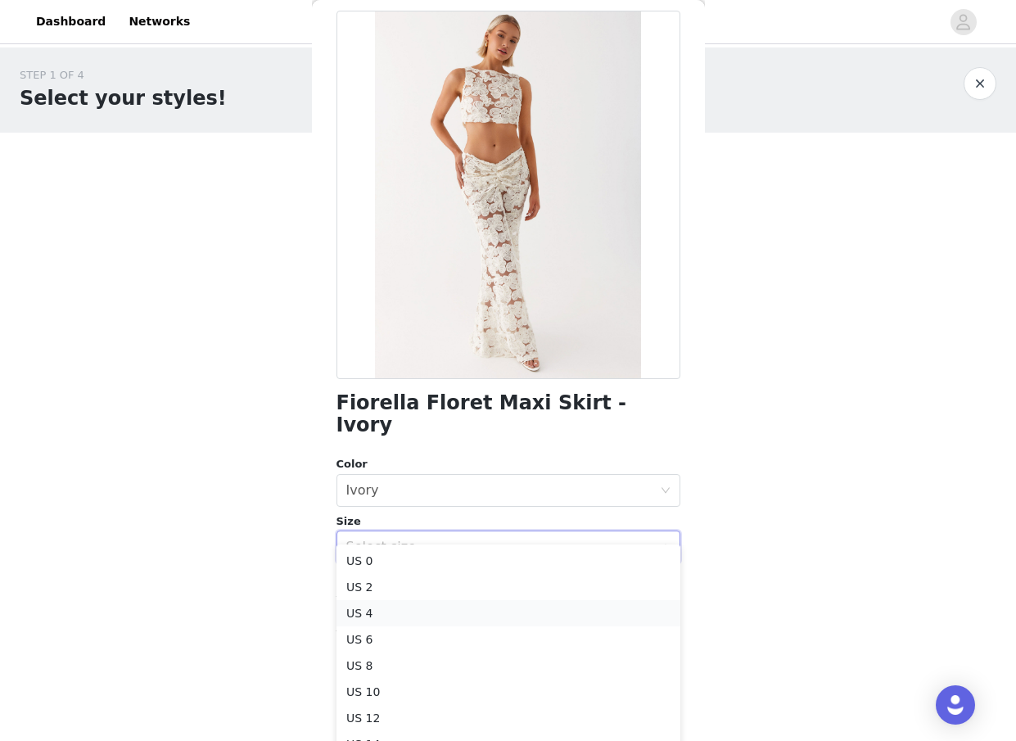
click at [431, 609] on li "US 4" at bounding box center [509, 613] width 344 height 26
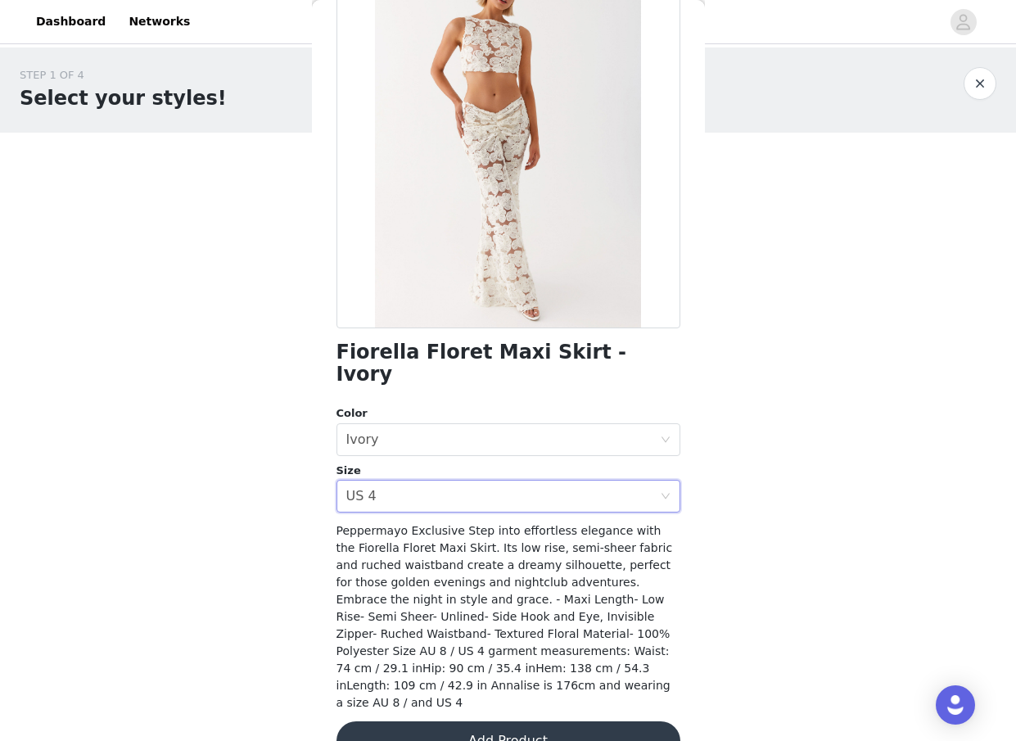
scroll to position [121, 0]
click at [472, 722] on button "Add Product" at bounding box center [509, 741] width 344 height 39
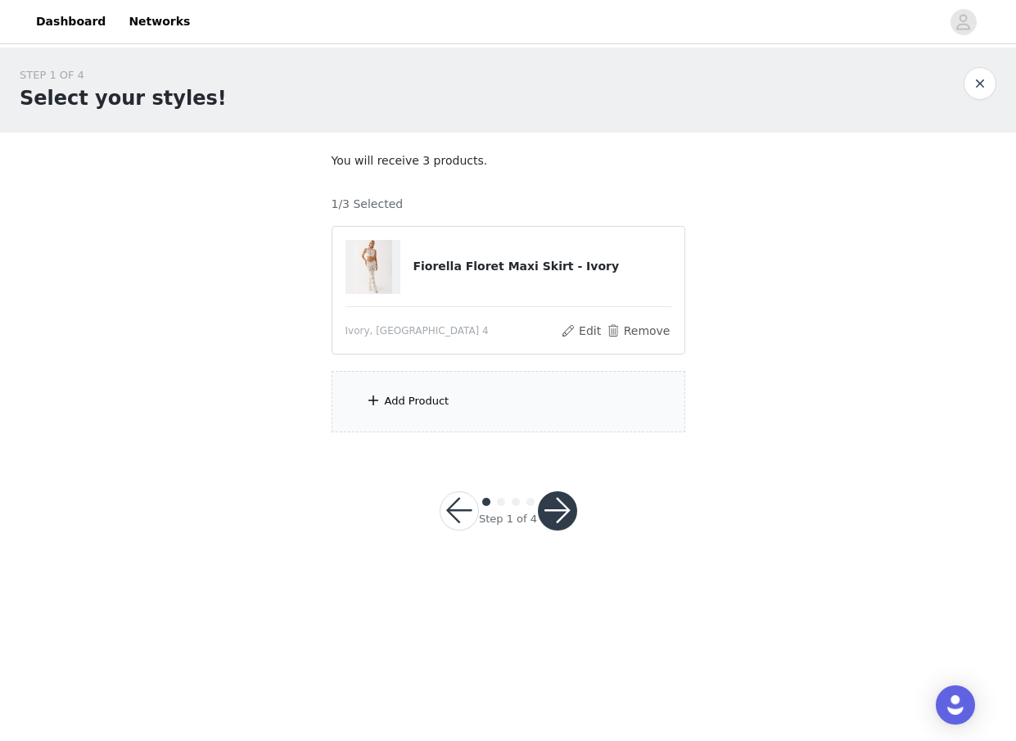
click at [436, 402] on div "Add Product" at bounding box center [417, 401] width 65 height 16
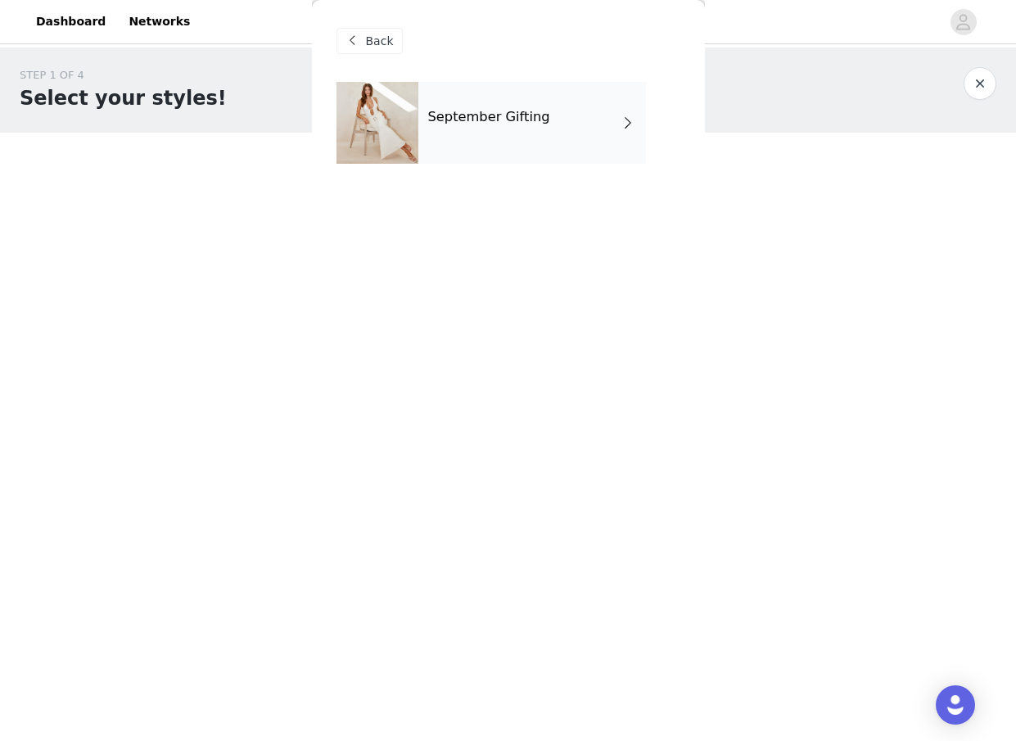
click at [501, 155] on div "September Gifting" at bounding box center [533, 123] width 228 height 82
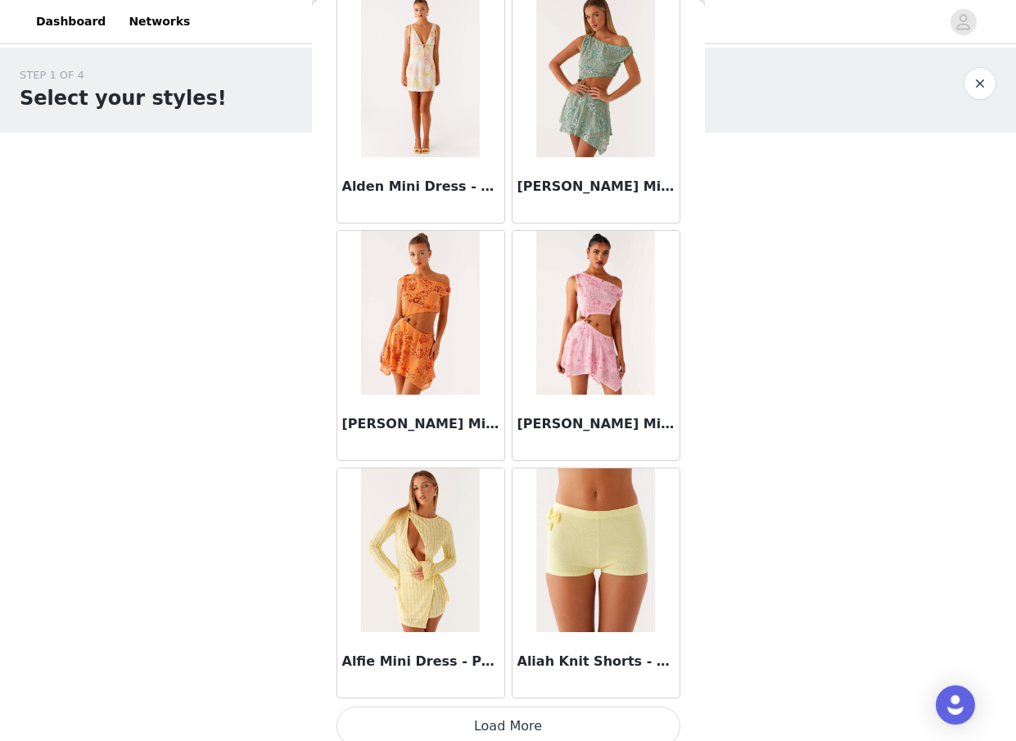
scroll to position [1765, 0]
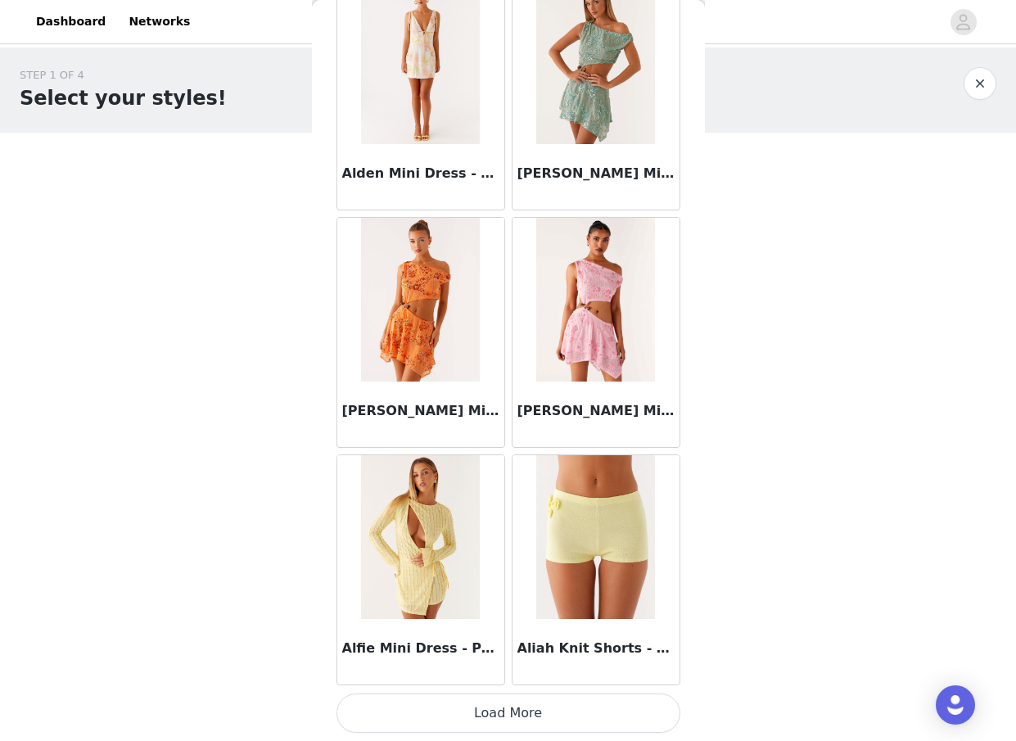
click at [520, 713] on button "Load More" at bounding box center [509, 713] width 344 height 39
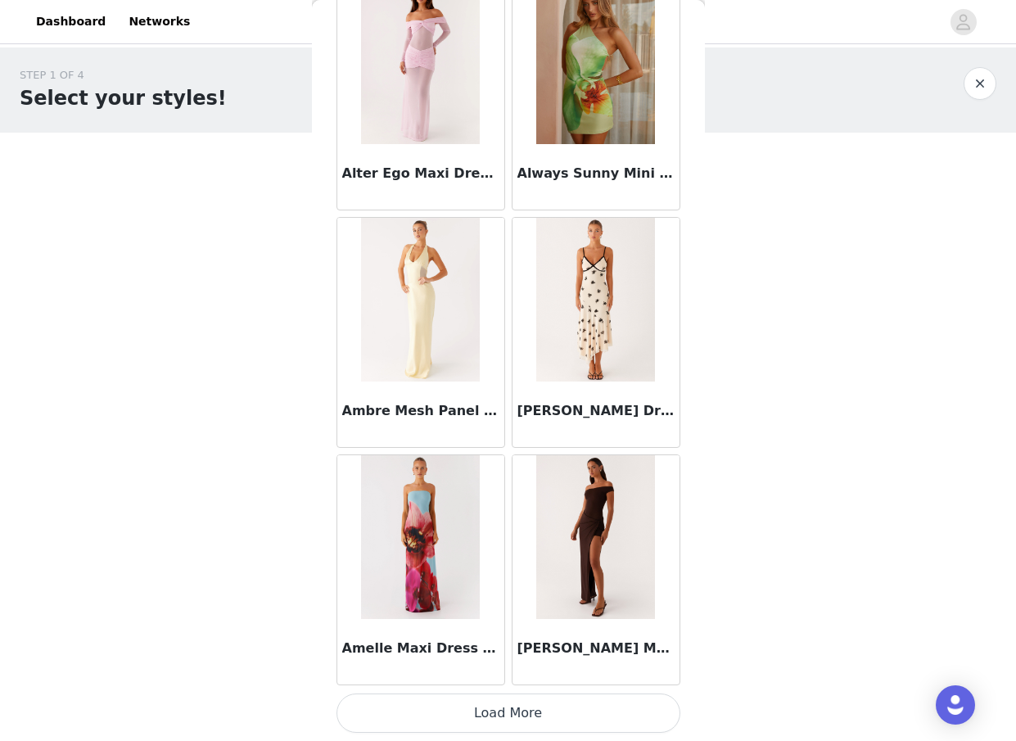
click at [536, 718] on button "Load More" at bounding box center [509, 713] width 344 height 39
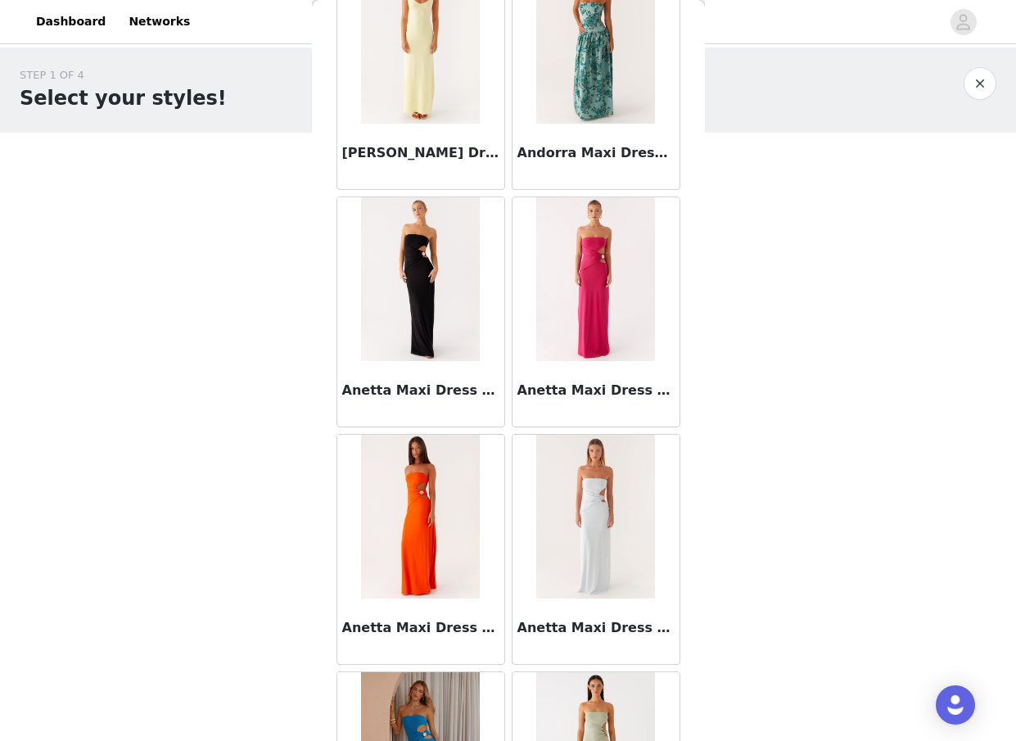
scroll to position [6516, 0]
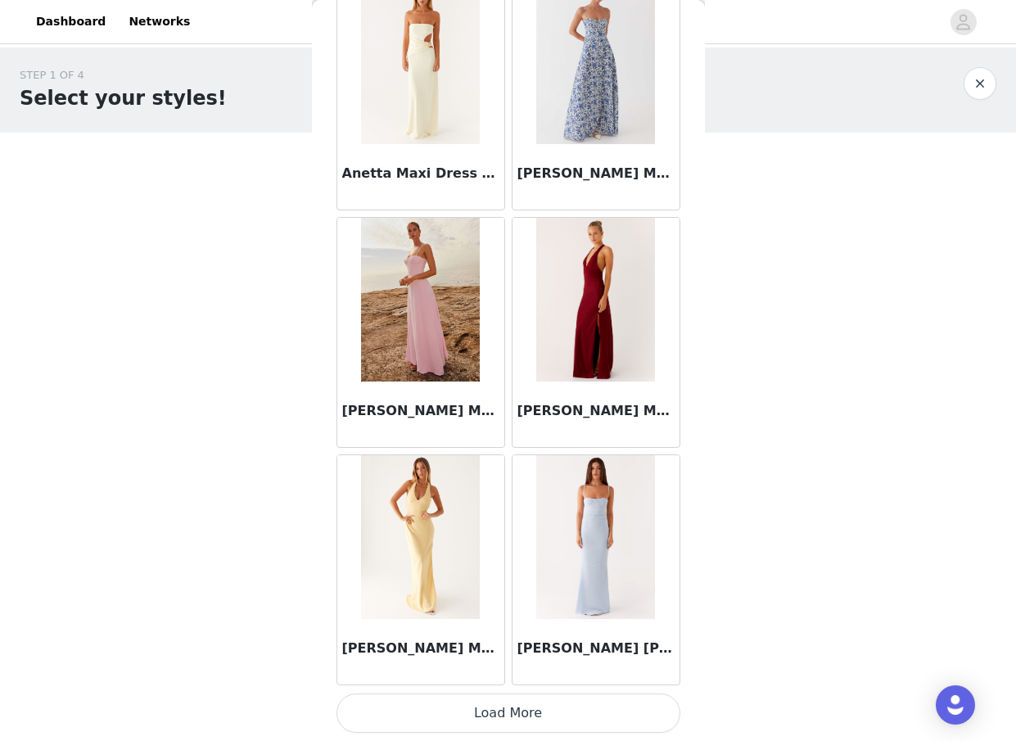
click at [550, 713] on button "Load More" at bounding box center [509, 713] width 344 height 39
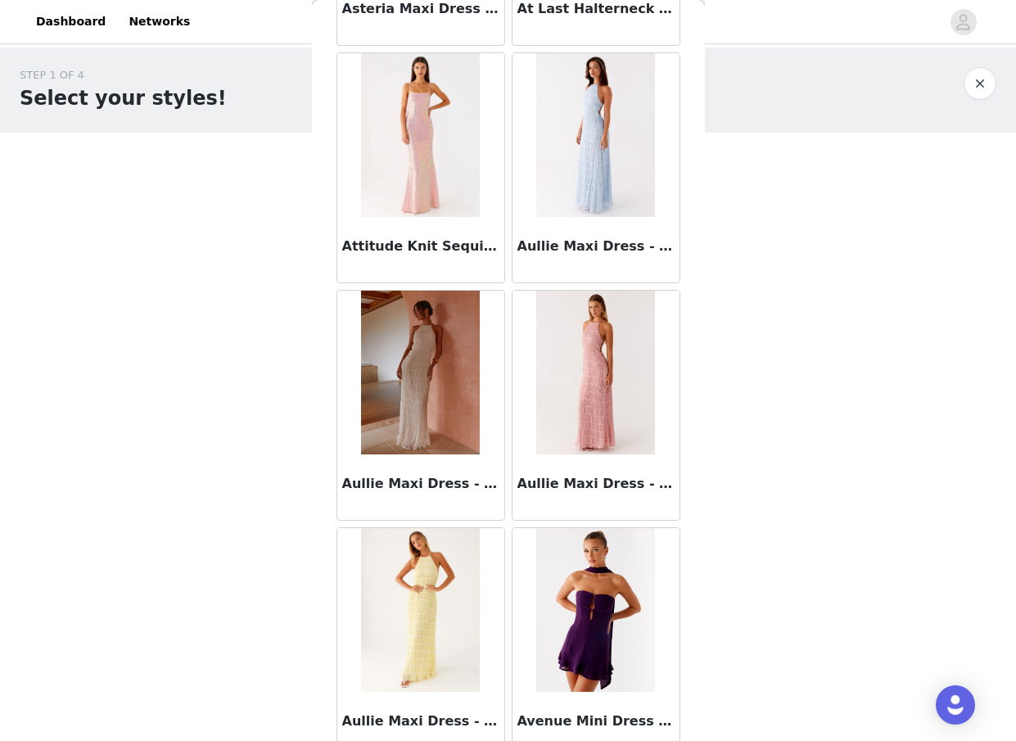
scroll to position [8891, 0]
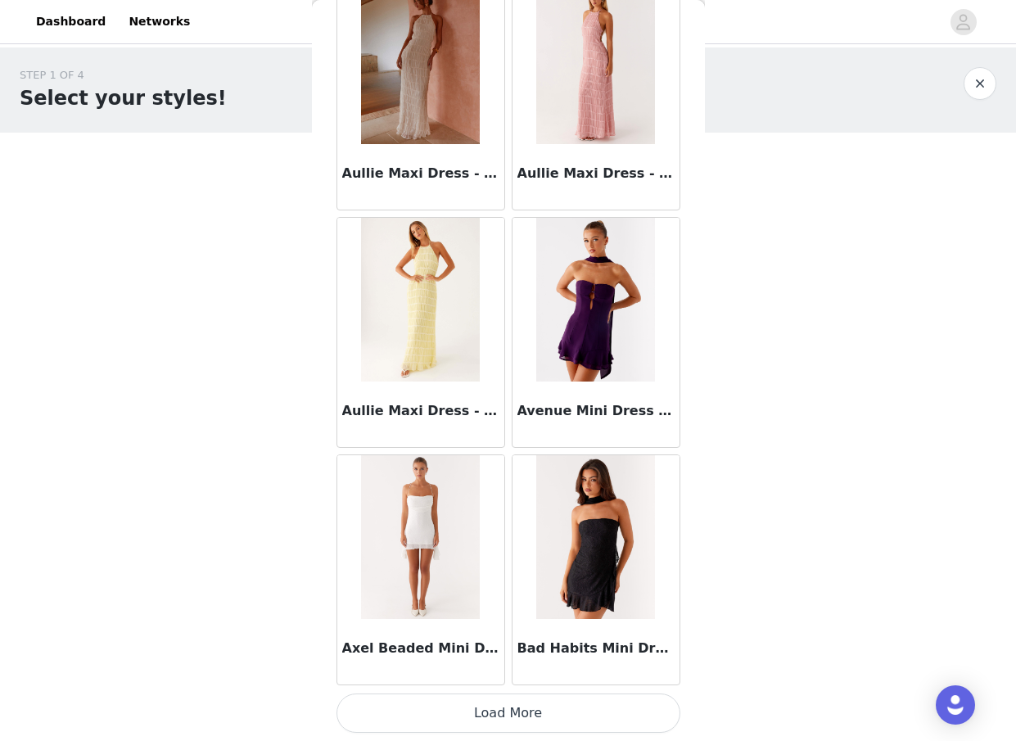
click at [551, 731] on button "Load More" at bounding box center [509, 713] width 344 height 39
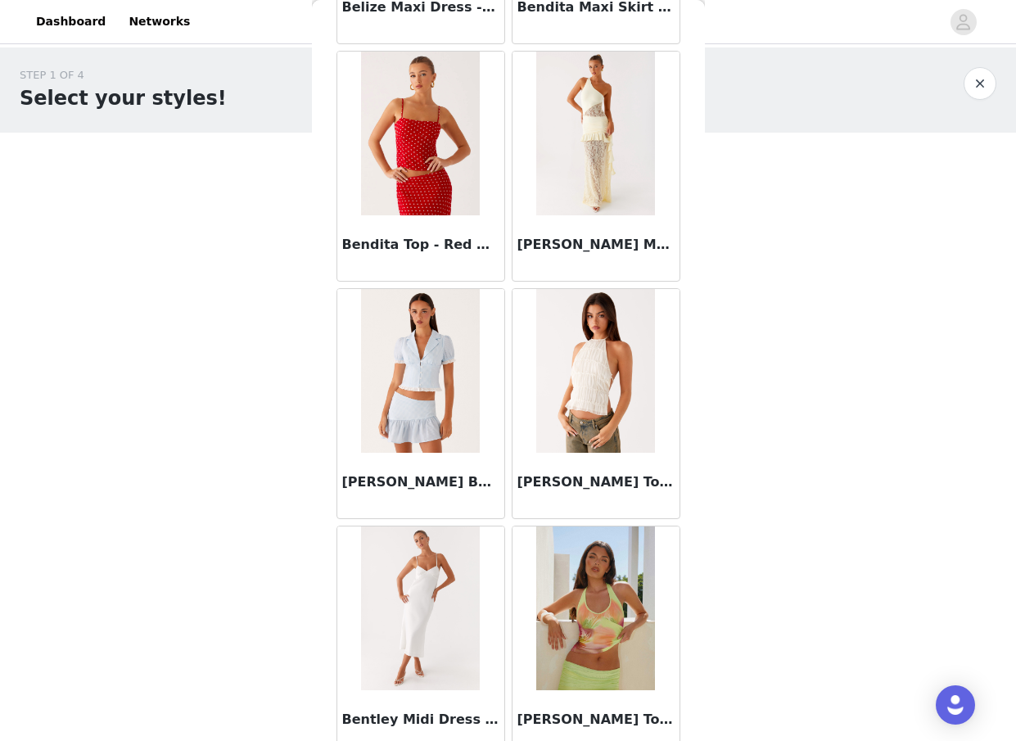
scroll to position [11266, 0]
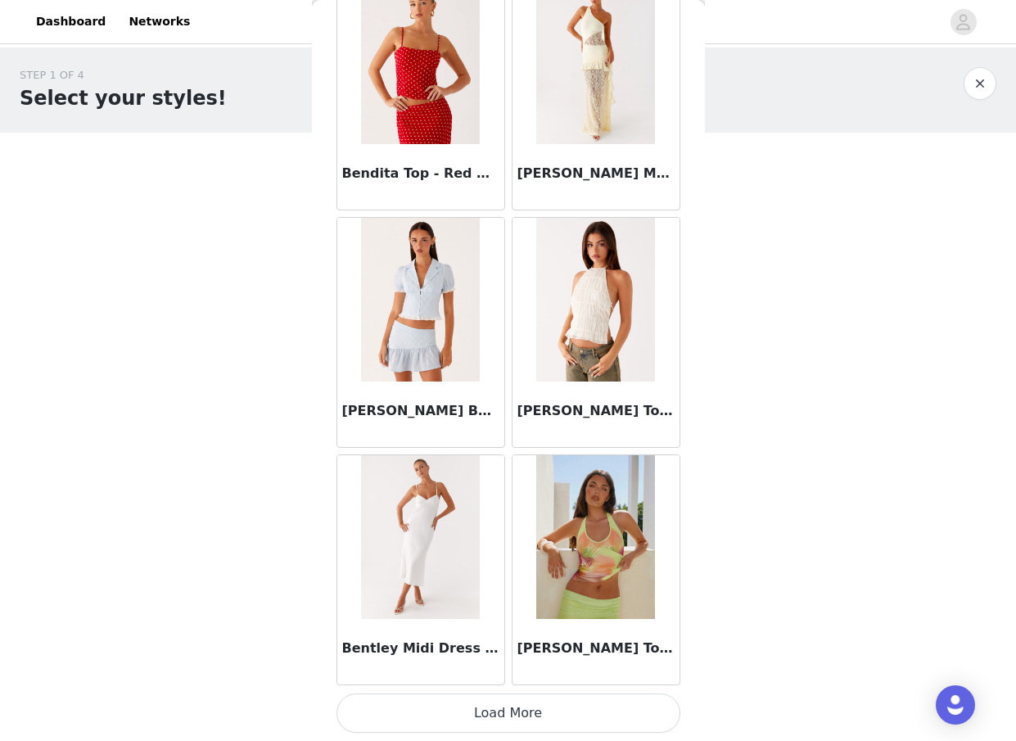
click at [538, 712] on button "Load More" at bounding box center [509, 713] width 344 height 39
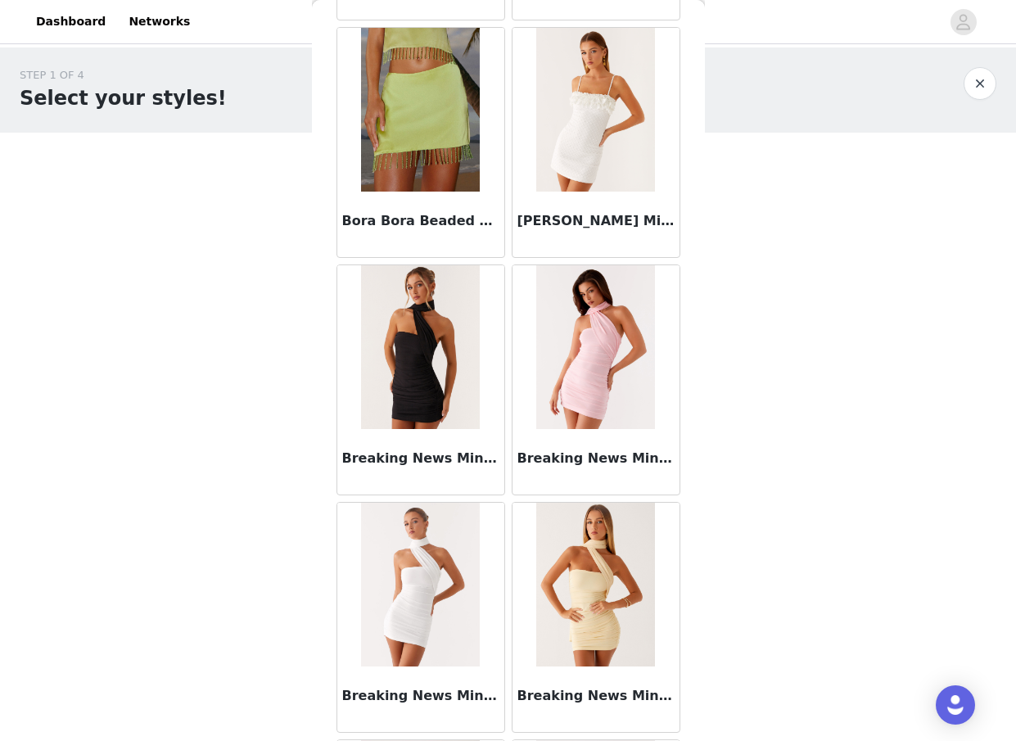
scroll to position [13642, 0]
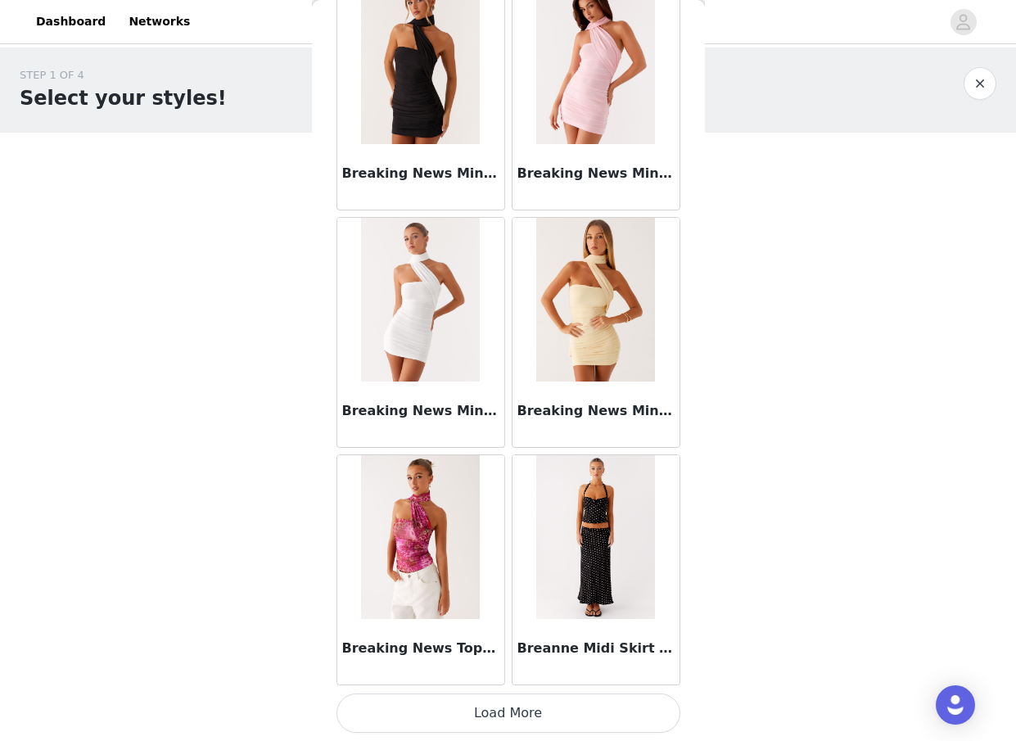
click at [546, 718] on button "Load More" at bounding box center [509, 713] width 344 height 39
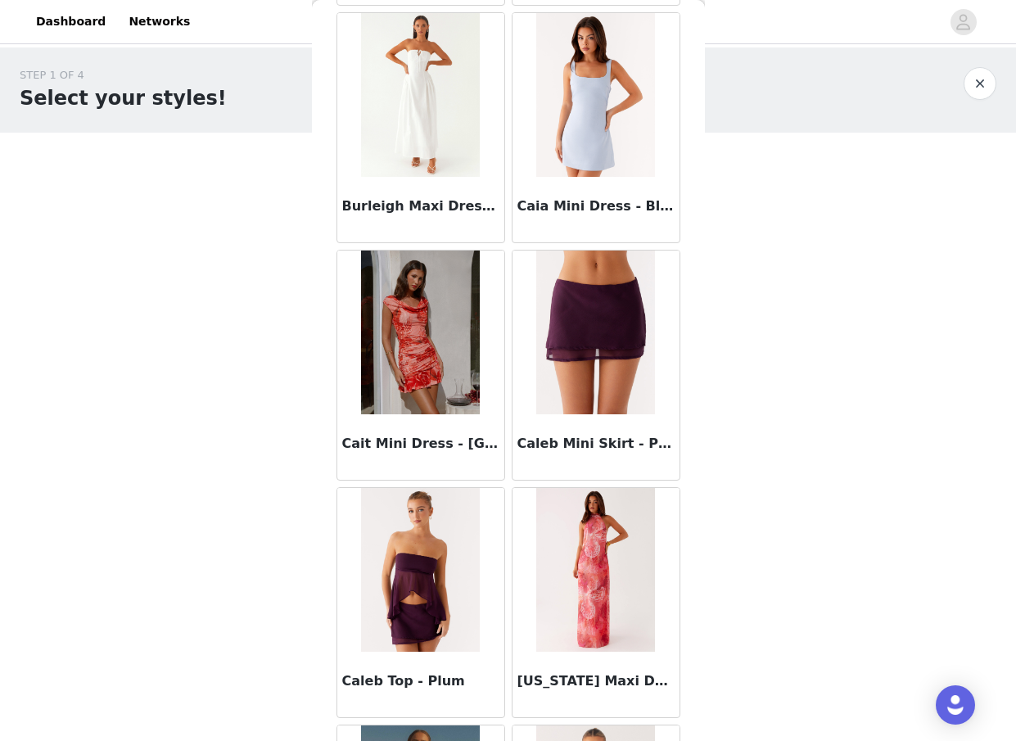
scroll to position [16017, 0]
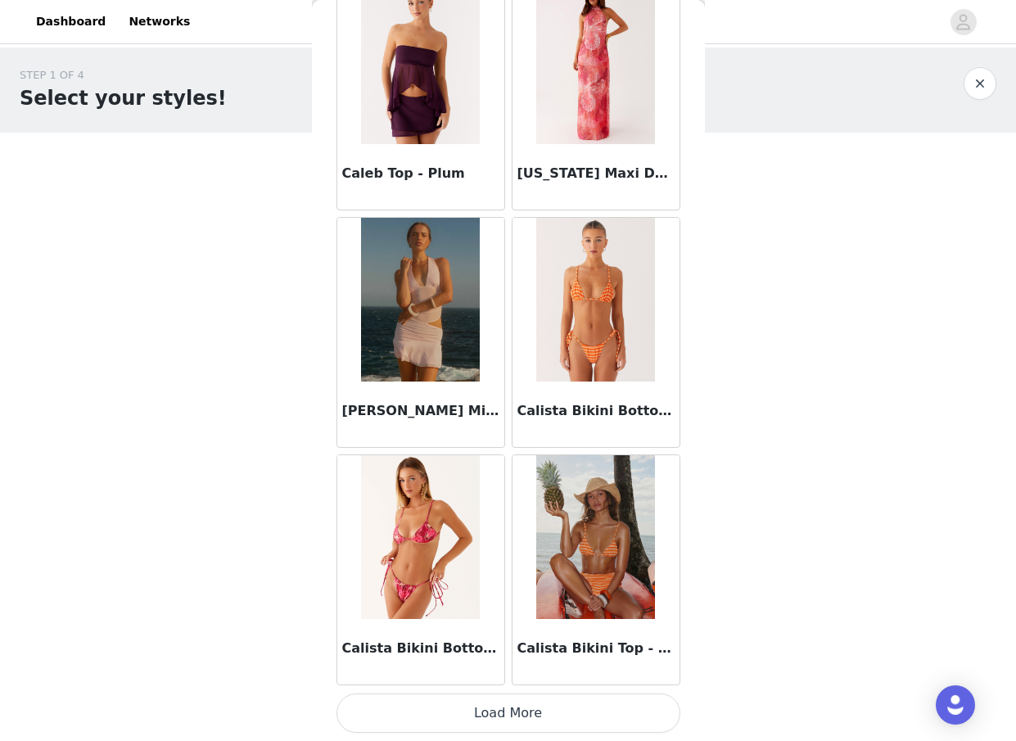
click at [575, 717] on button "Load More" at bounding box center [509, 713] width 344 height 39
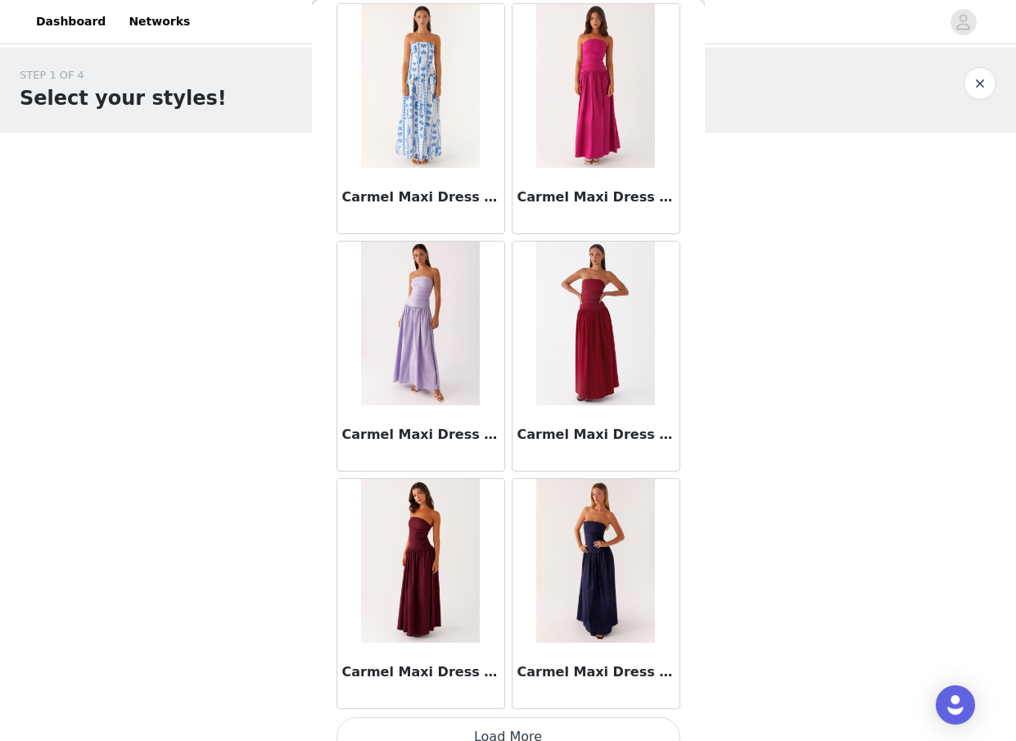
scroll to position [18392, 0]
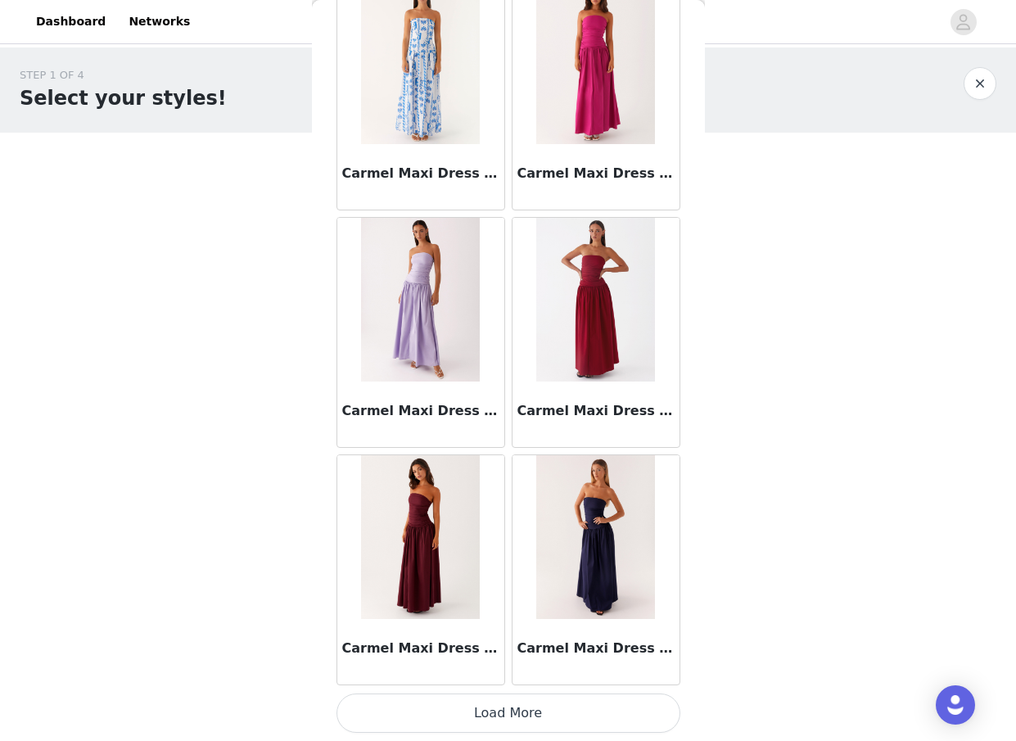
click at [544, 704] on button "Load More" at bounding box center [509, 713] width 344 height 39
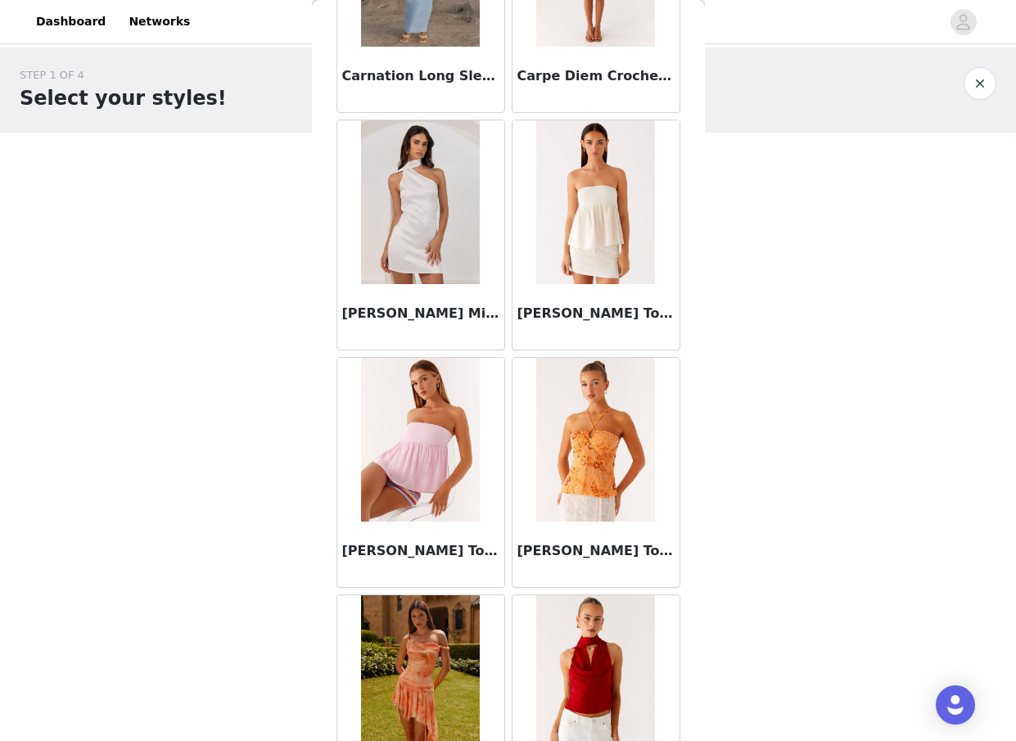
scroll to position [20768, 0]
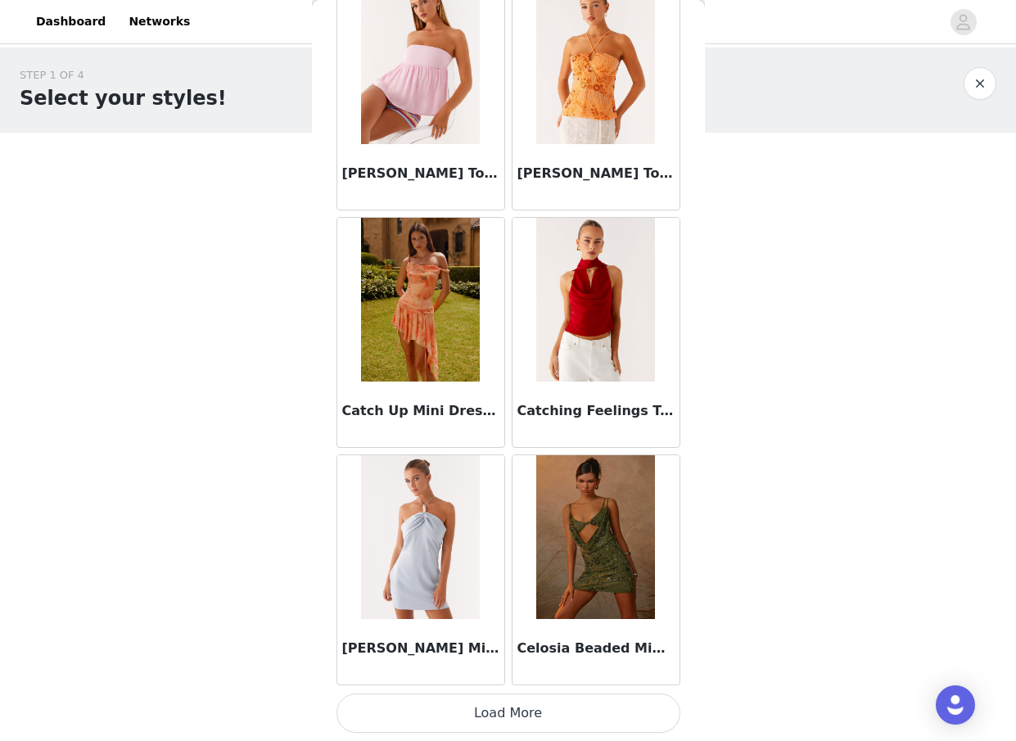
click at [550, 718] on button "Load More" at bounding box center [509, 713] width 344 height 39
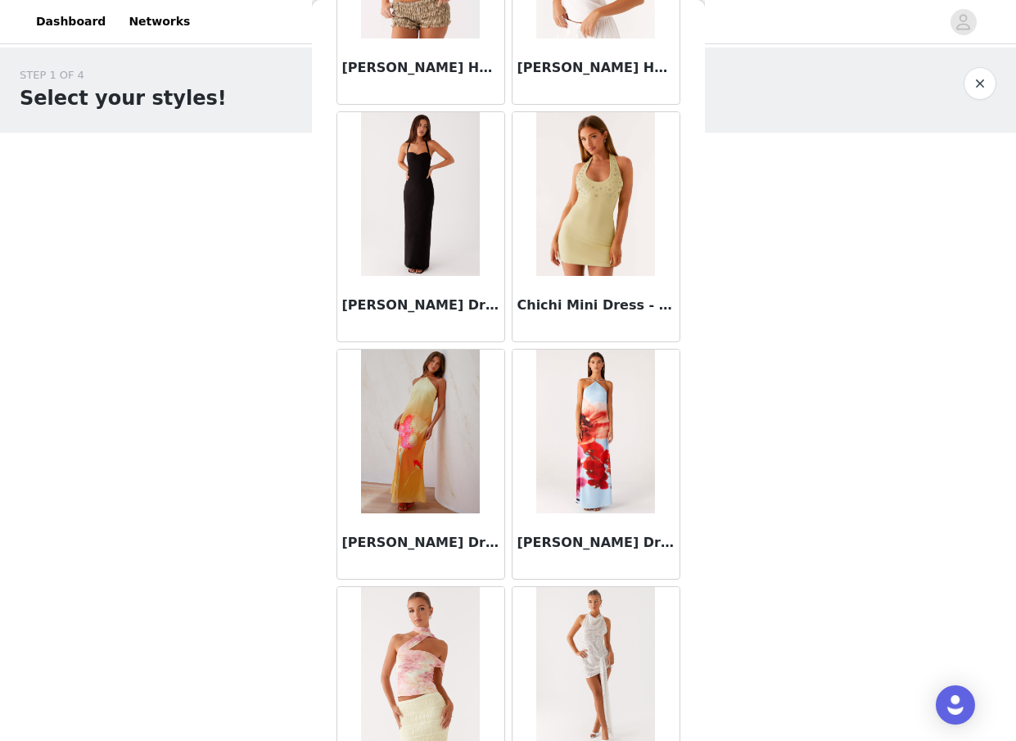
scroll to position [23143, 0]
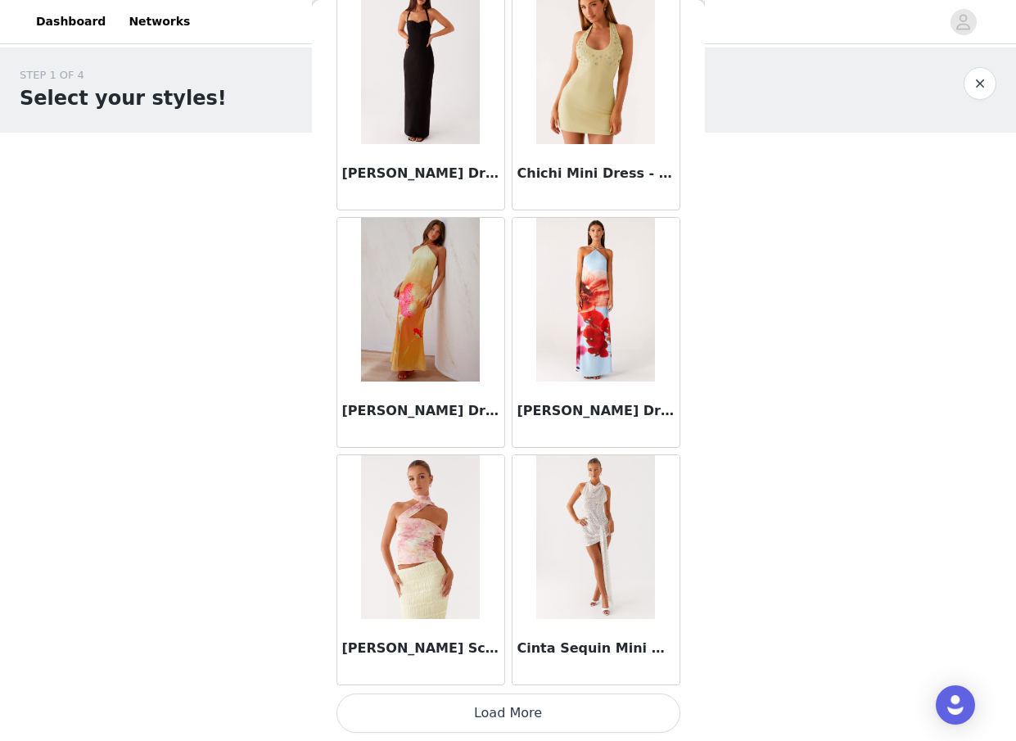
click at [533, 713] on button "Load More" at bounding box center [509, 713] width 344 height 39
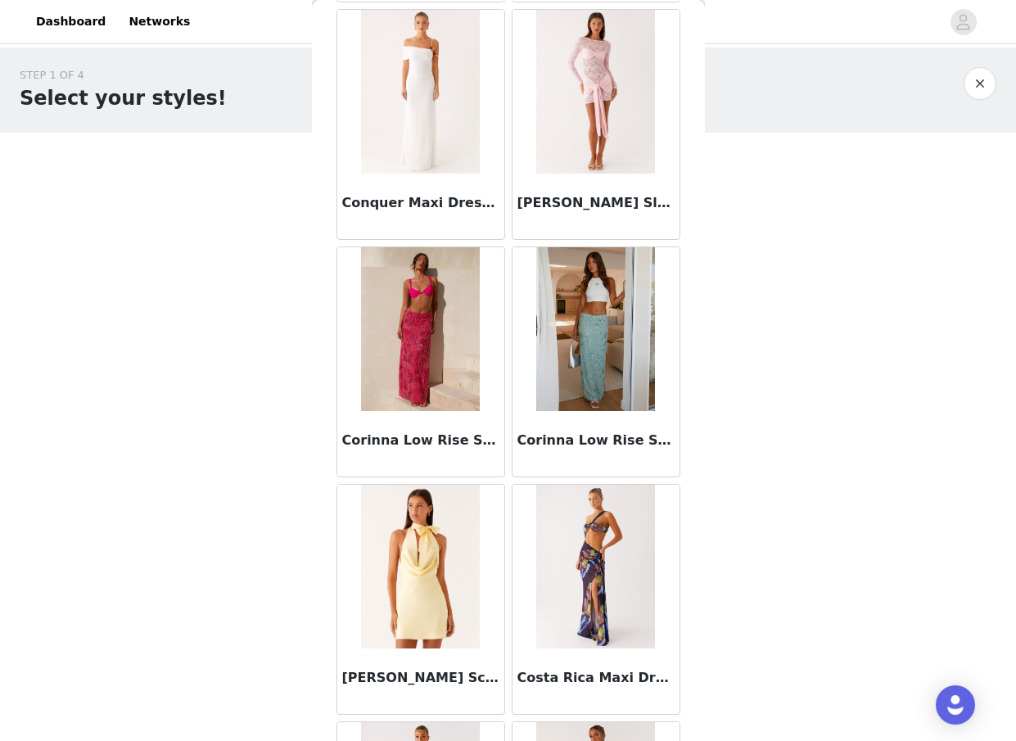
scroll to position [25518, 0]
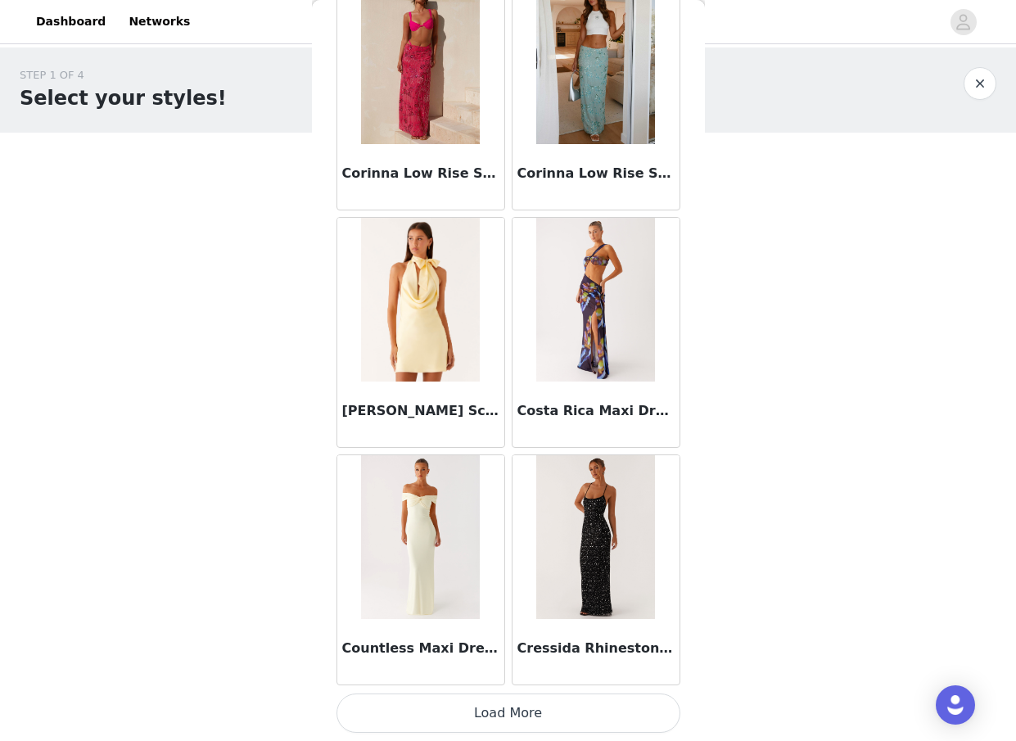
click at [563, 705] on button "Load More" at bounding box center [509, 713] width 344 height 39
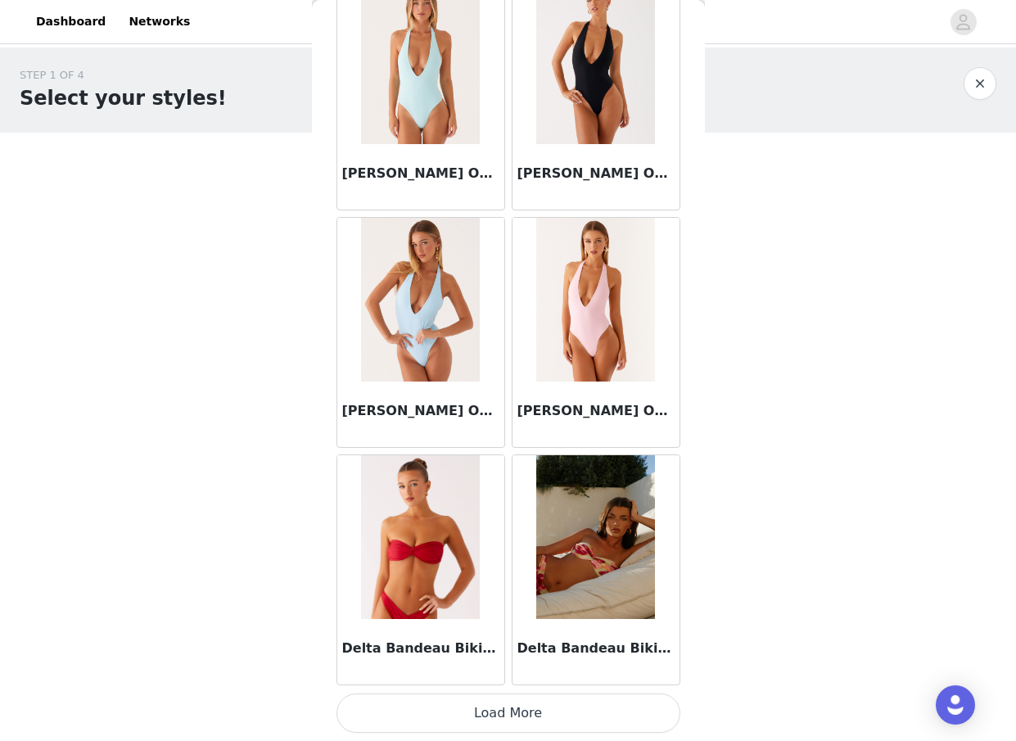
click at [557, 716] on button "Load More" at bounding box center [509, 713] width 344 height 39
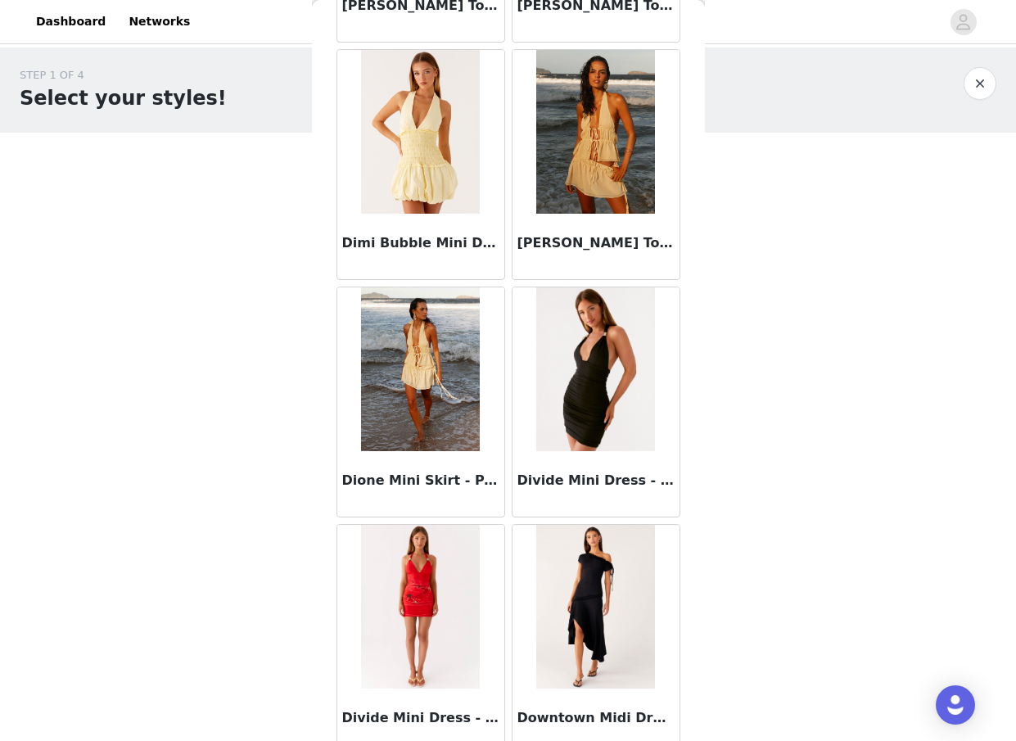
scroll to position [30269, 0]
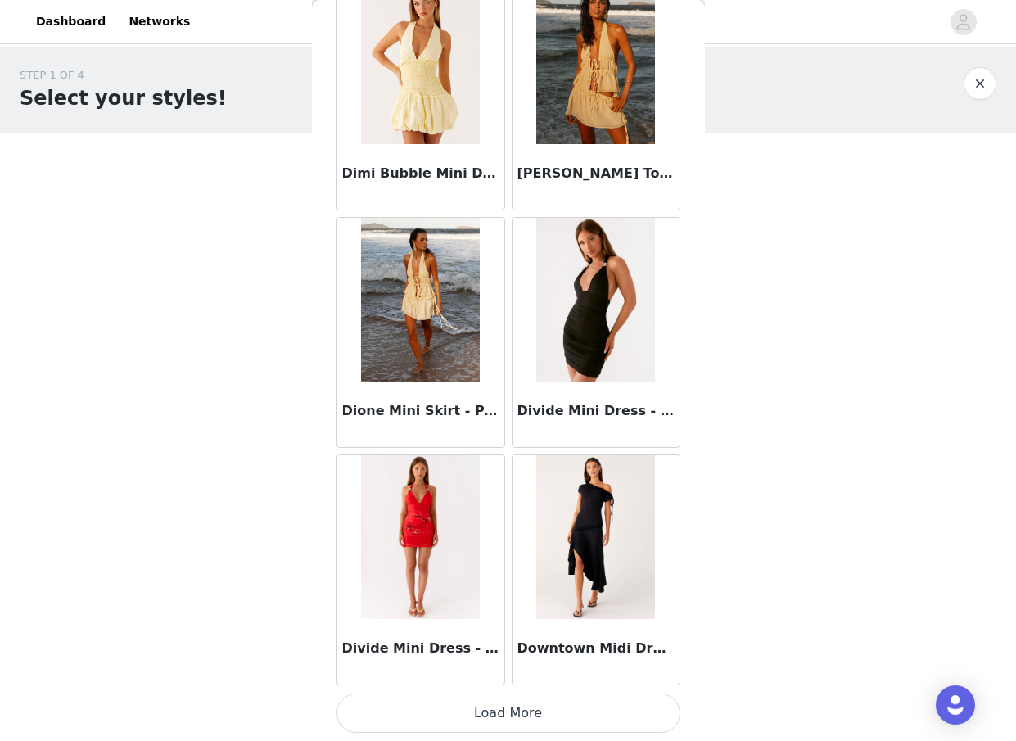
click at [531, 711] on button "Load More" at bounding box center [509, 713] width 344 height 39
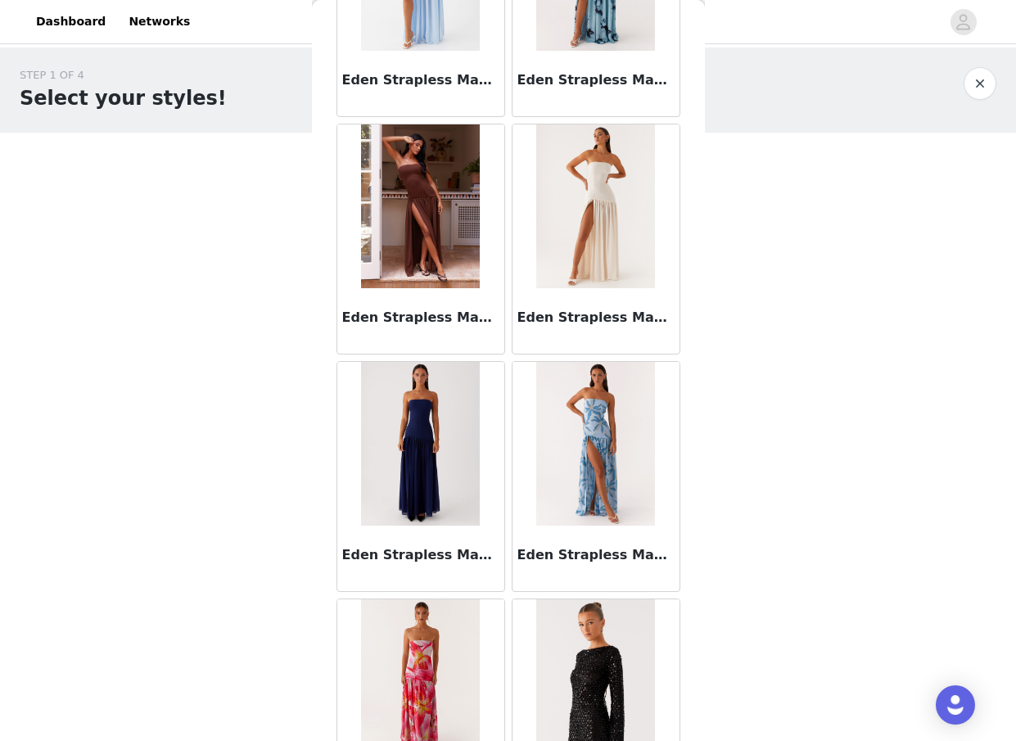
scroll to position [32644, 0]
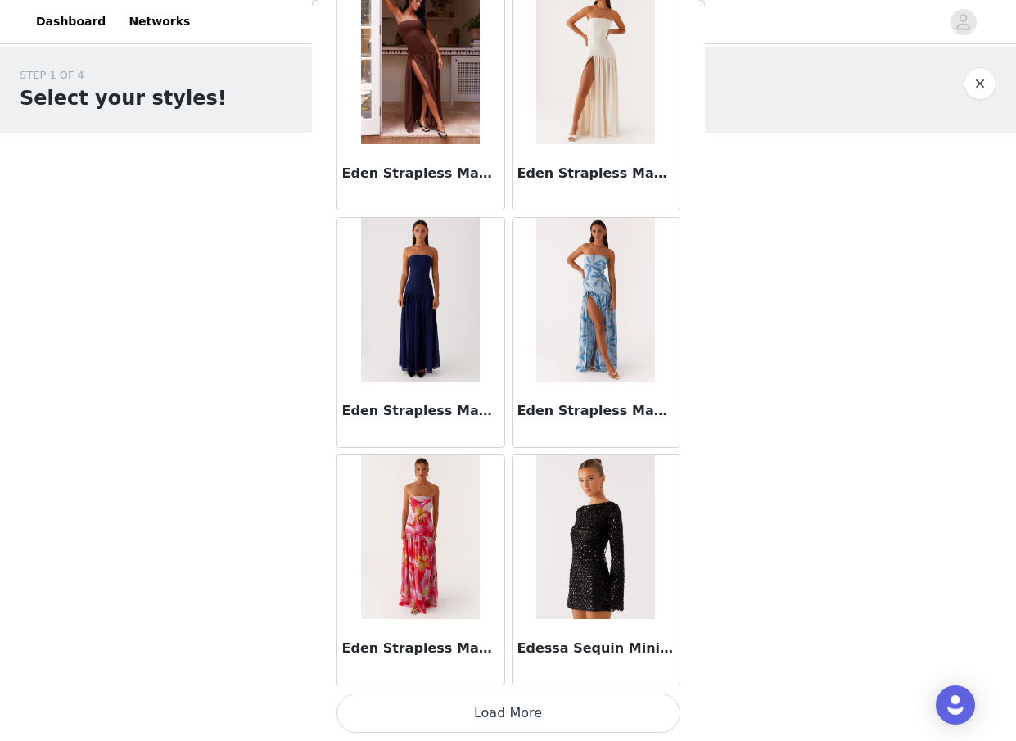
click at [548, 725] on button "Load More" at bounding box center [509, 713] width 344 height 39
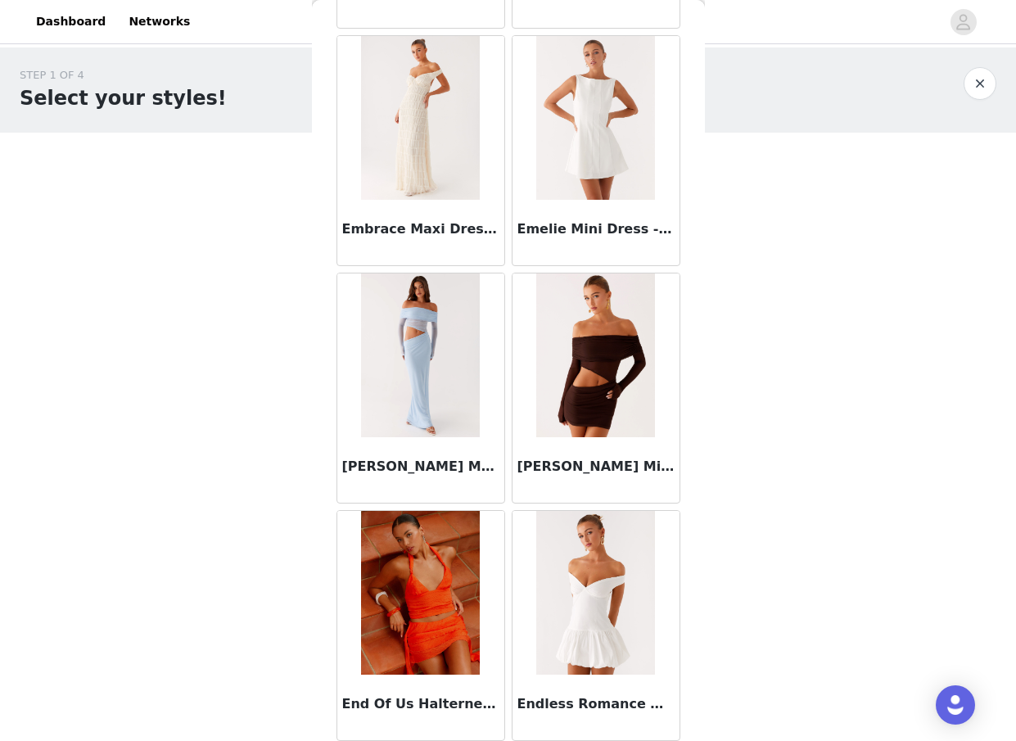
scroll to position [35019, 0]
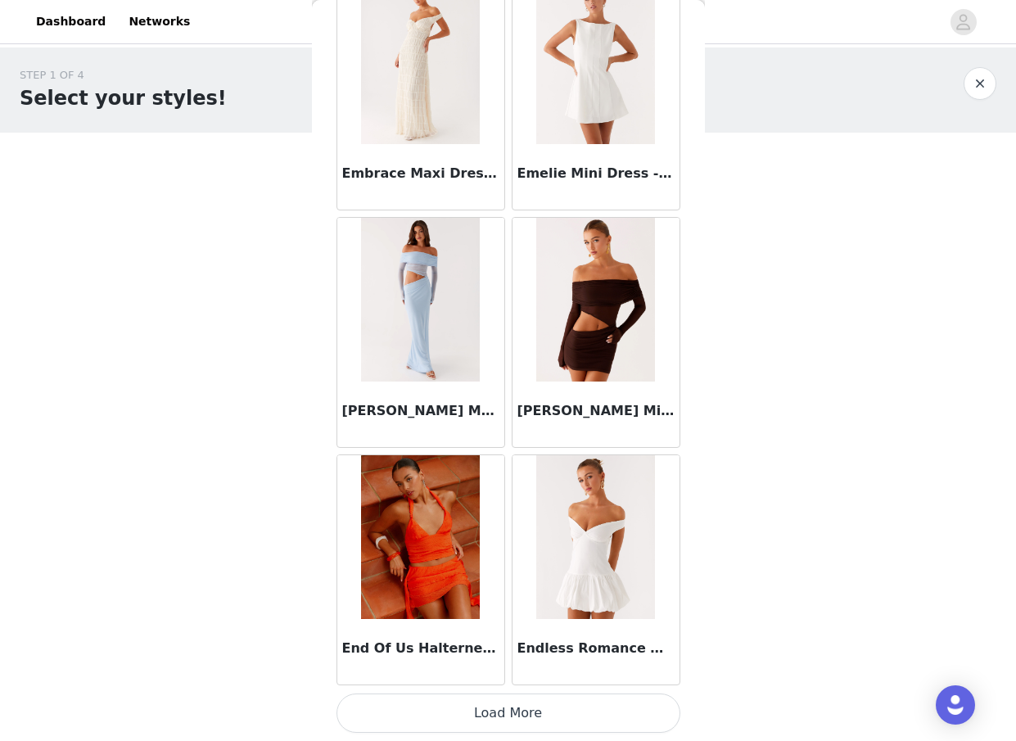
click at [531, 705] on button "Load More" at bounding box center [509, 713] width 344 height 39
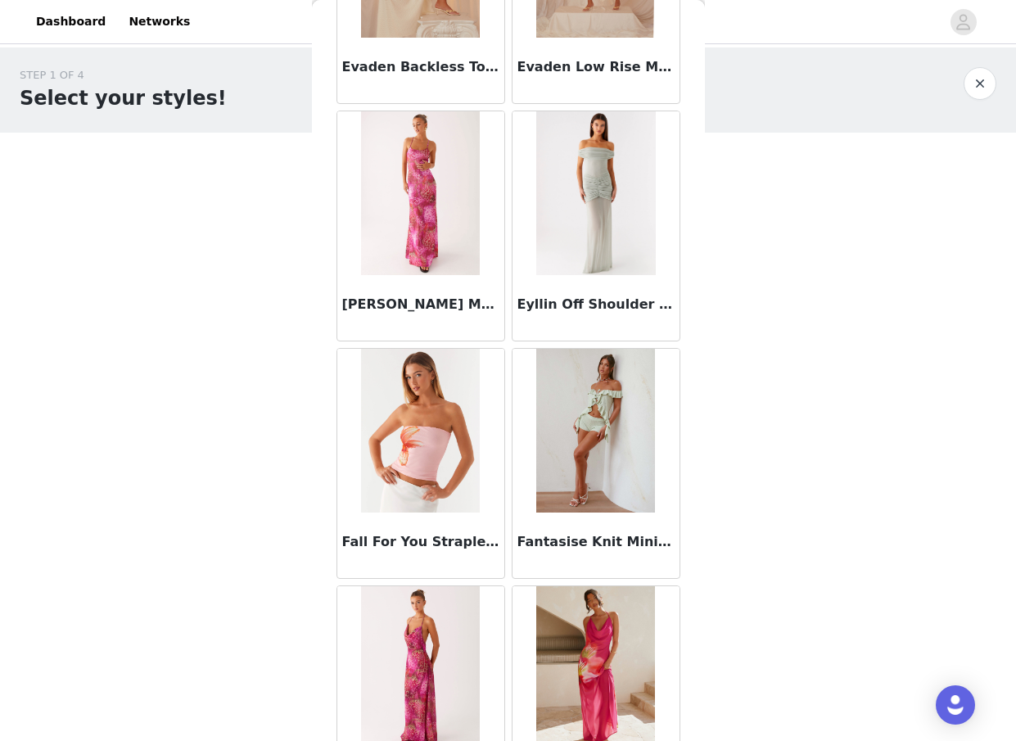
scroll to position [37395, 0]
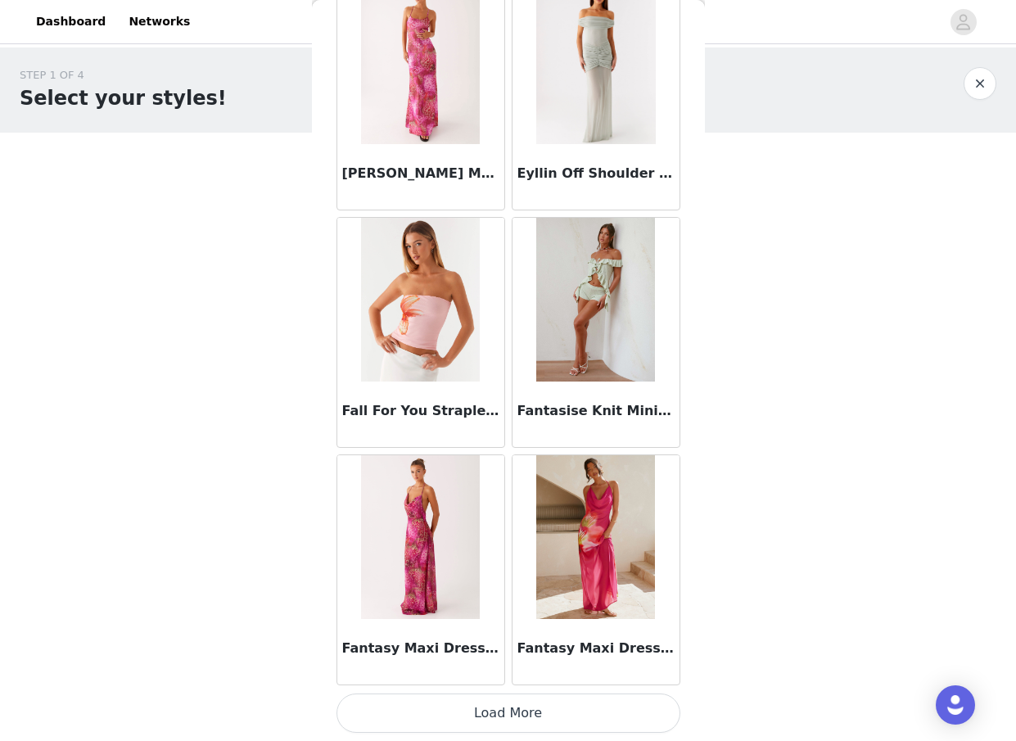
click at [559, 714] on button "Load More" at bounding box center [509, 713] width 344 height 39
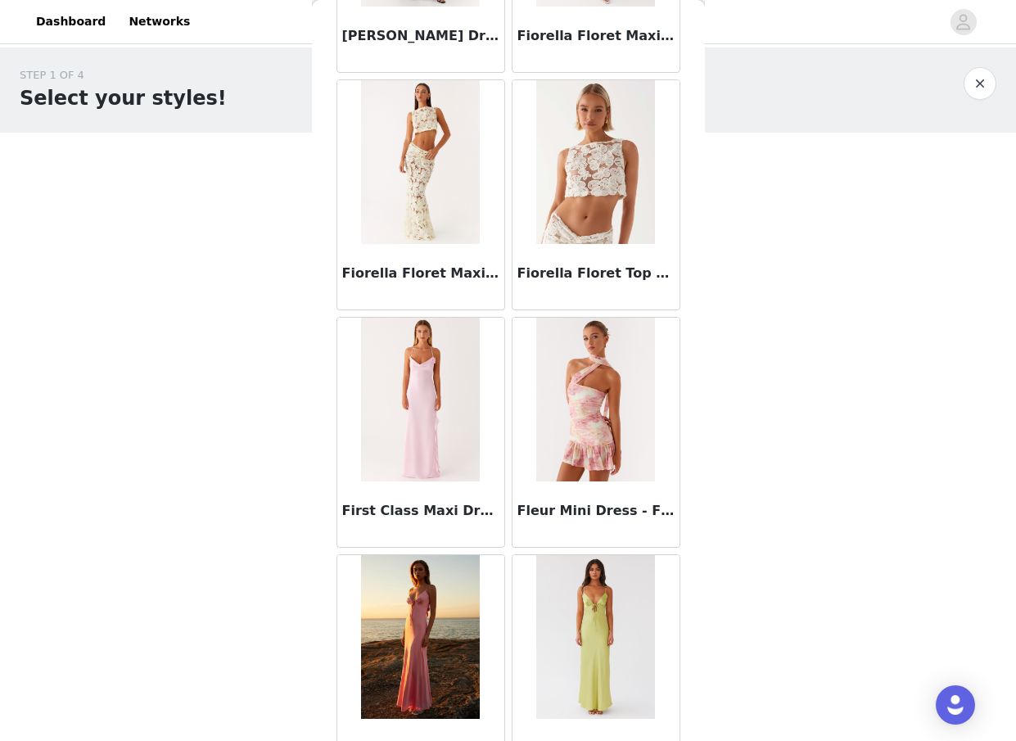
scroll to position [38715, 0]
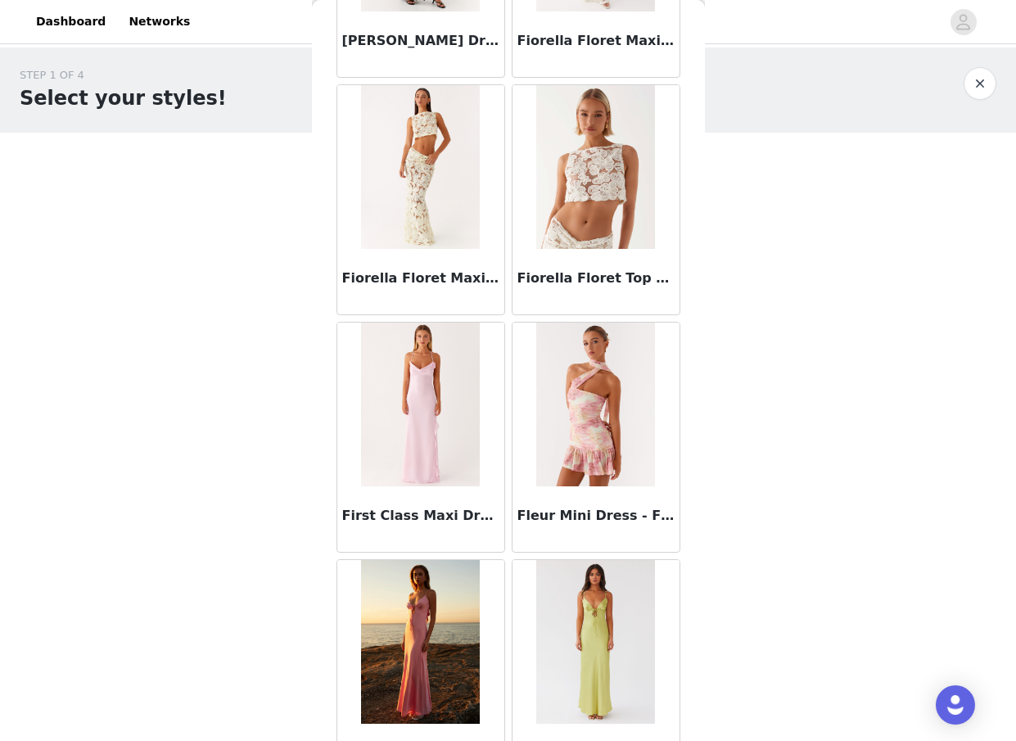
click at [604, 220] on img at bounding box center [595, 167] width 119 height 164
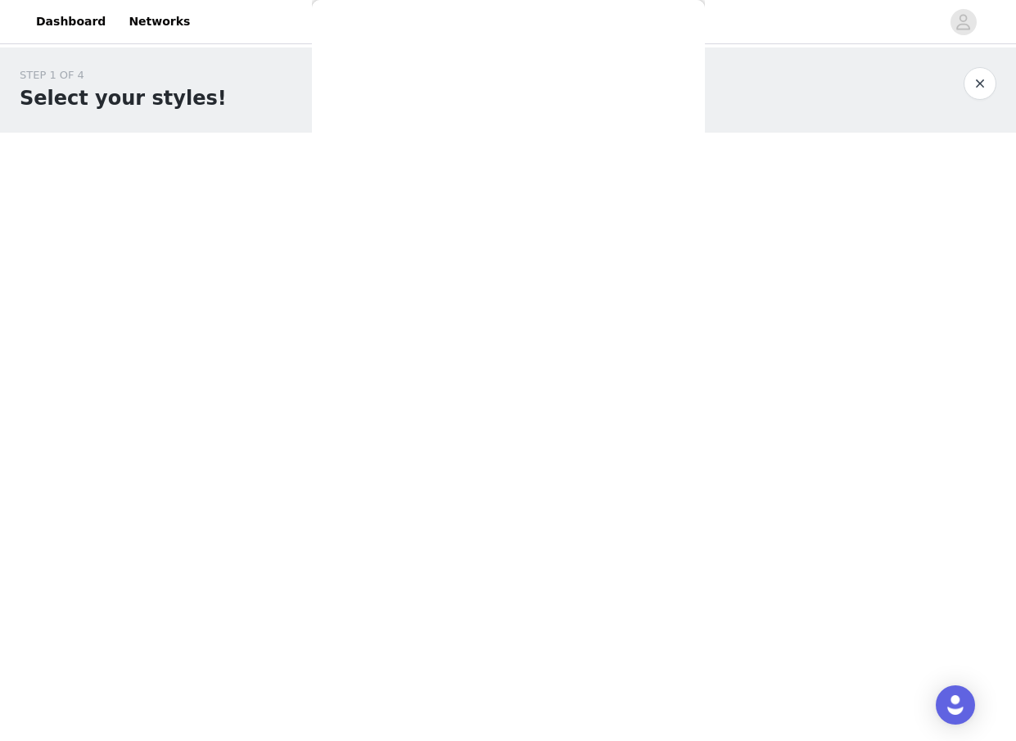
scroll to position [105, 0]
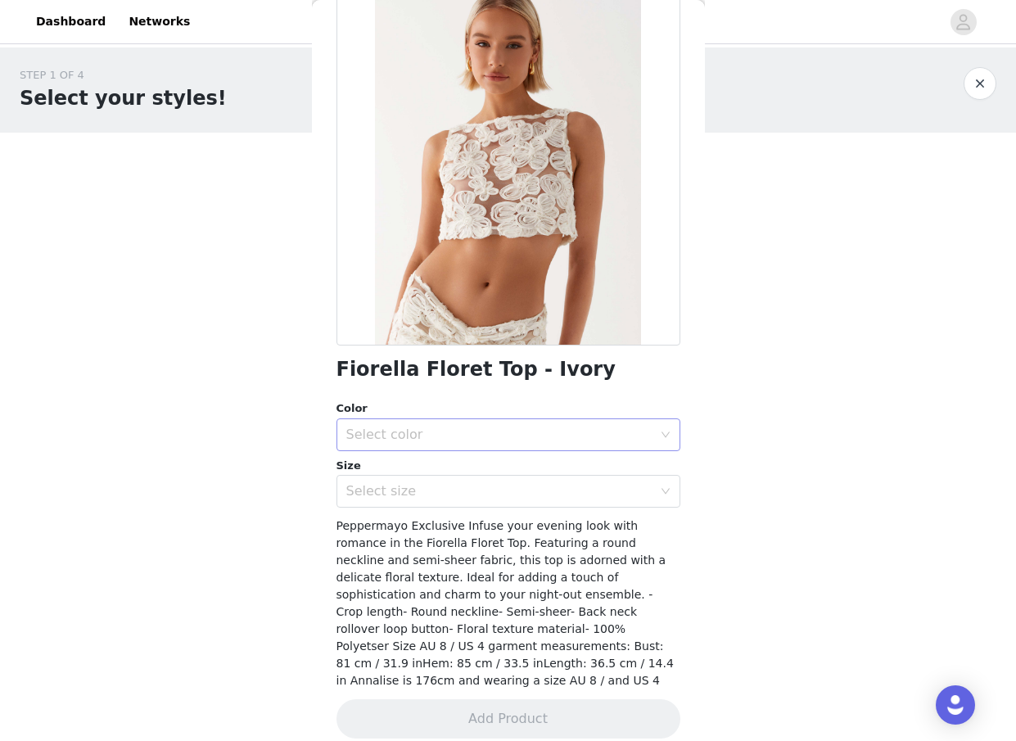
click at [496, 431] on div "Select color" at bounding box center [499, 435] width 306 height 16
click at [476, 470] on li "Ivory" at bounding box center [509, 471] width 344 height 26
click at [475, 496] on div "Select size" at bounding box center [499, 491] width 306 height 16
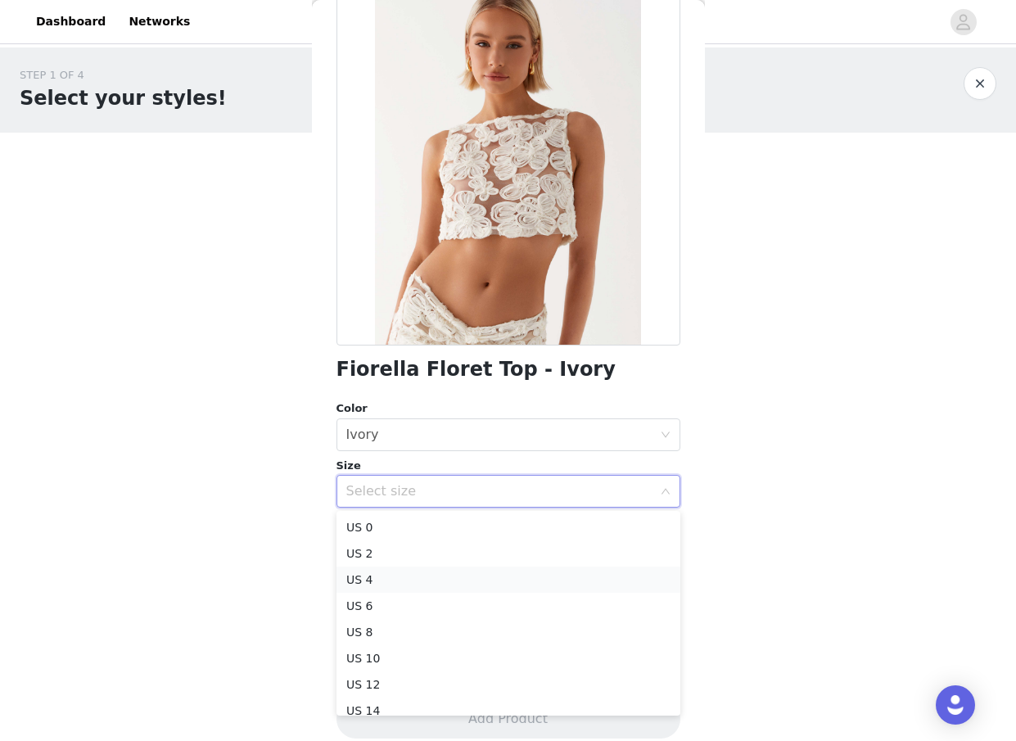
click at [439, 583] on li "US 4" at bounding box center [509, 580] width 344 height 26
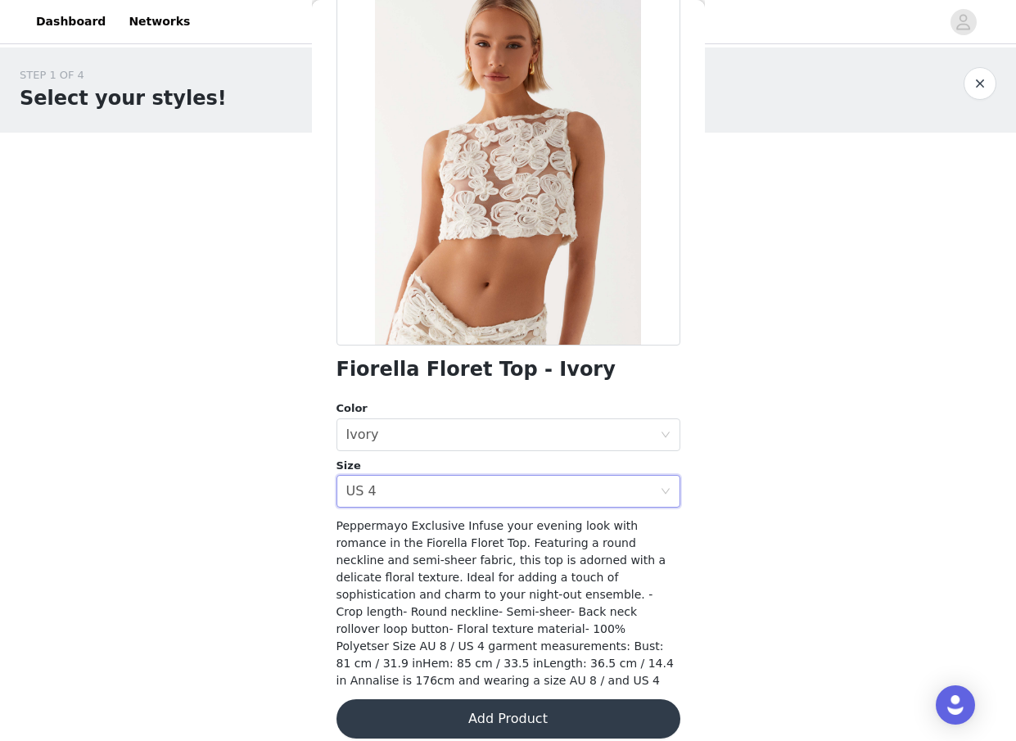
click at [499, 702] on button "Add Product" at bounding box center [509, 718] width 344 height 39
